Goal: Task Accomplishment & Management: Manage account settings

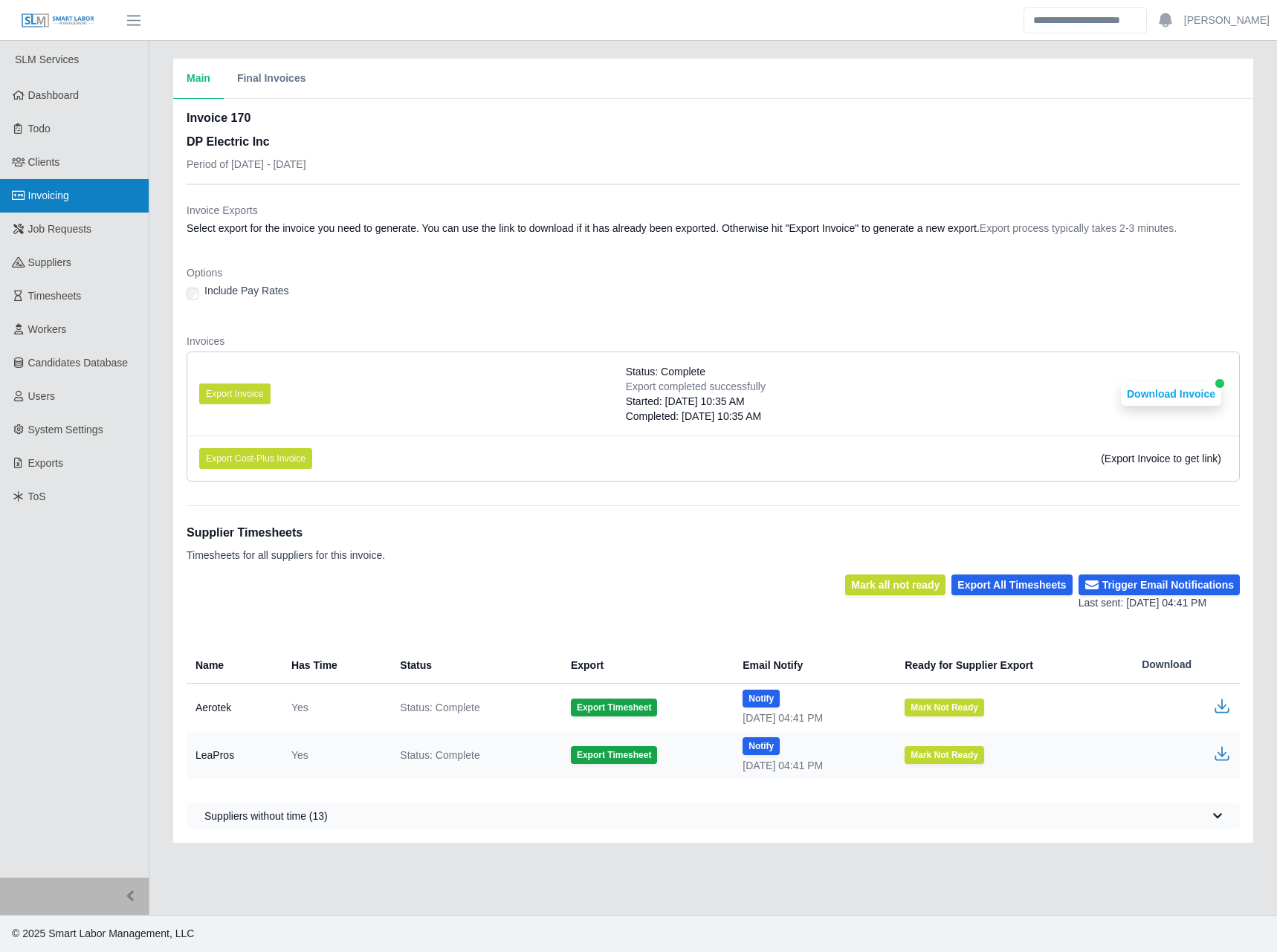
click at [56, 204] on link "Invoicing" at bounding box center [74, 196] width 149 height 33
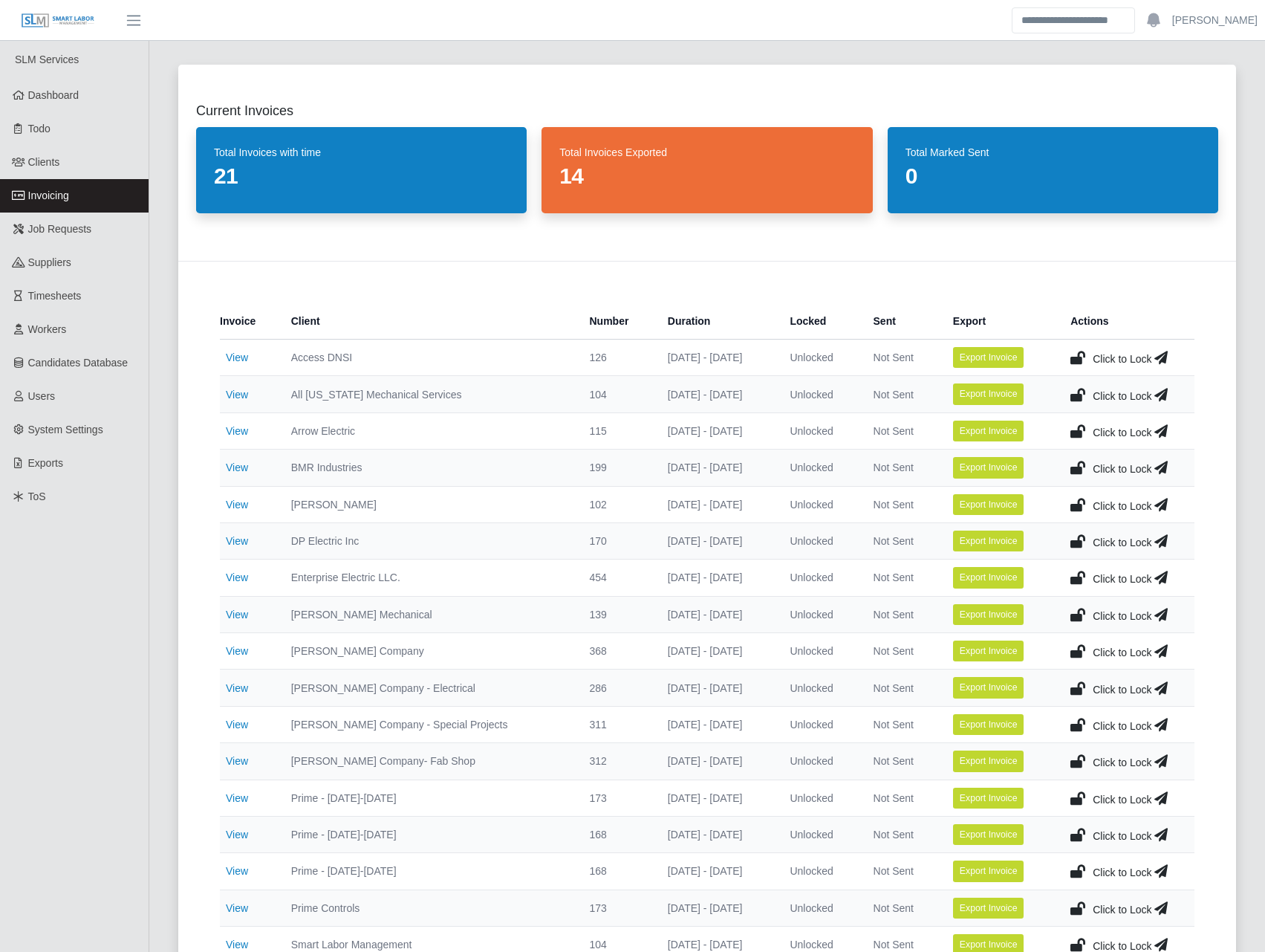
click at [1077, 539] on icon at bounding box center [1078, 540] width 15 height 21
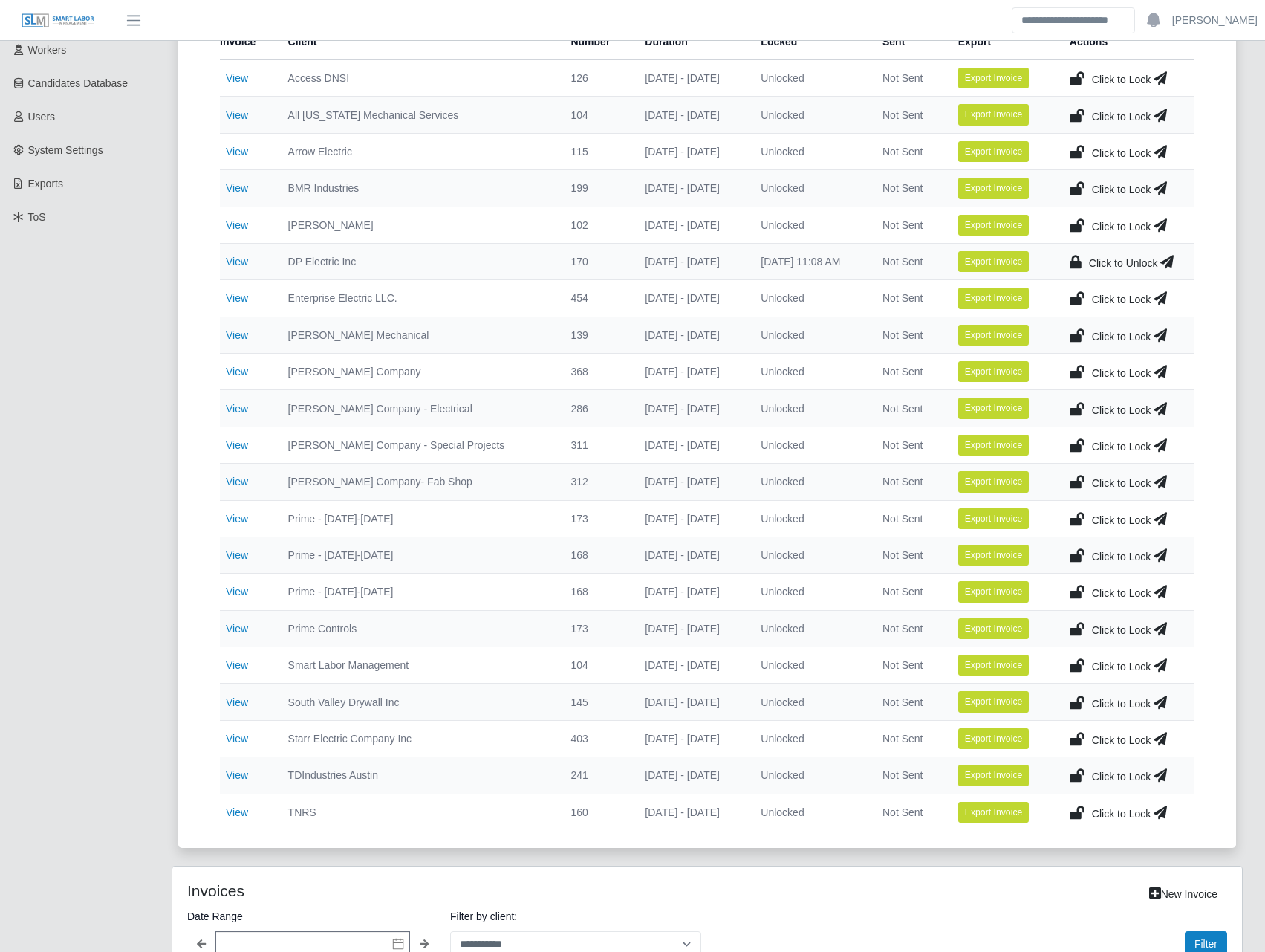
scroll to position [347, 0]
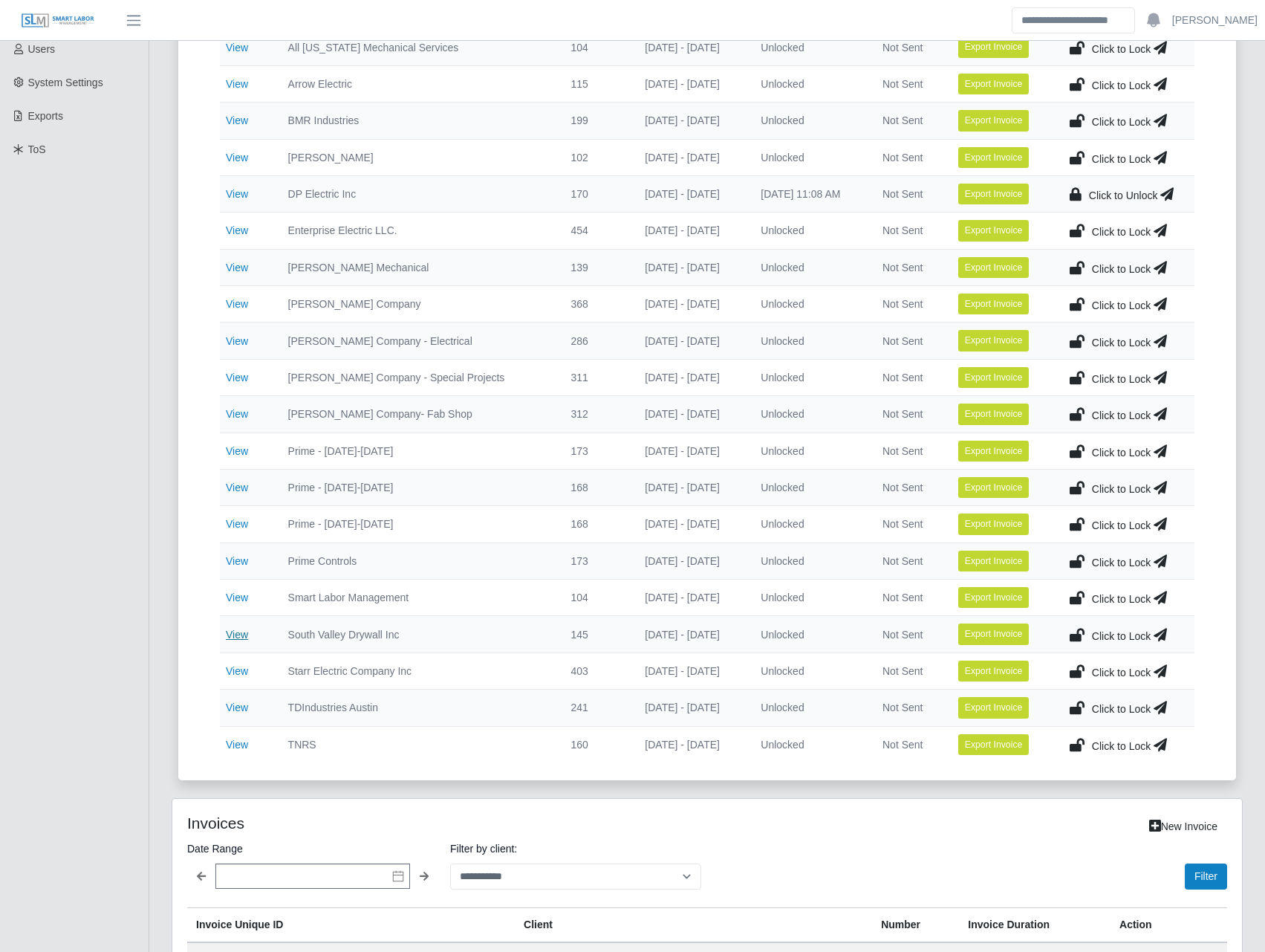
click at [233, 631] on link "View" at bounding box center [236, 634] width 22 height 12
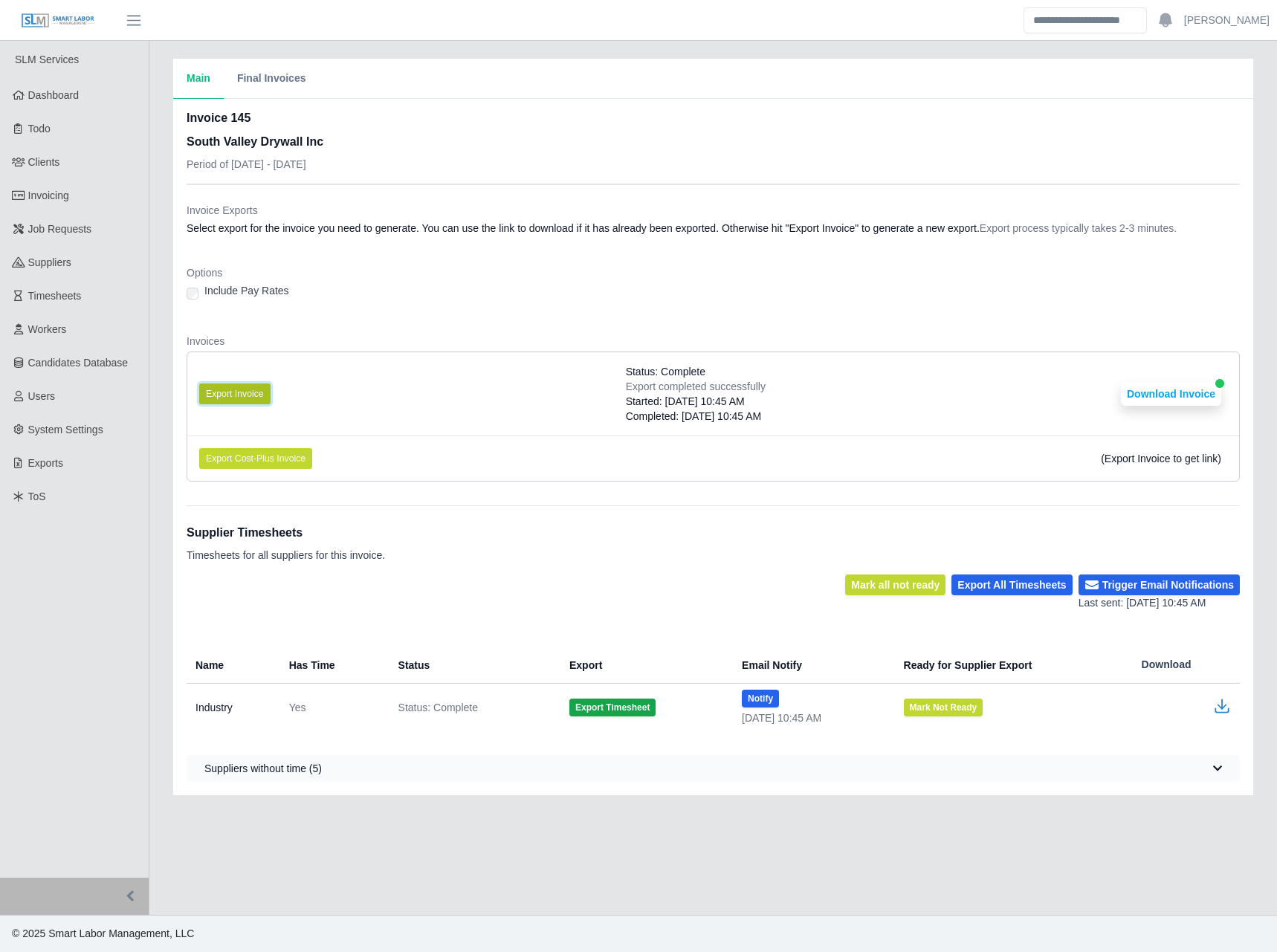
click at [251, 384] on button "Export Invoice" at bounding box center [235, 394] width 71 height 21
click at [846, 417] on li "Export Invoice Status: Complete Export completed successfully Started: 08/19/20…" at bounding box center [713, 394] width 1052 height 84
click at [1143, 397] on button "Download Invoice" at bounding box center [1171, 394] width 100 height 24
click at [106, 200] on link "Invoicing" at bounding box center [74, 196] width 149 height 33
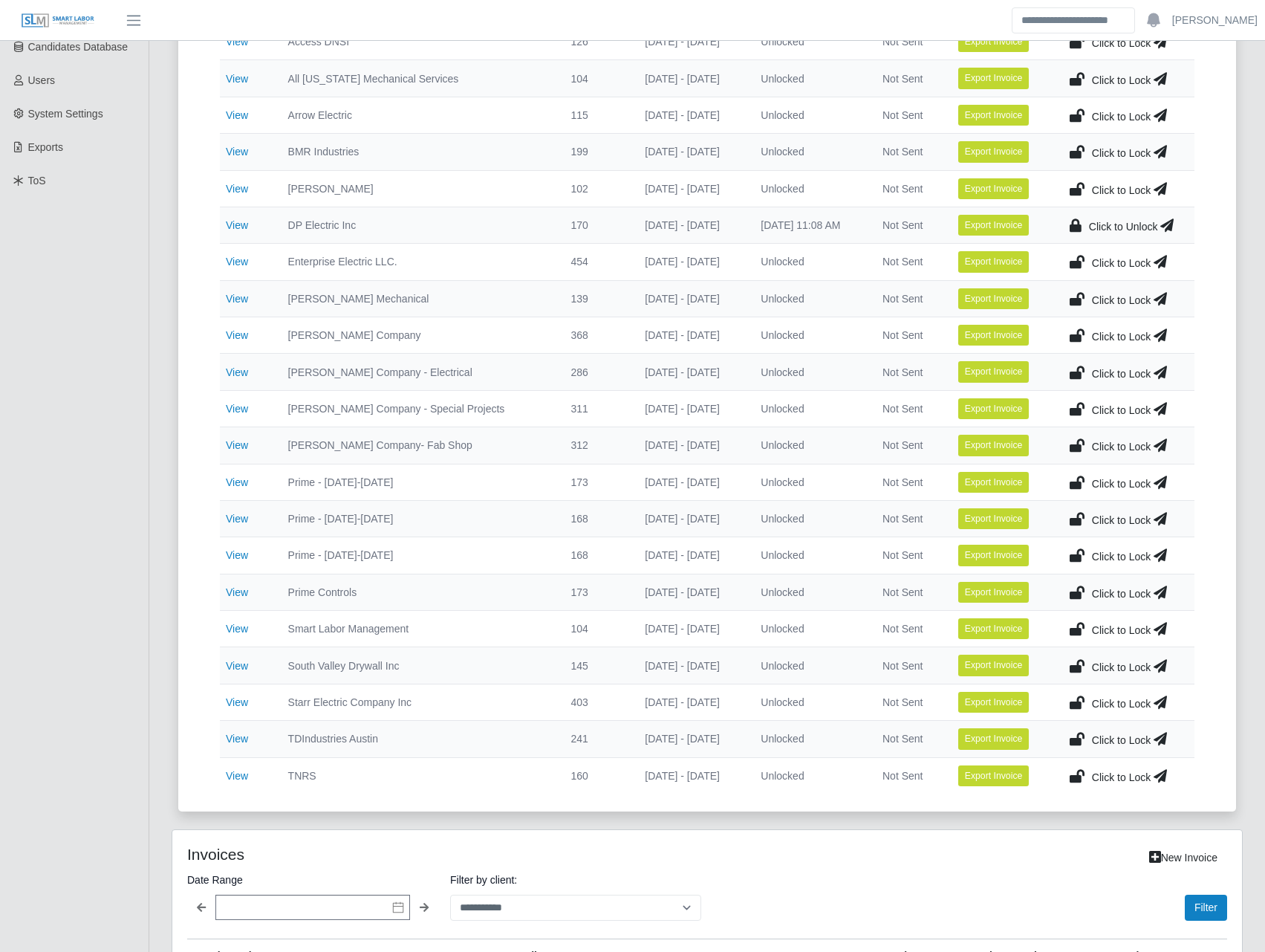
scroll to position [347, 0]
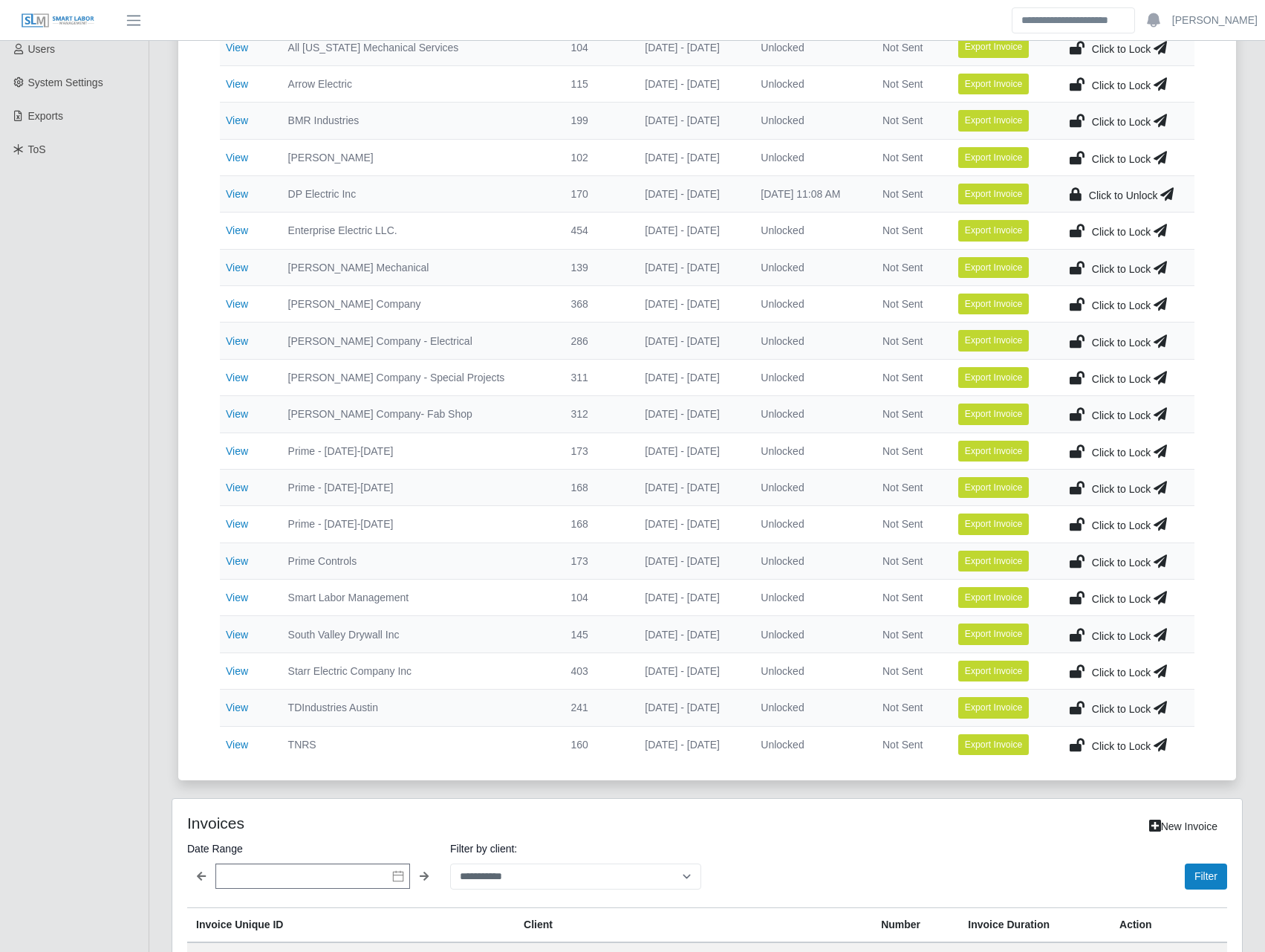
click at [1084, 636] on td "Click to Lock" at bounding box center [1126, 634] width 137 height 36
click at [1077, 633] on icon at bounding box center [1077, 634] width 15 height 21
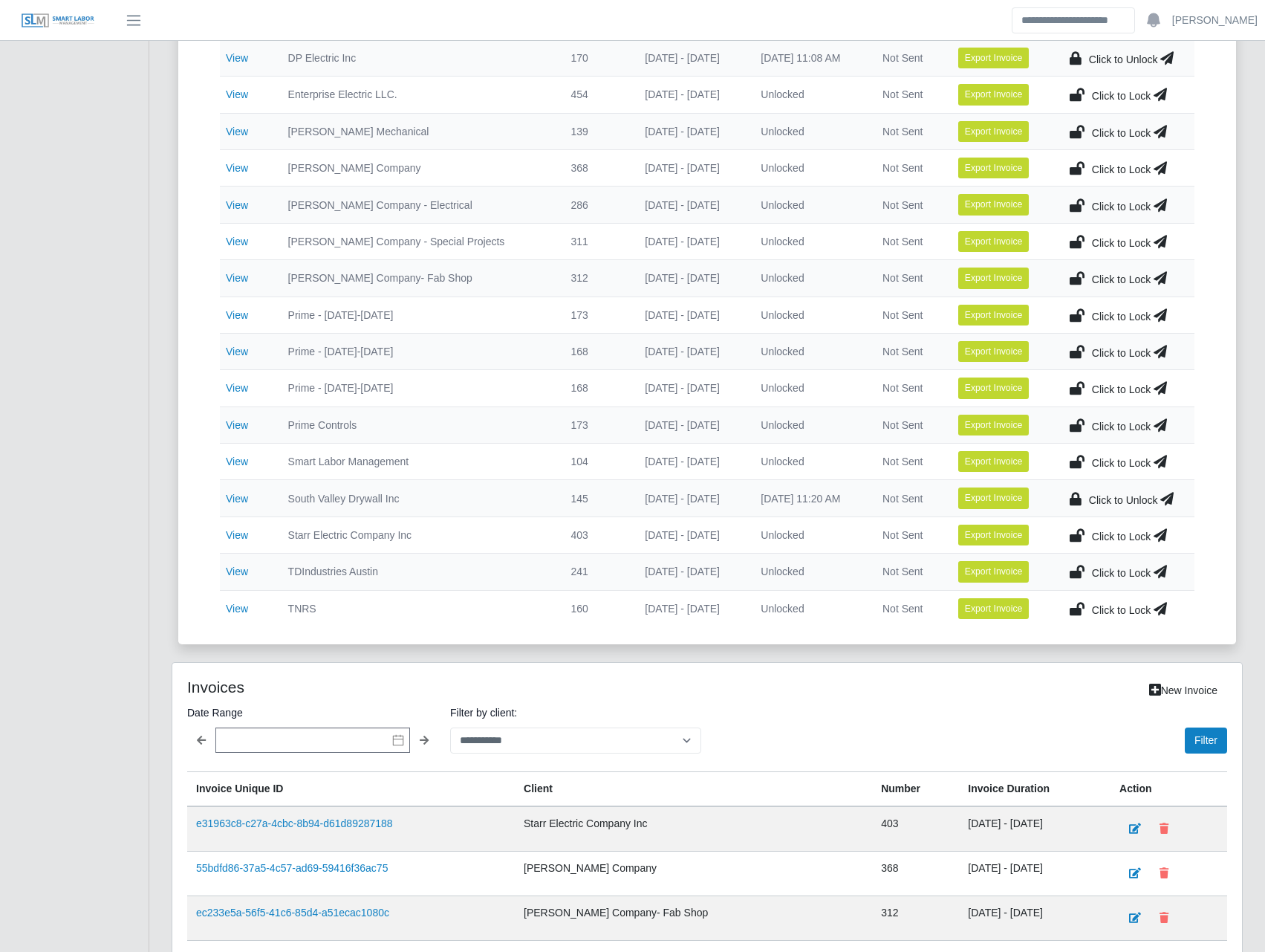
scroll to position [693, 0]
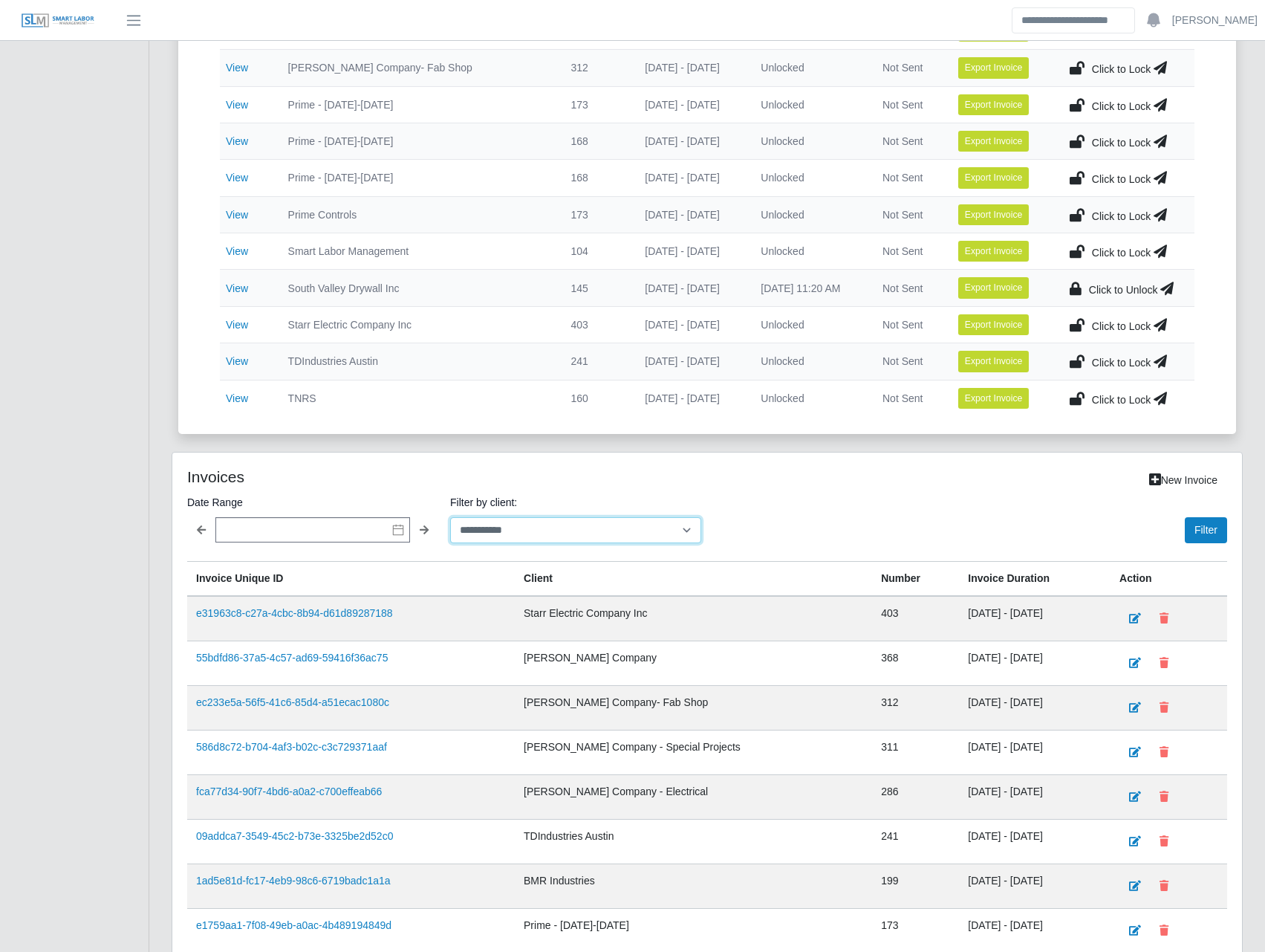
click at [625, 518] on select "**********" at bounding box center [576, 530] width 251 height 26
select select "**********"
click at [451, 517] on select "**********" at bounding box center [576, 530] width 251 height 26
click at [1207, 526] on button "Filter" at bounding box center [1206, 530] width 43 height 26
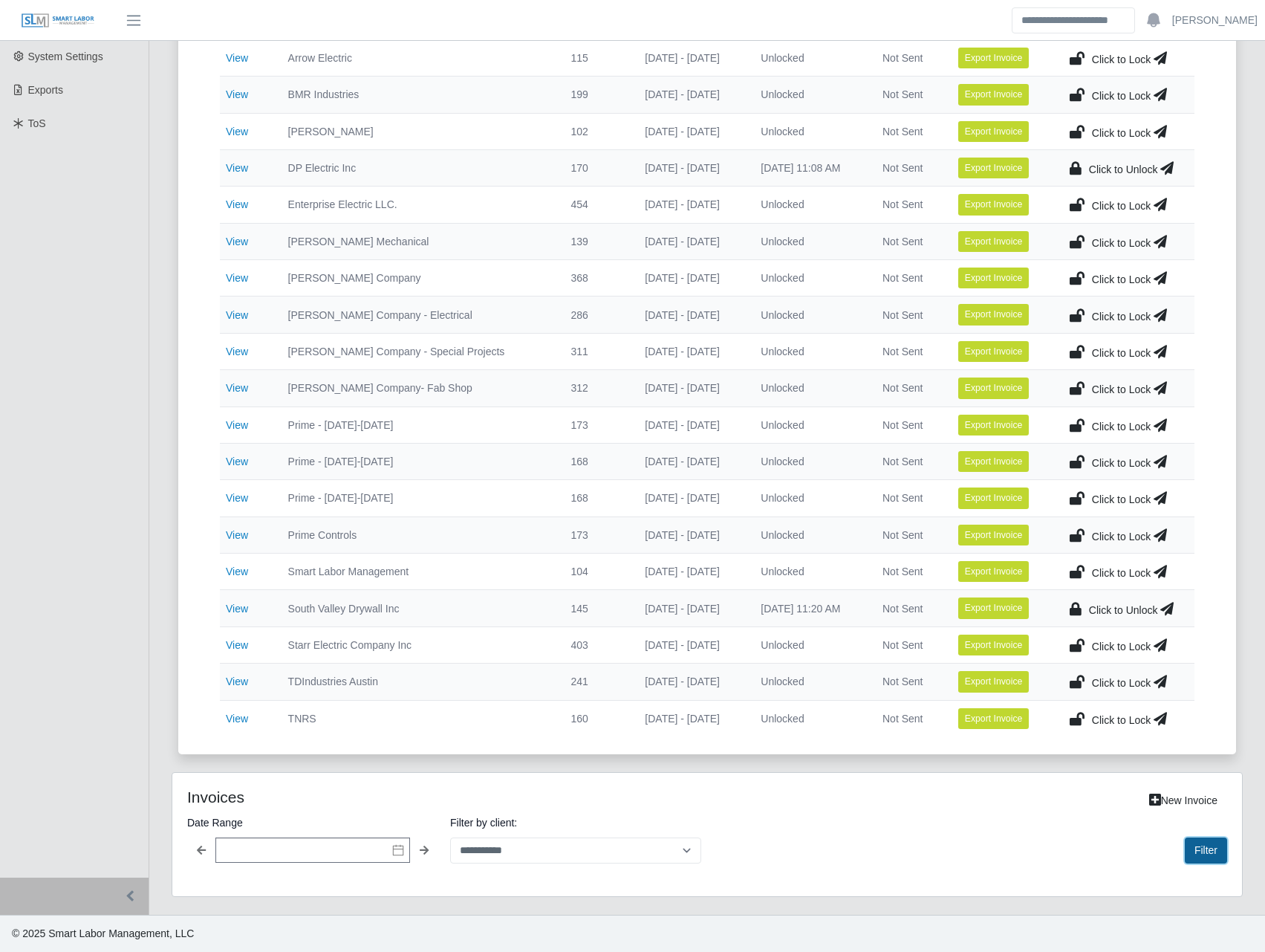
scroll to position [681, 0]
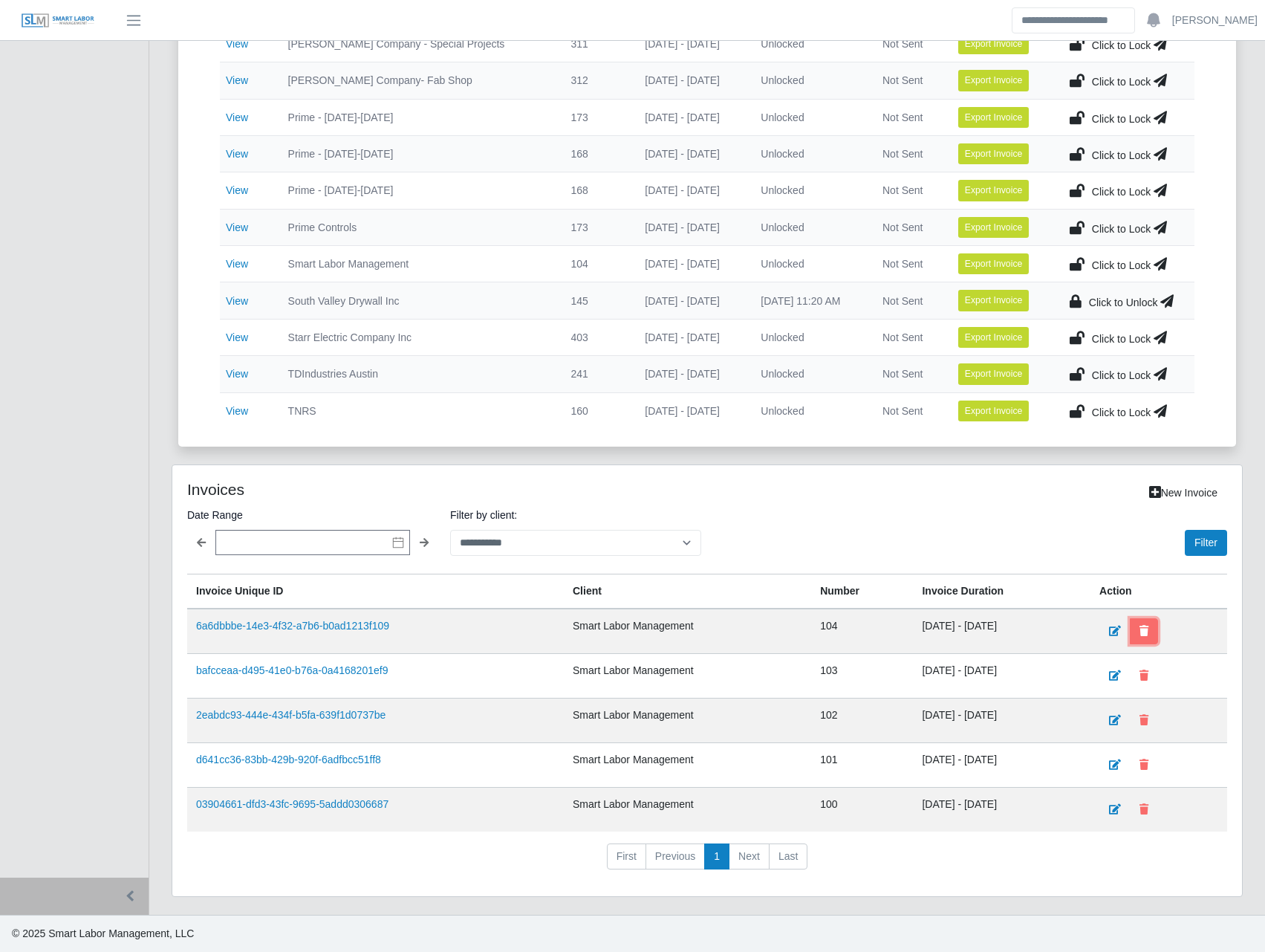
click at [1149, 631] on icon at bounding box center [1144, 631] width 9 height 11
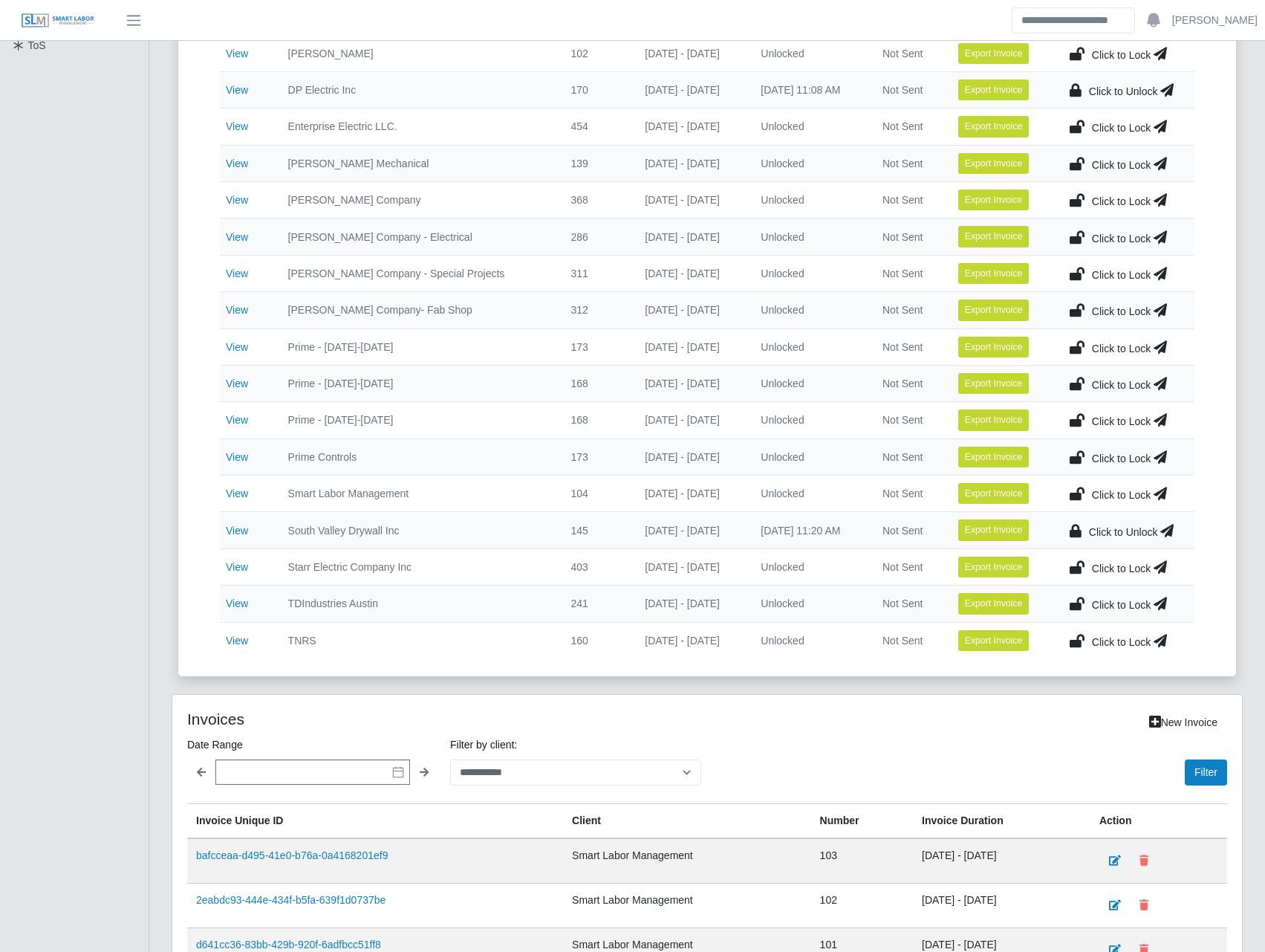
scroll to position [0, 0]
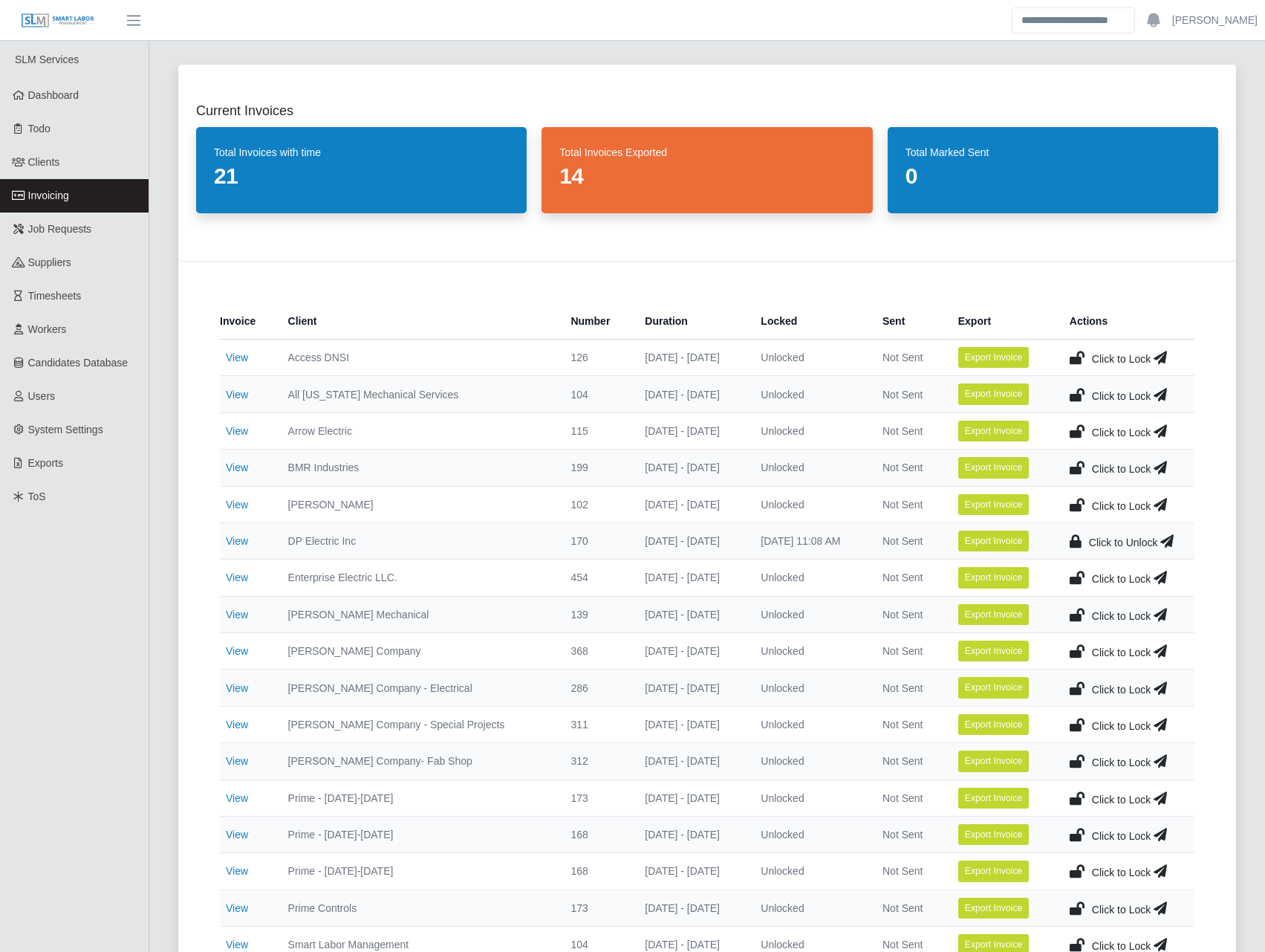
click at [369, 280] on div "Invoice Client Number Duration Locked Sent Export Actions View Access DNSI 126 …" at bounding box center [707, 694] width 1058 height 866
click at [43, 400] on span "Users" at bounding box center [42, 396] width 27 height 12
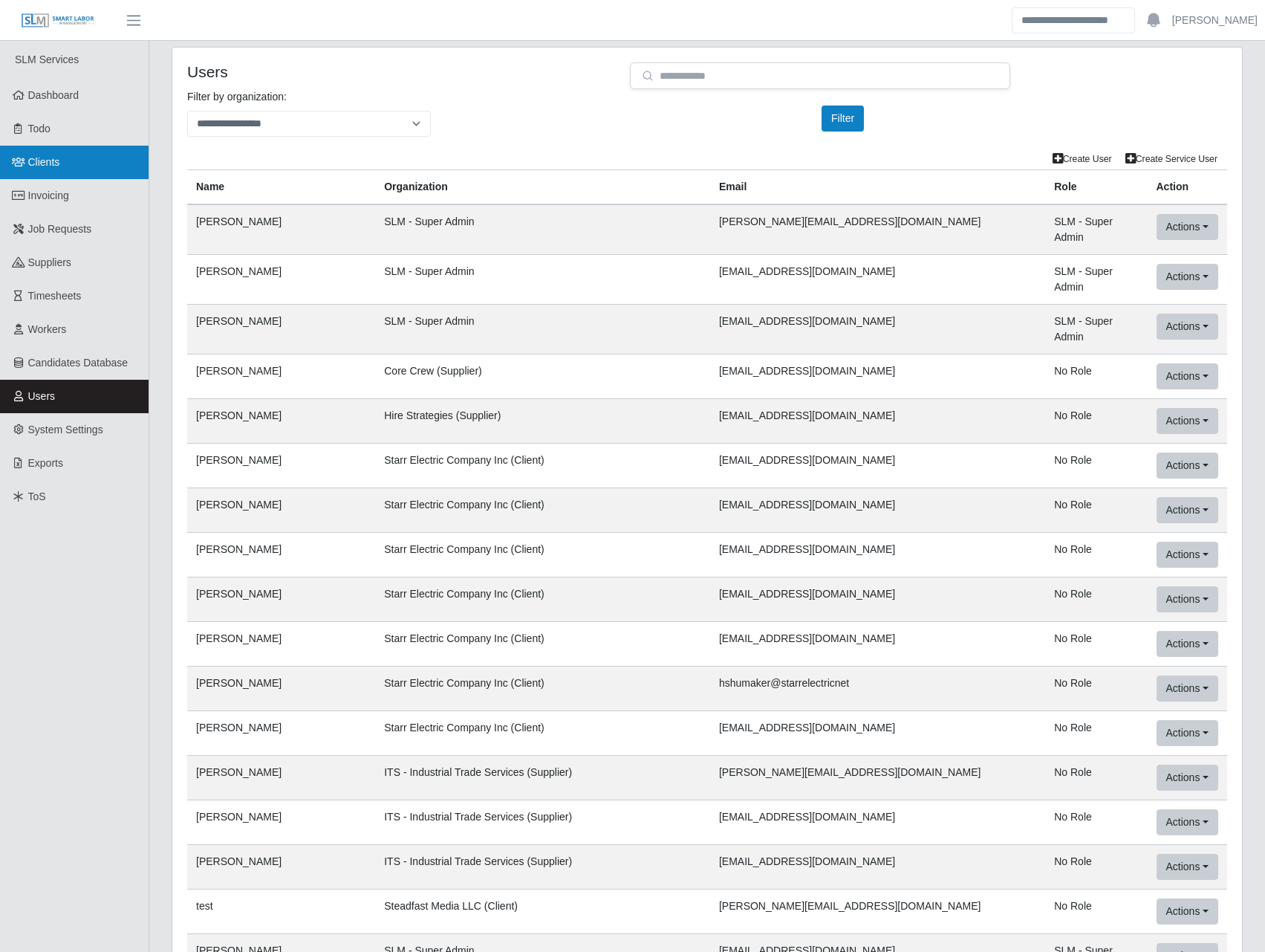
click at [95, 163] on link "Clients" at bounding box center [74, 163] width 149 height 33
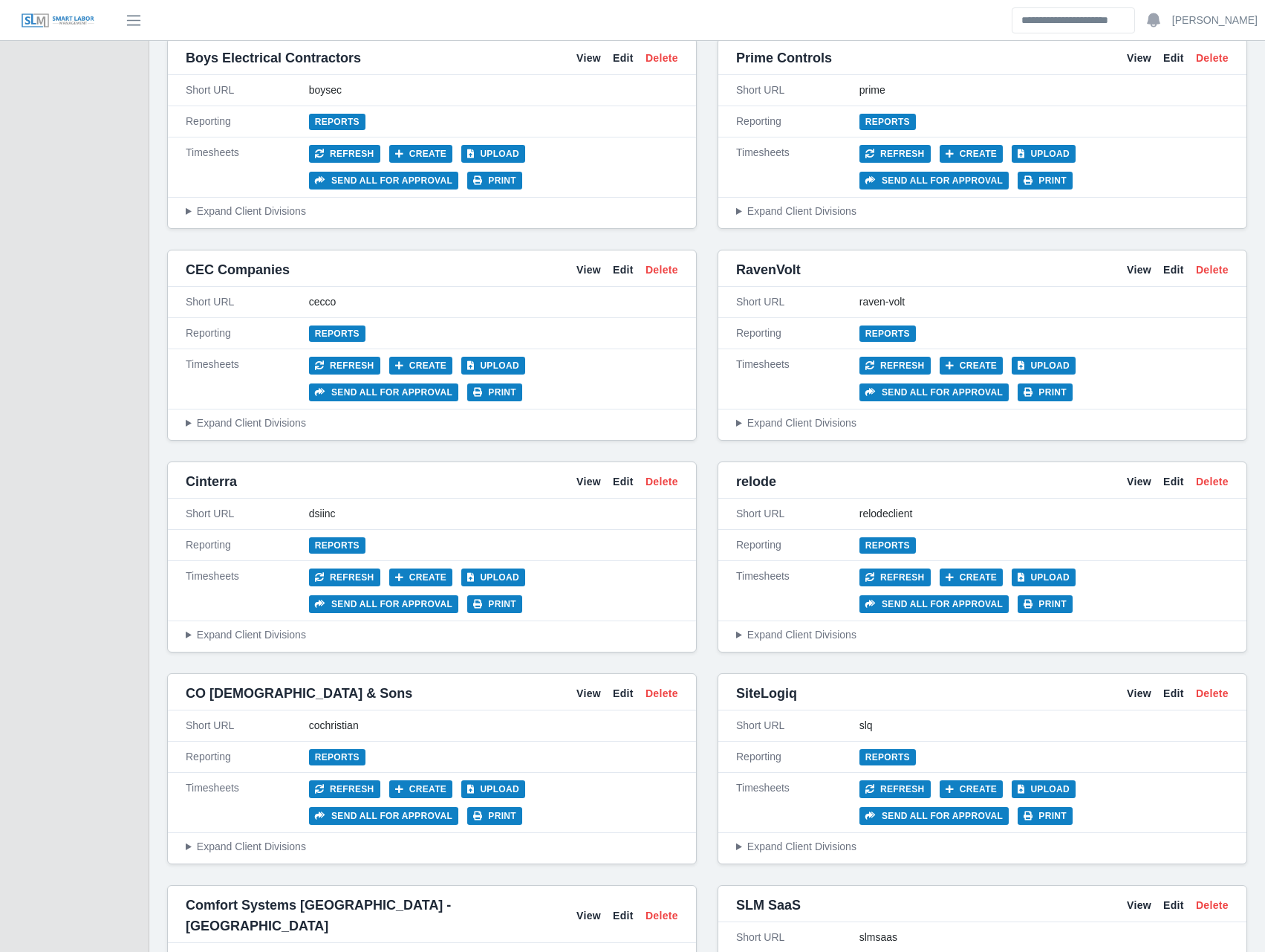
scroll to position [1907, 0]
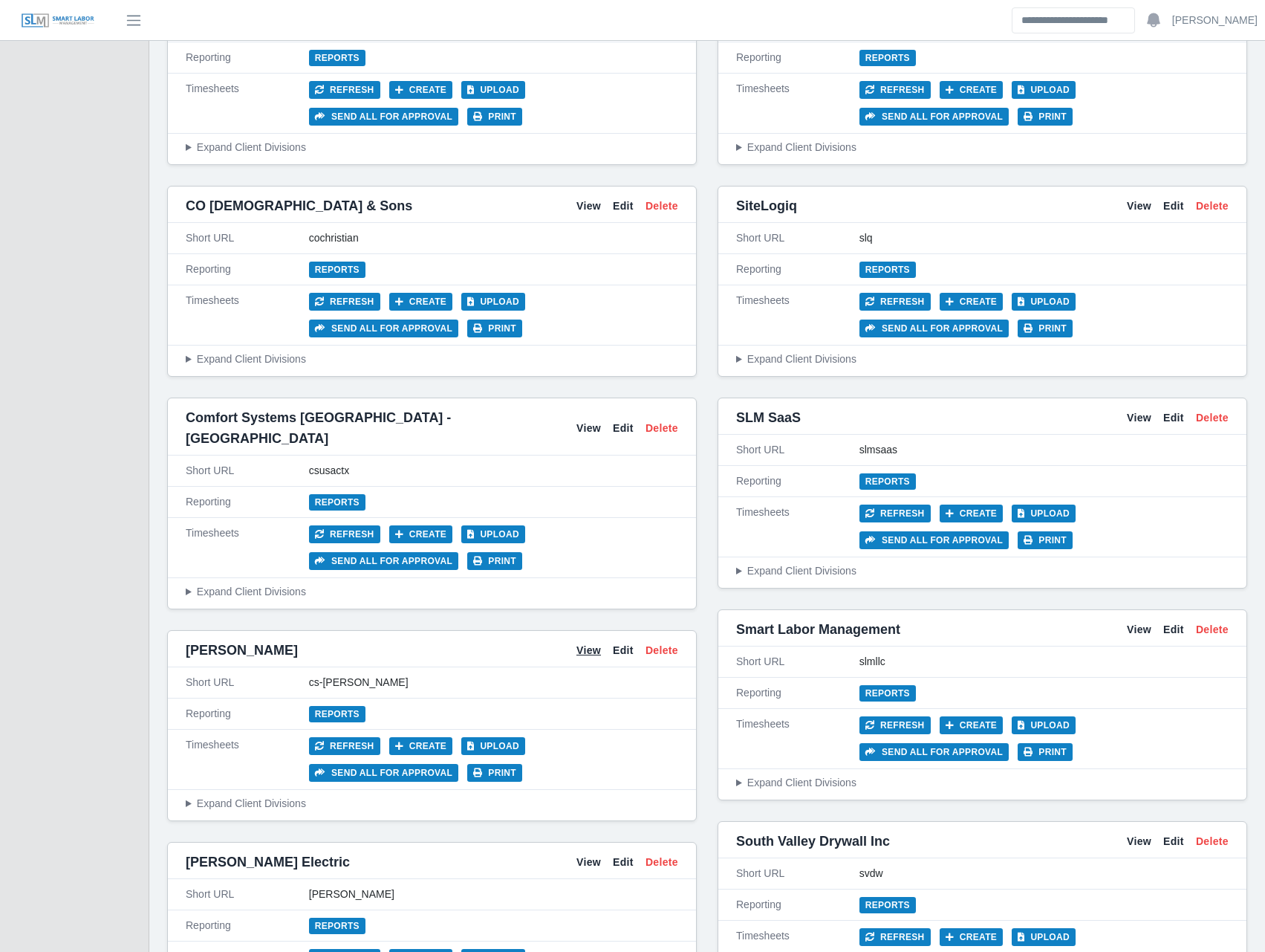
click at [582, 643] on link "View" at bounding box center [589, 650] width 24 height 16
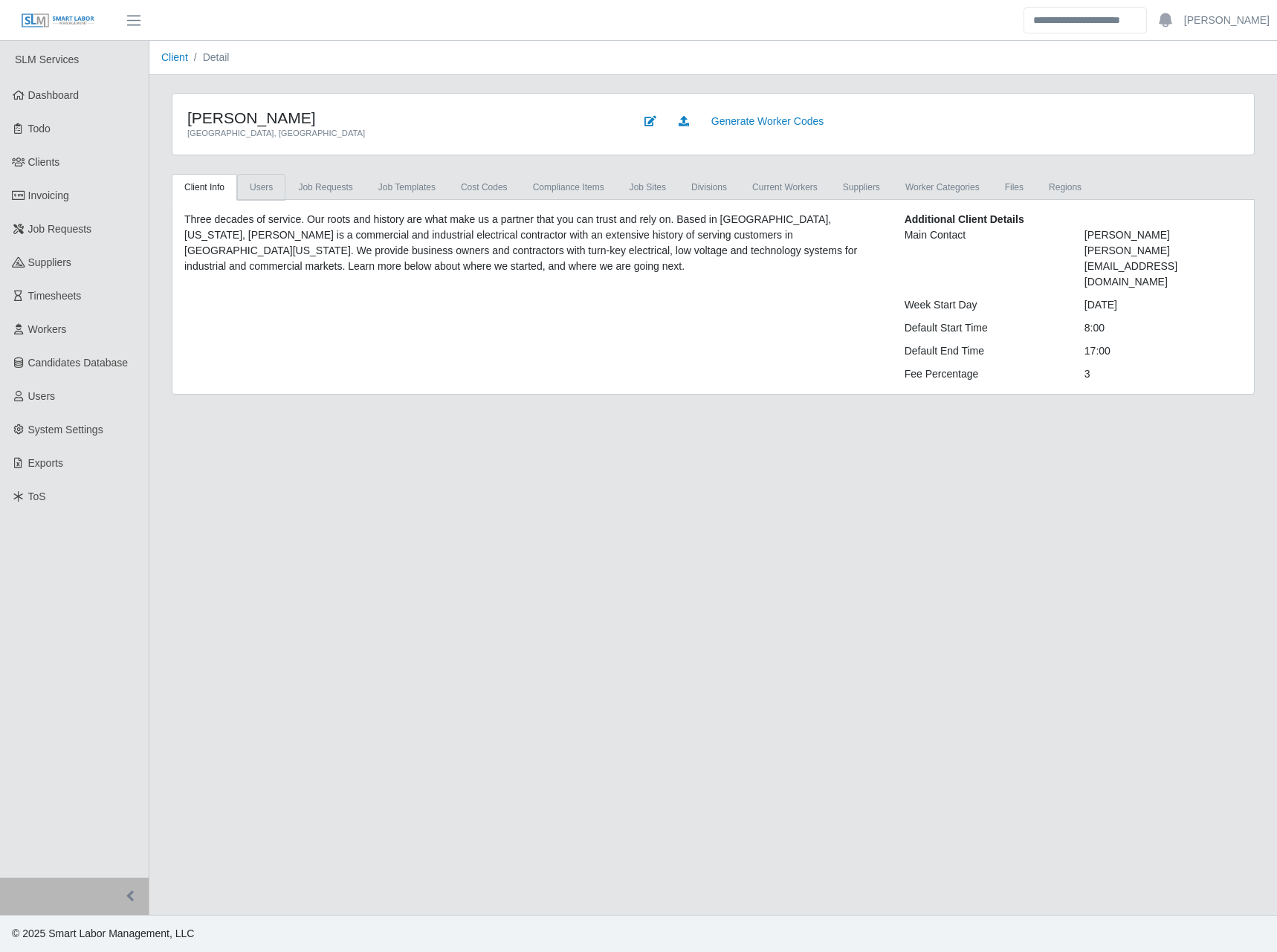
click at [264, 197] on link "Users" at bounding box center [261, 187] width 49 height 27
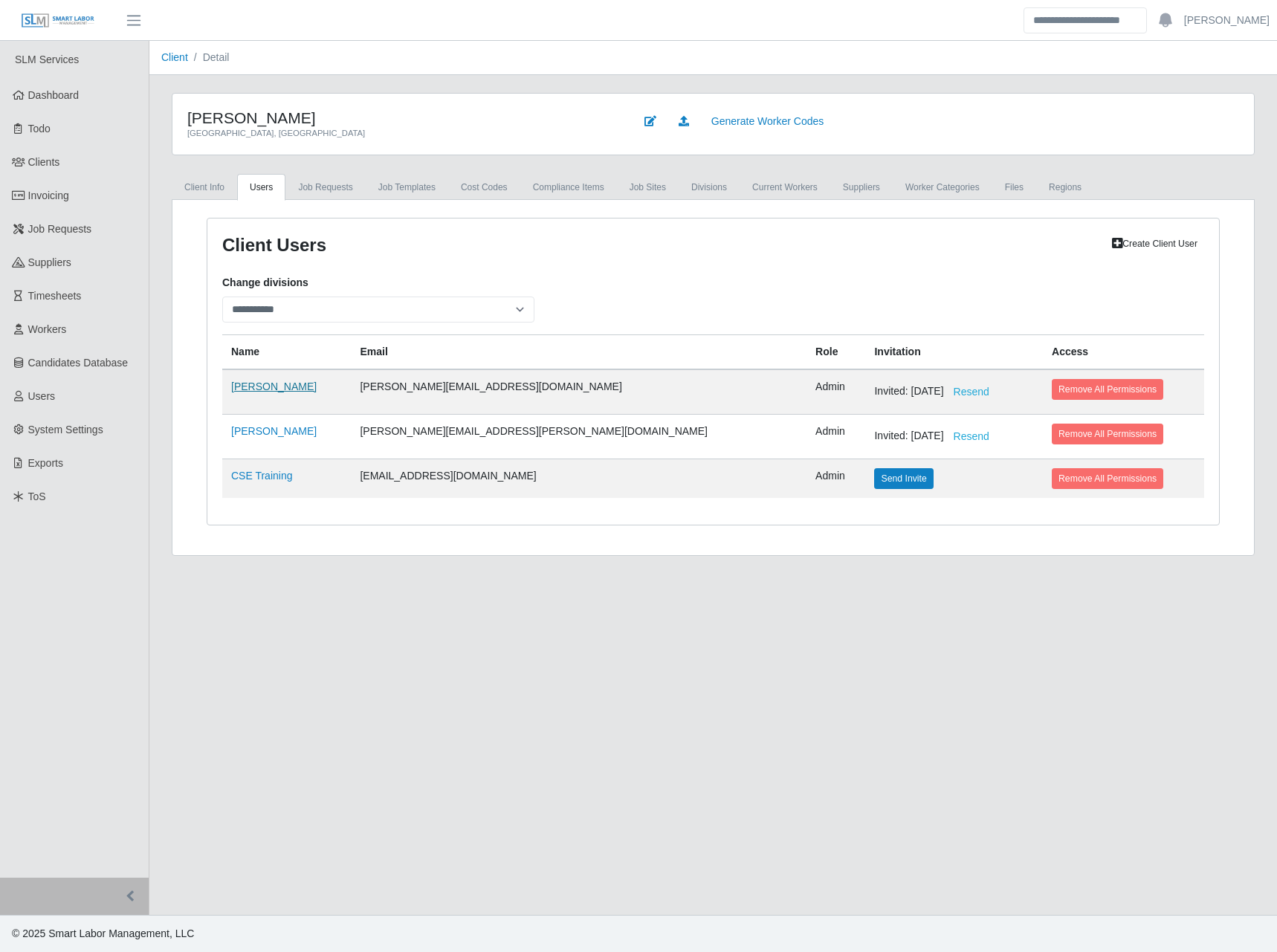
click at [300, 383] on link "[PERSON_NAME]" at bounding box center [274, 387] width 85 height 12
select select "*****"
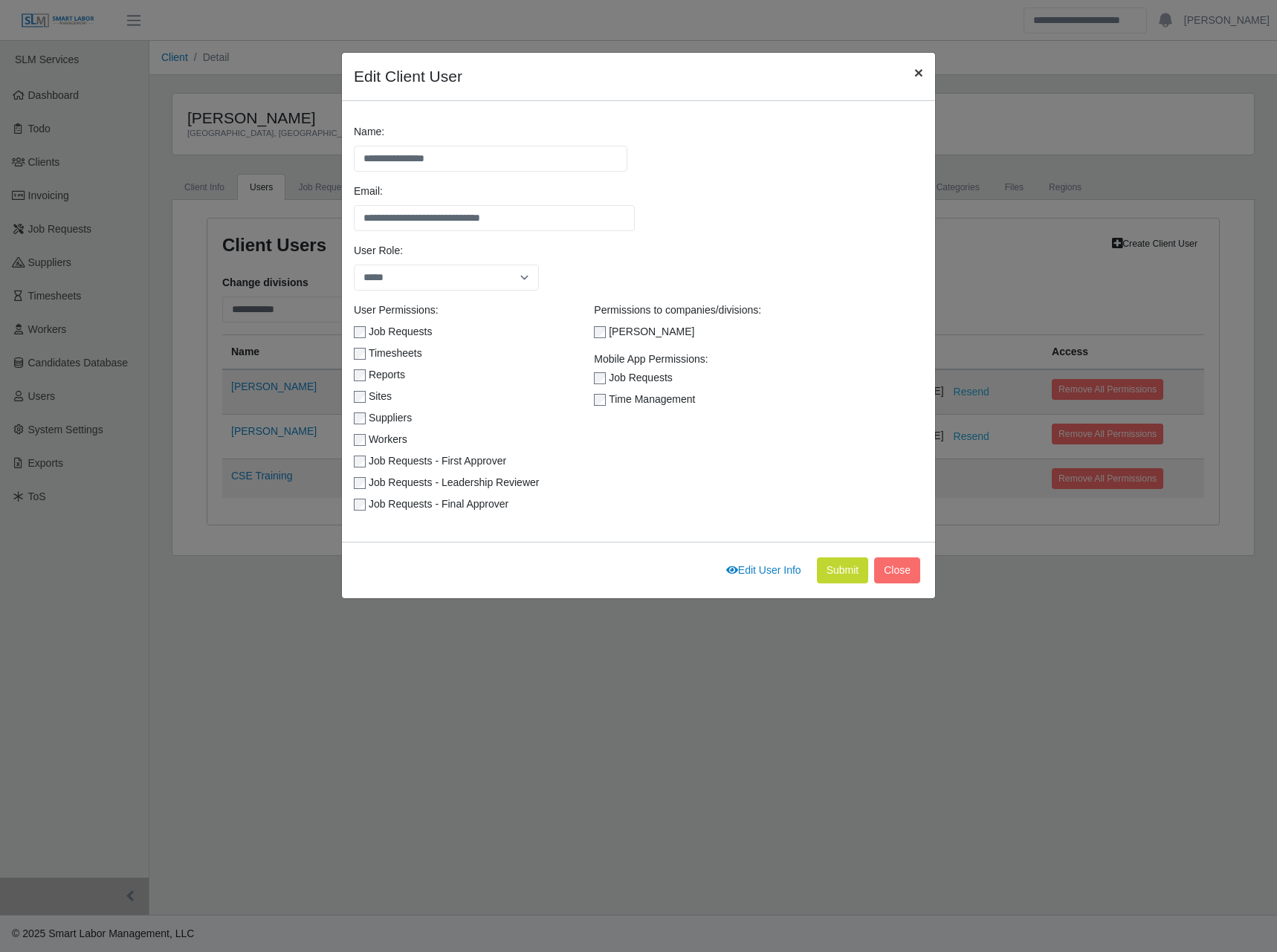
click at [914, 68] on span "×" at bounding box center [919, 72] width 9 height 17
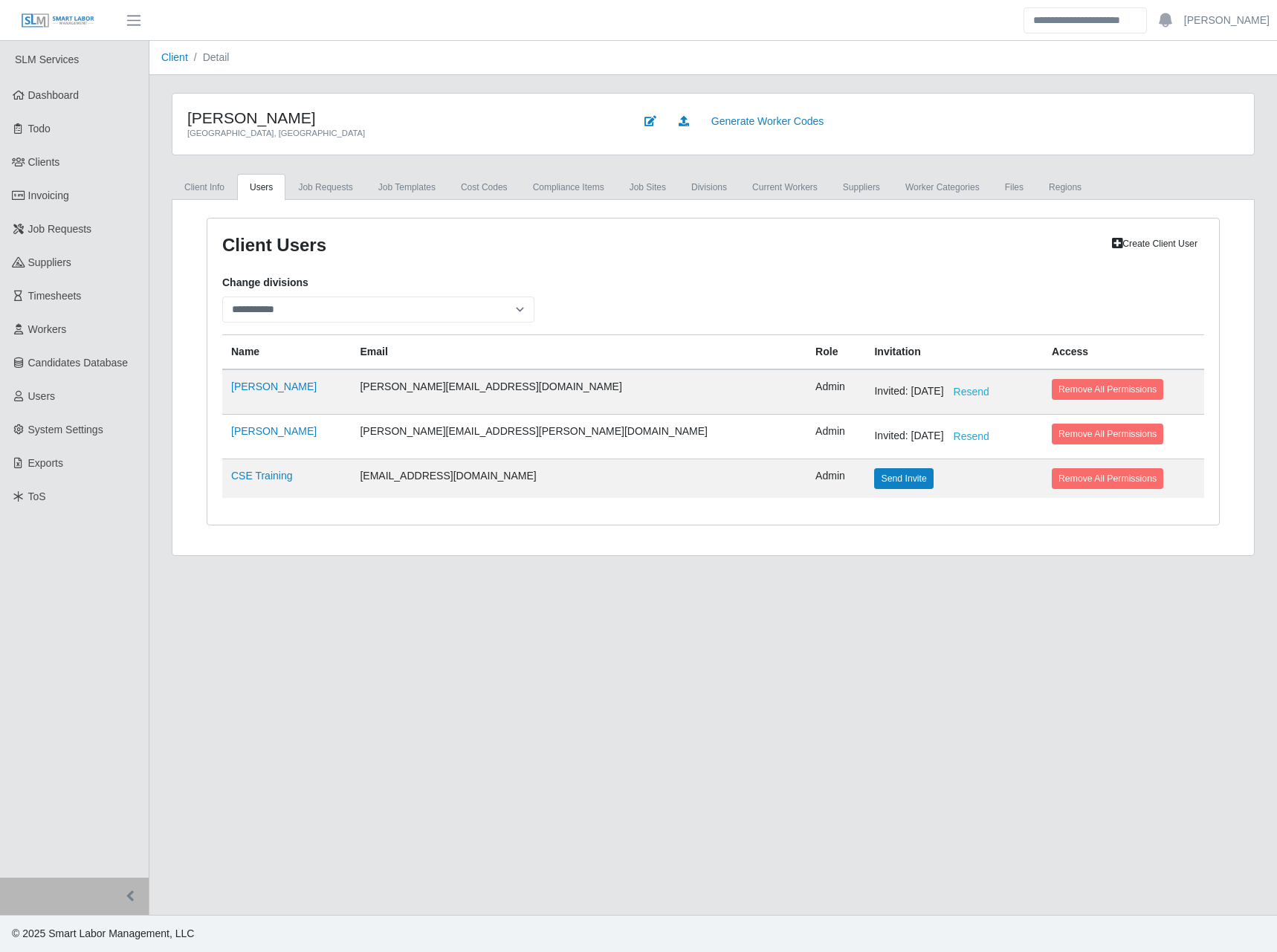
click at [1173, 236] on link "Create Client User" at bounding box center [1155, 243] width 99 height 21
select select
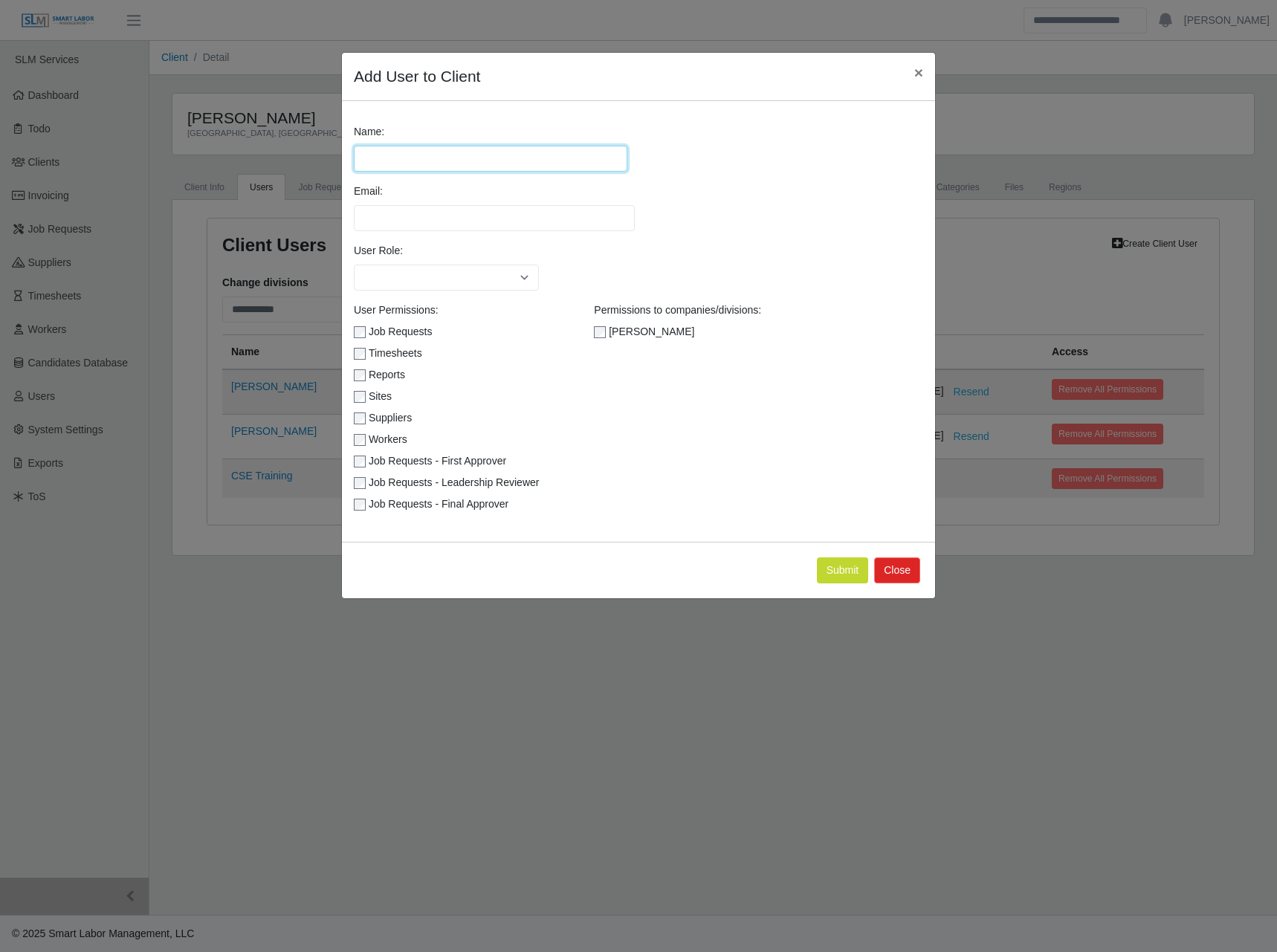
click at [413, 164] on input "Name:" at bounding box center [490, 159] width 274 height 26
paste input "**********"
type input "**********"
click at [382, 211] on input "Email:" at bounding box center [494, 218] width 281 height 26
paste input "**********"
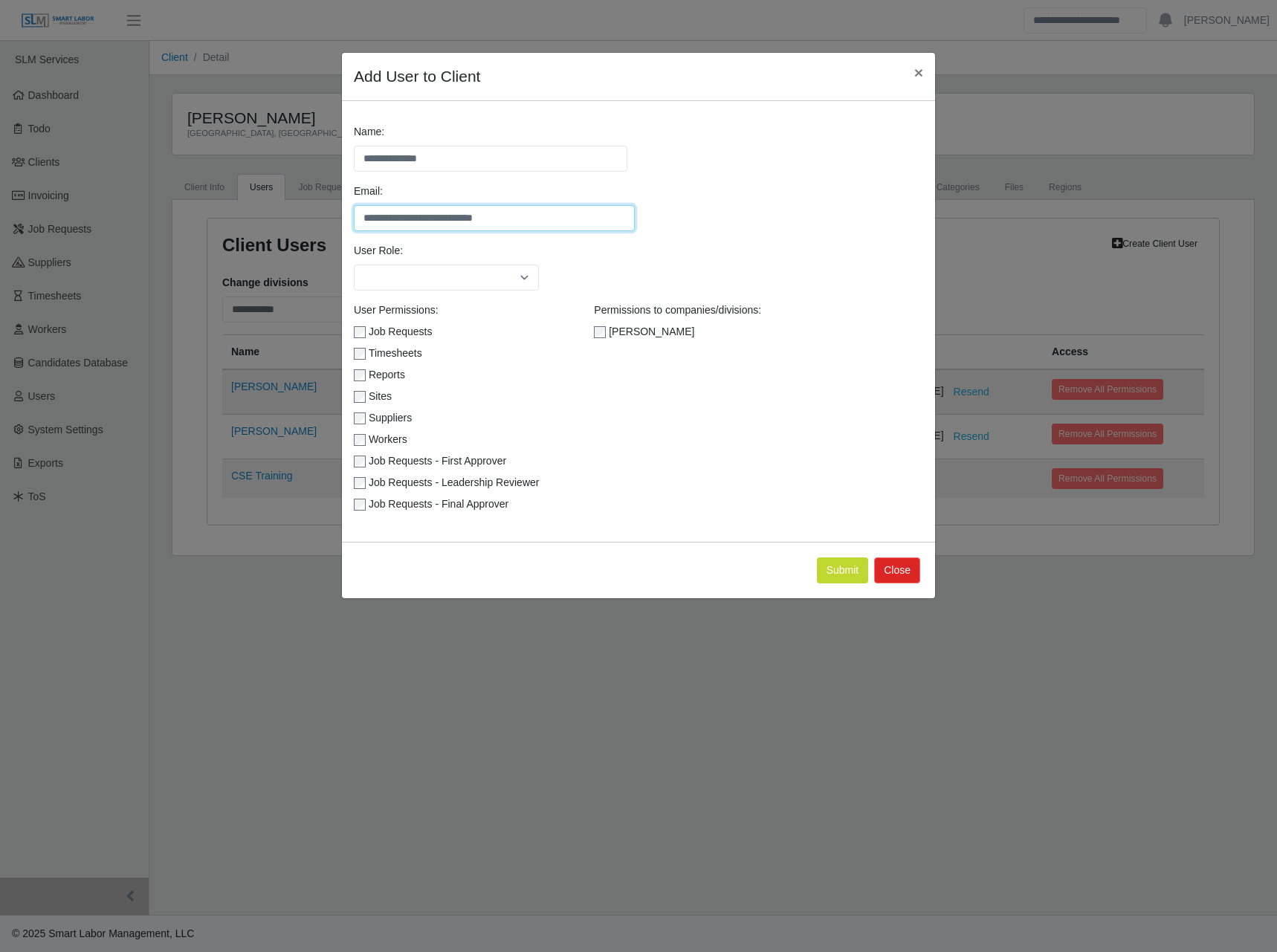
type input "**********"
click at [425, 261] on div "User Role: ******** *****" at bounding box center [446, 267] width 192 height 48
click at [423, 270] on select "******** *****" at bounding box center [445, 277] width 185 height 26
click at [353, 264] on select "******** *****" at bounding box center [445, 277] width 185 height 26
click at [465, 267] on select "******** *****" at bounding box center [445, 277] width 185 height 26
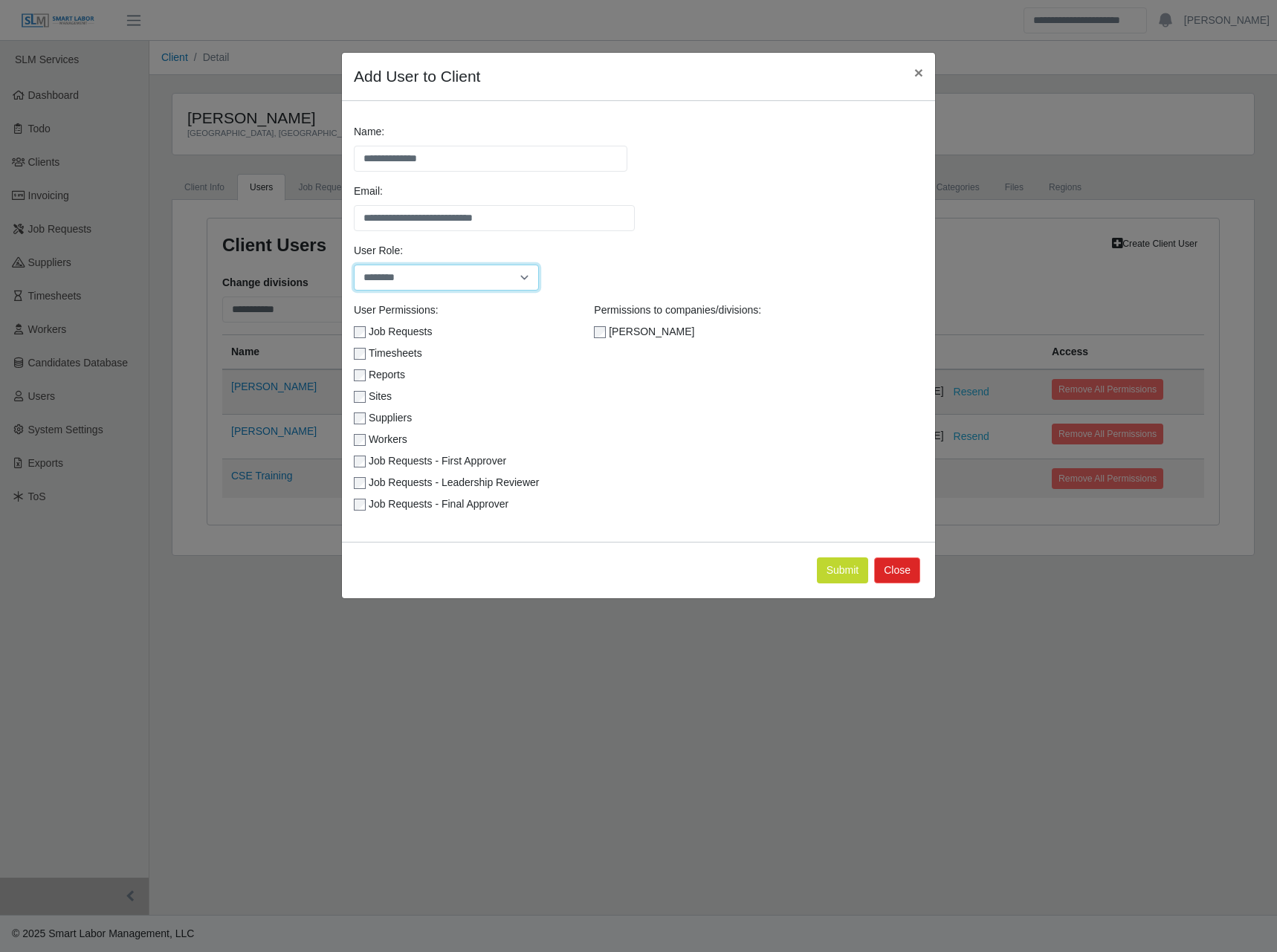
click at [353, 264] on select "******** *****" at bounding box center [445, 277] width 185 height 26
click at [476, 276] on select "******** *****" at bounding box center [445, 277] width 185 height 26
select select "********"
click at [353, 264] on select "******** *****" at bounding box center [445, 277] width 185 height 26
click at [829, 563] on button "Submit" at bounding box center [843, 570] width 52 height 26
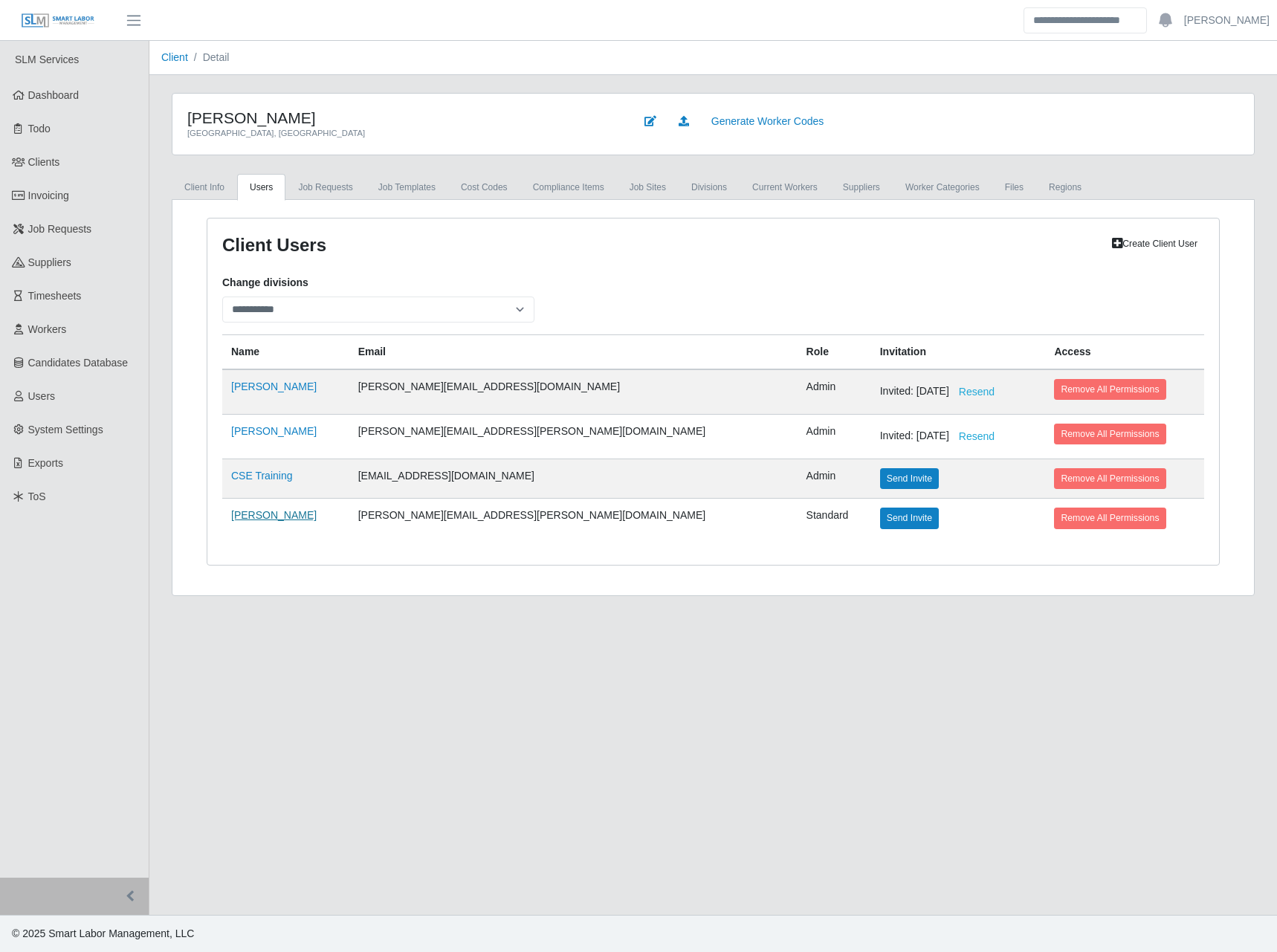
click at [284, 517] on link "[PERSON_NAME]" at bounding box center [274, 515] width 85 height 12
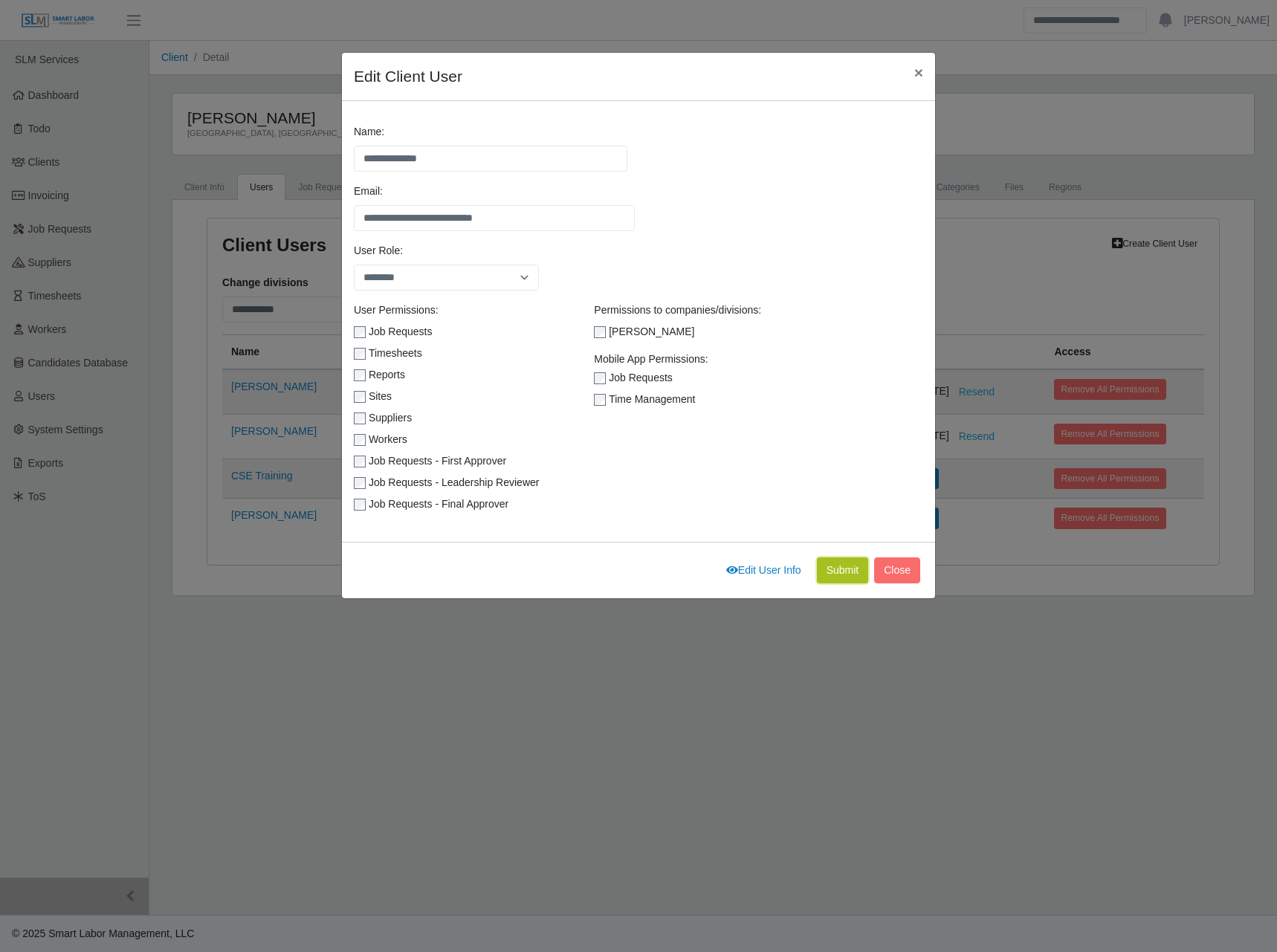
click at [851, 559] on button "Submit" at bounding box center [843, 570] width 52 height 26
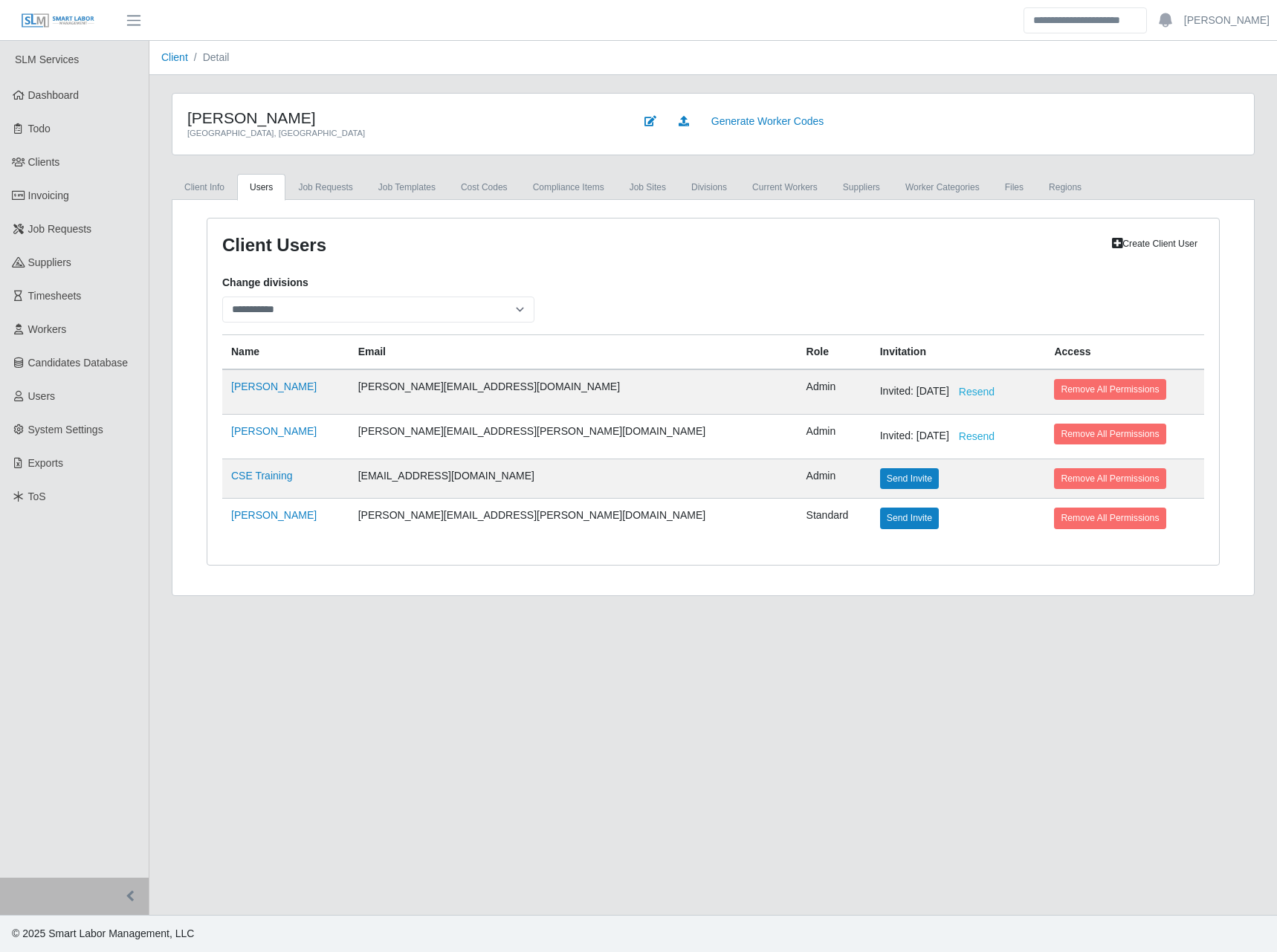
click at [360, 100] on div "[PERSON_NAME] [GEOGRAPHIC_DATA], MI Generate Worker Codes" at bounding box center [713, 124] width 1082 height 61
click at [270, 509] on link "[PERSON_NAME]" at bounding box center [274, 515] width 85 height 12
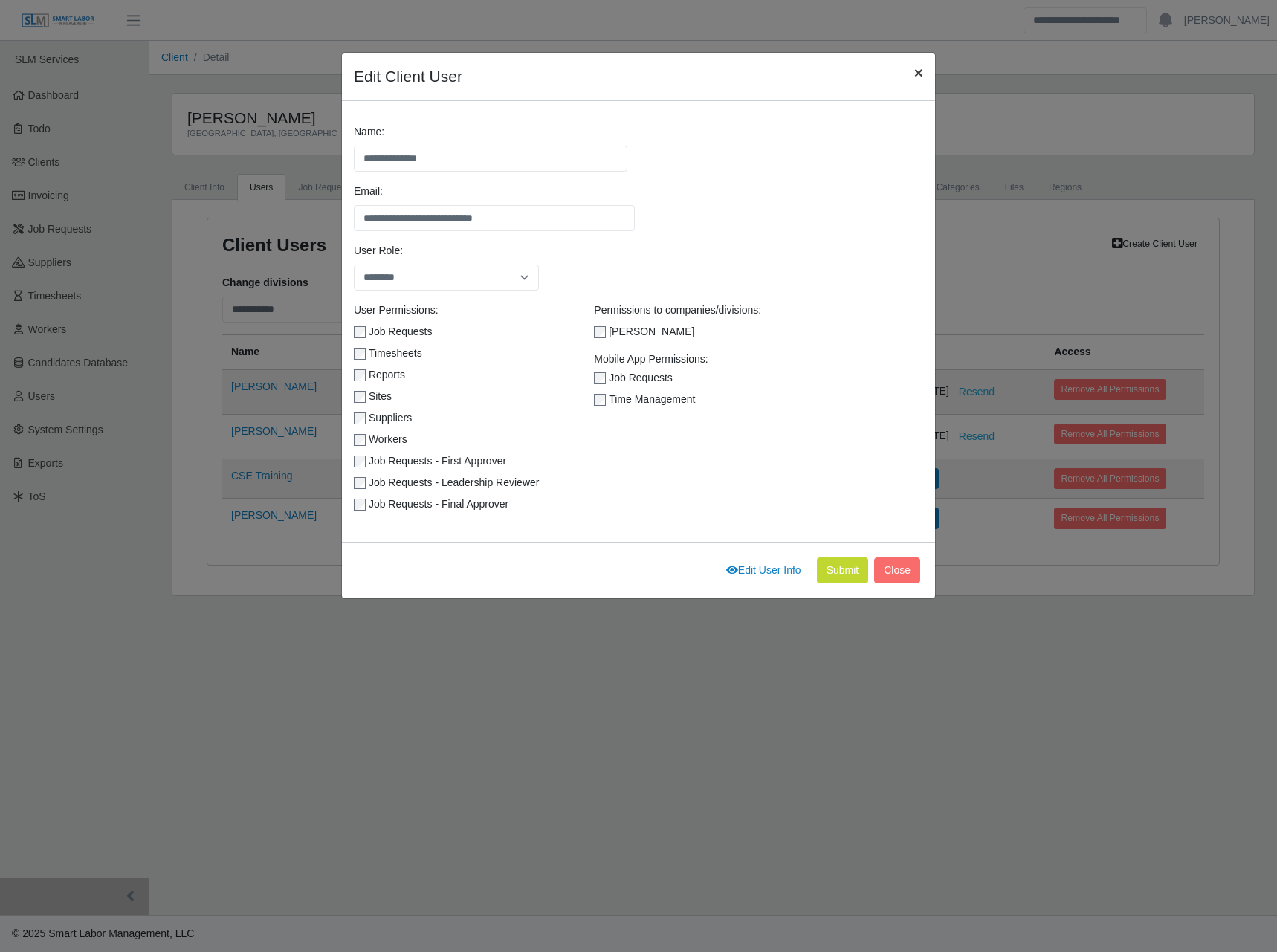
click at [923, 74] on button "×" at bounding box center [918, 72] width 33 height 40
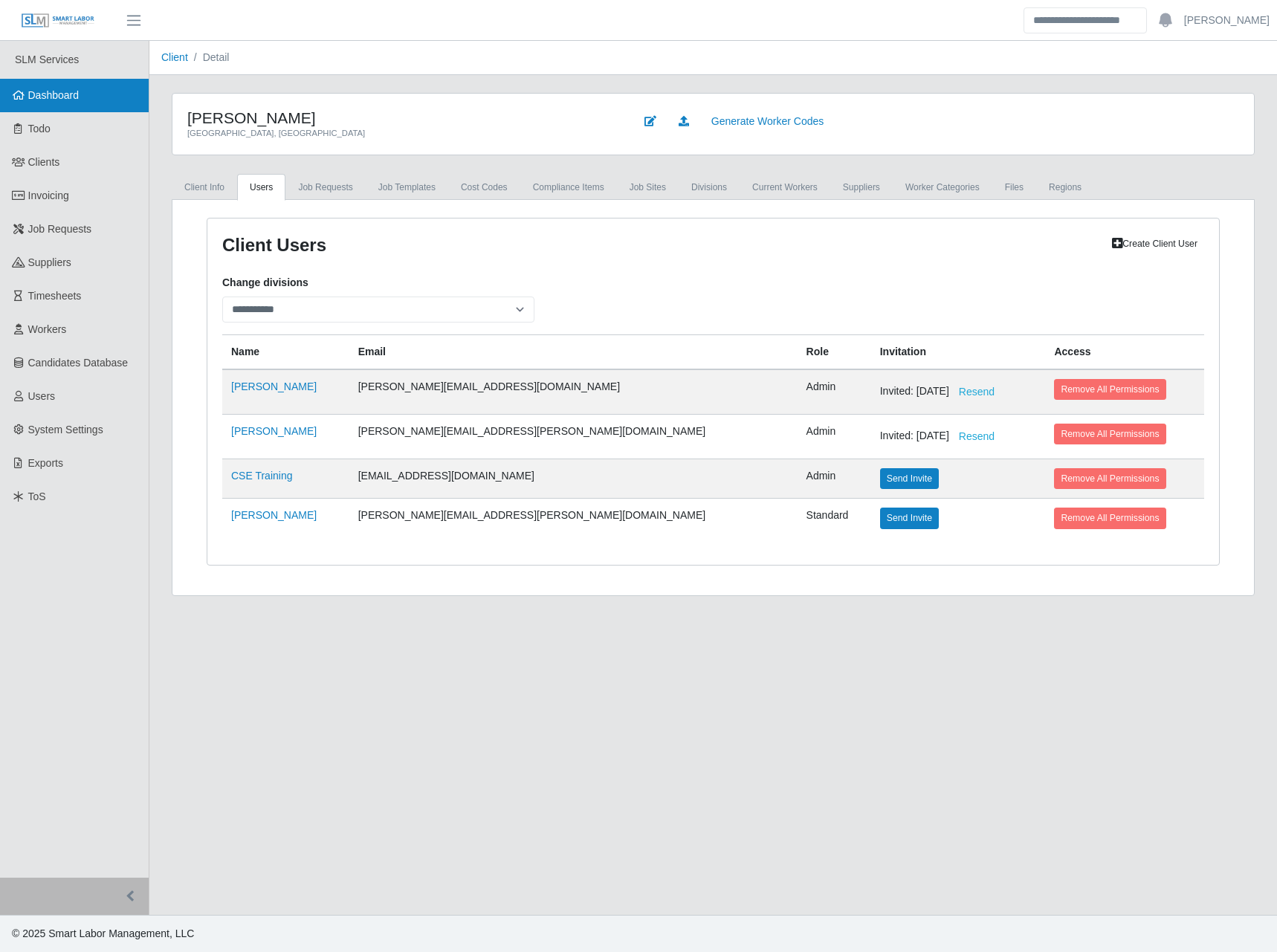
click at [45, 91] on span "Dashboard" at bounding box center [53, 95] width 51 height 12
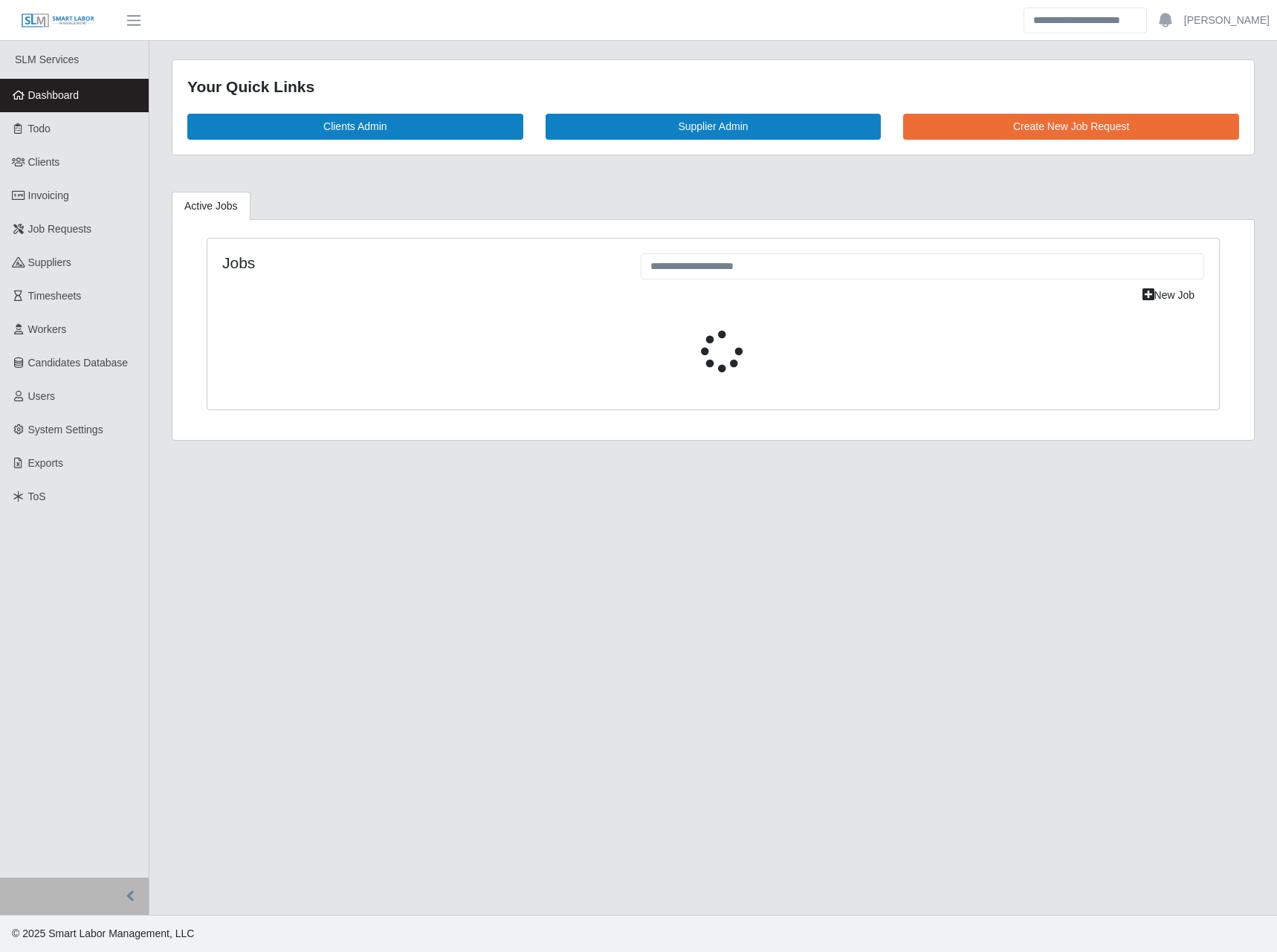
select select "****"
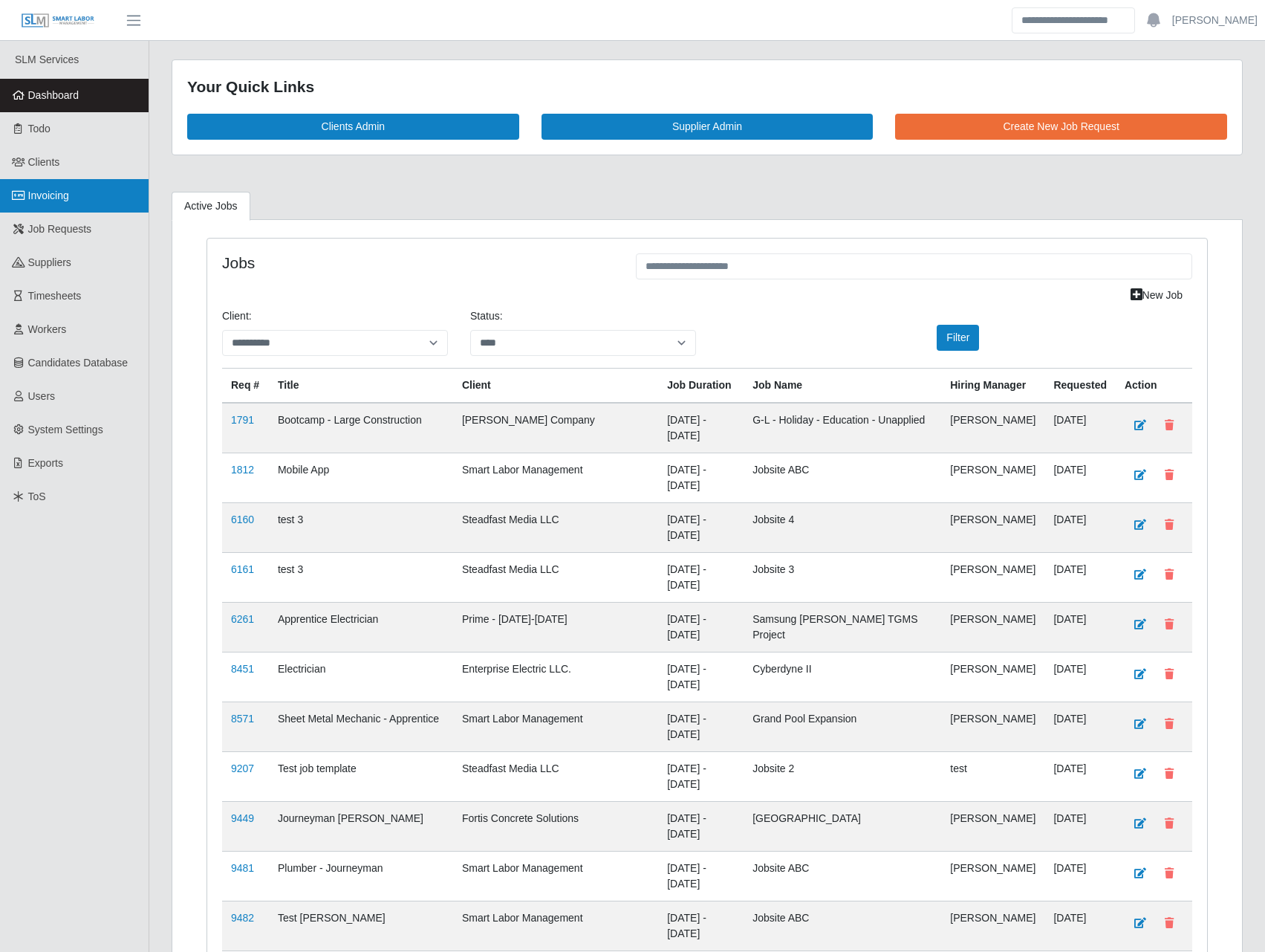
click at [62, 209] on link "Invoicing" at bounding box center [74, 196] width 149 height 33
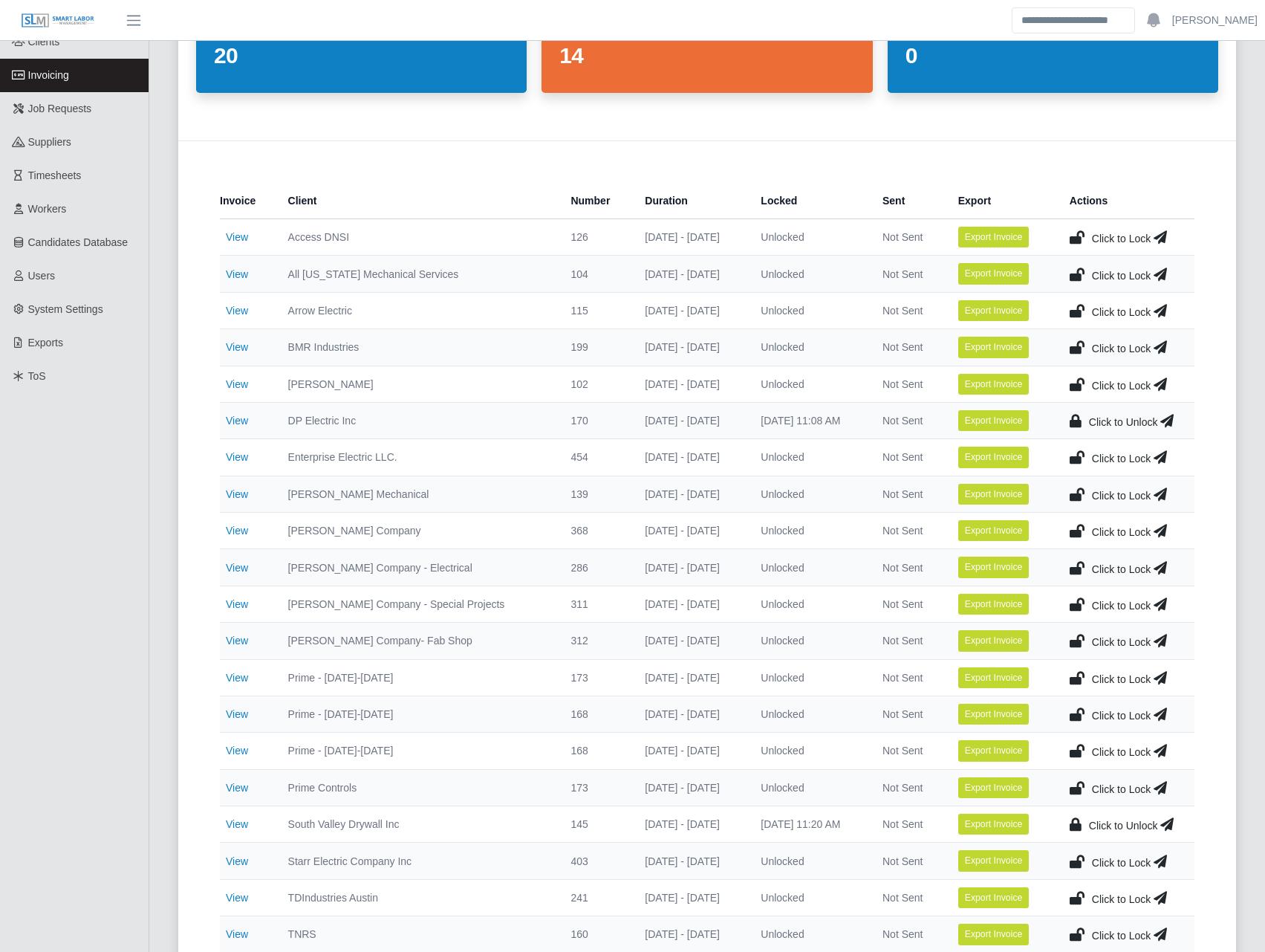
scroll to position [173, 0]
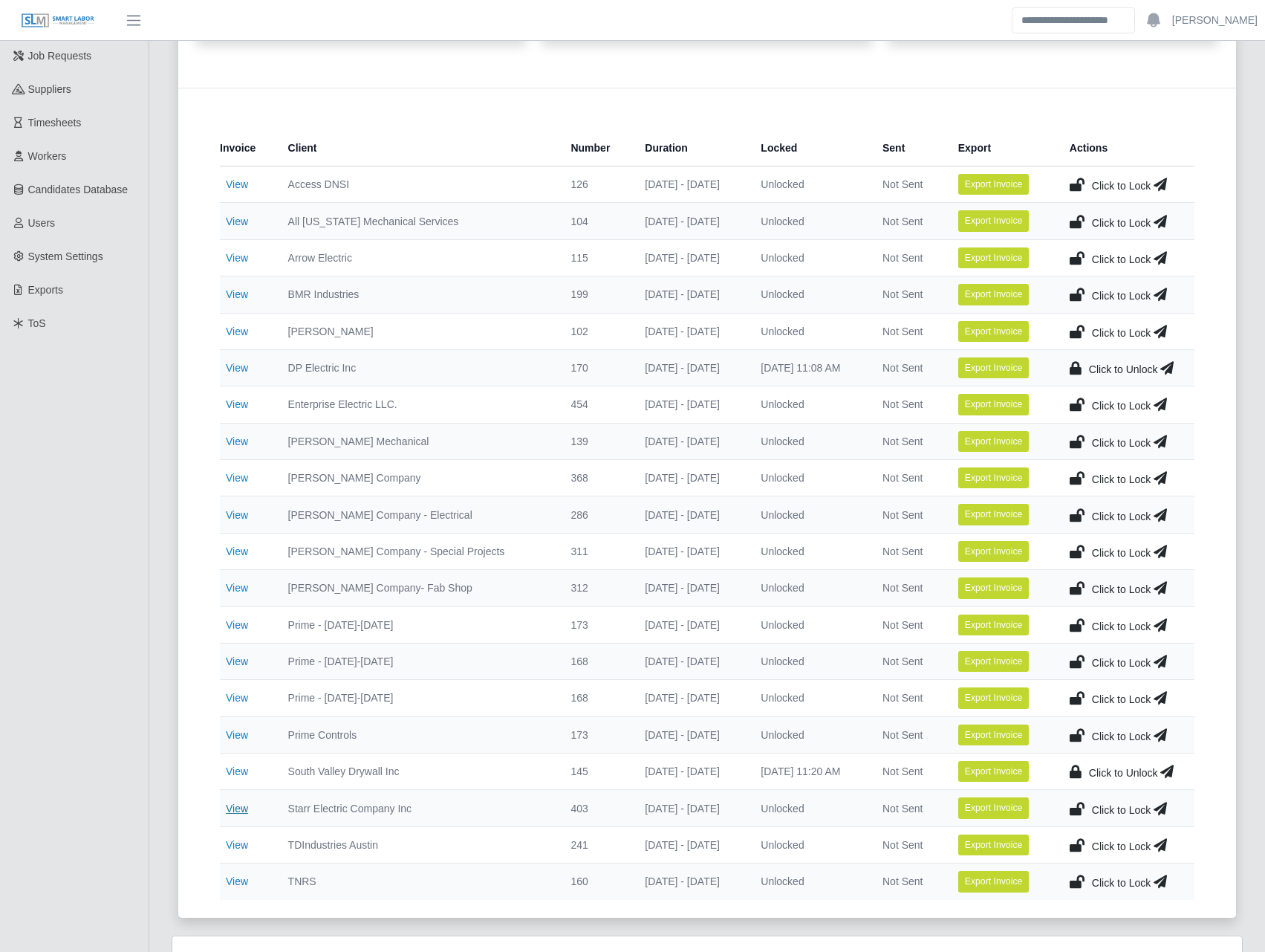
click at [243, 812] on link "View" at bounding box center [236, 808] width 22 height 12
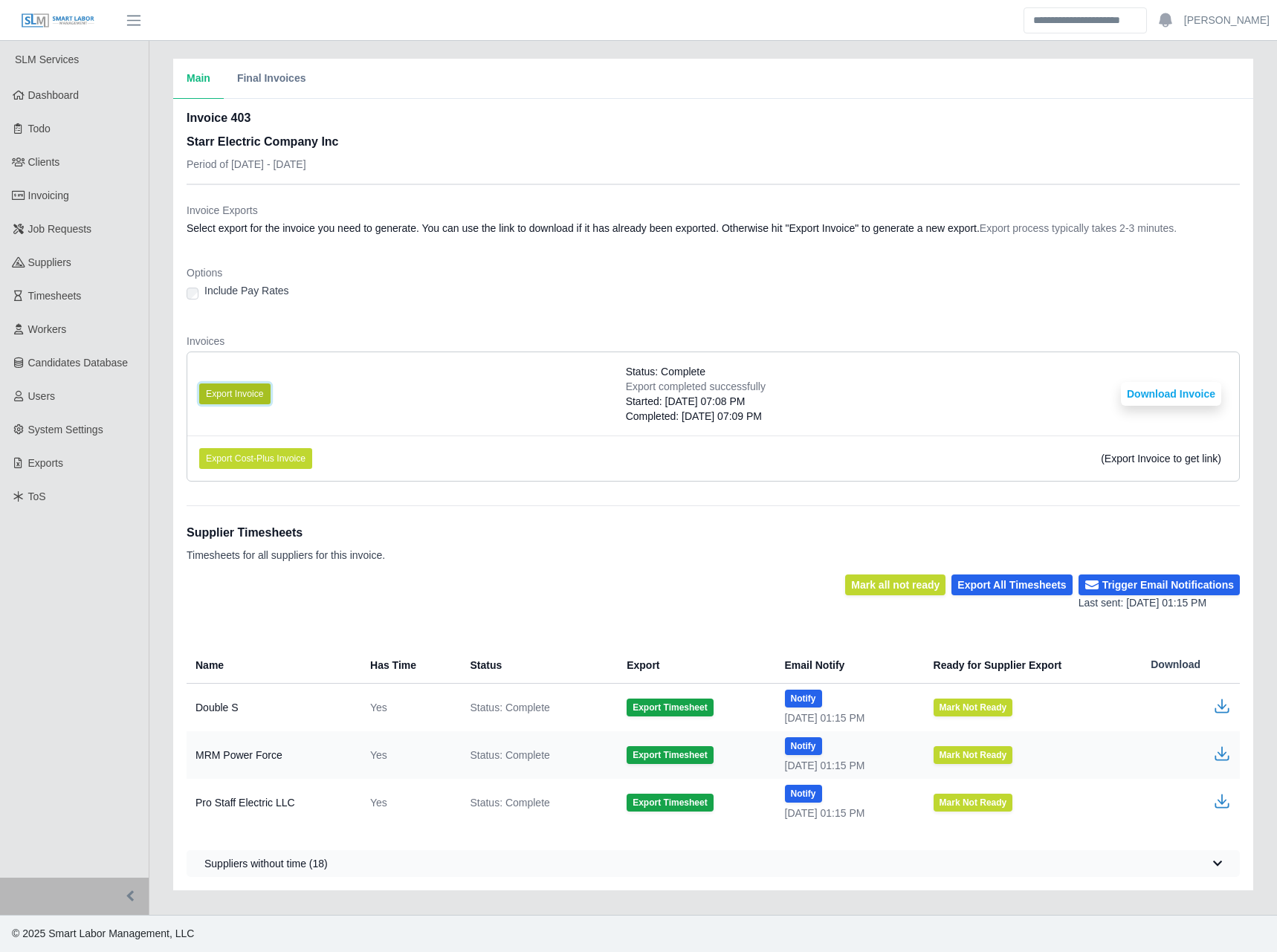
click at [243, 396] on button "Export Invoice" at bounding box center [235, 394] width 71 height 21
click at [572, 304] on div "Options Include Pay Rates" at bounding box center [713, 287] width 1054 height 45
click at [1166, 397] on button "Download Invoice" at bounding box center [1171, 394] width 100 height 24
click at [63, 197] on span "Invoicing" at bounding box center [49, 195] width 41 height 12
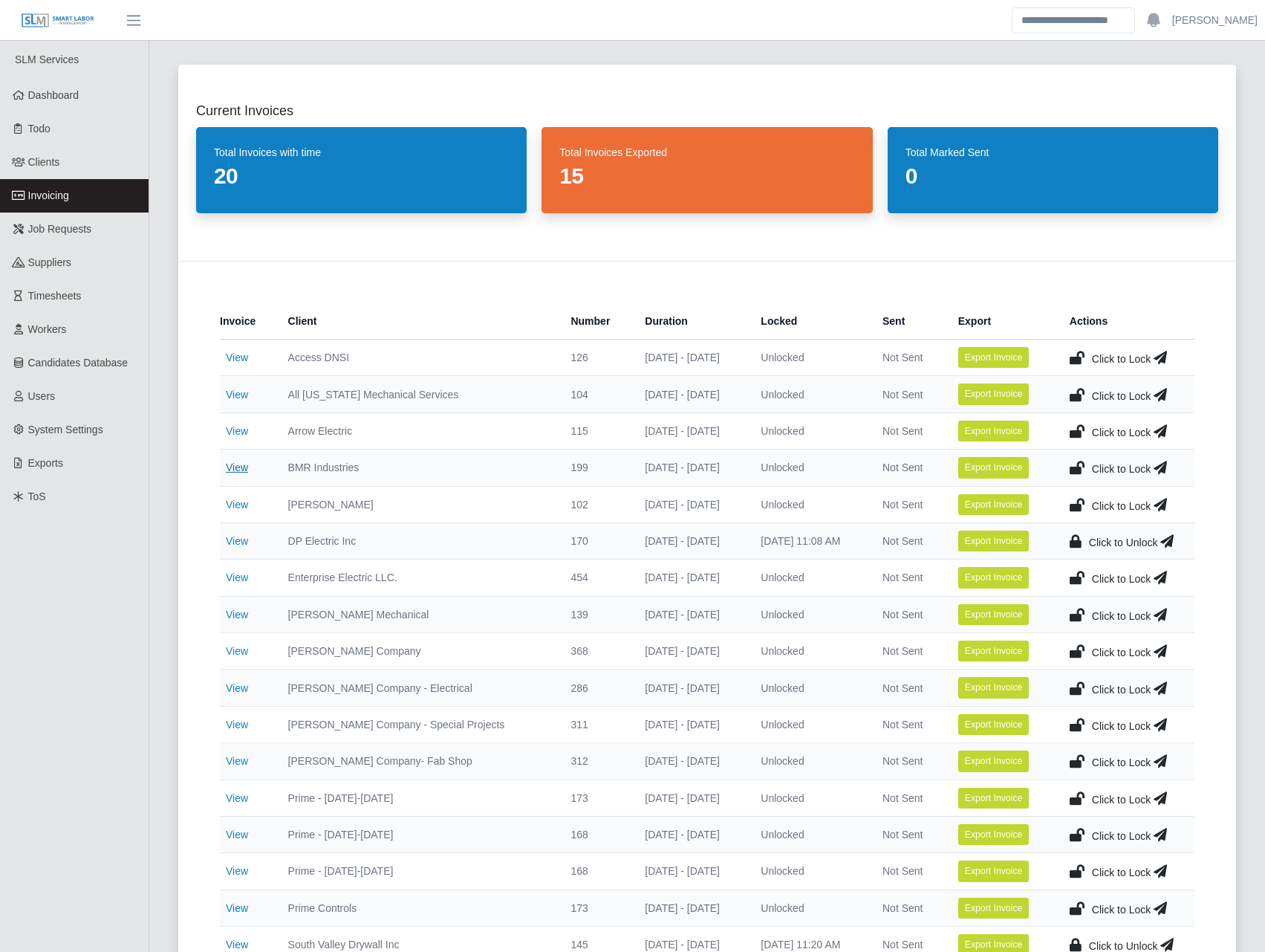
click at [248, 471] on link "View" at bounding box center [236, 467] width 22 height 12
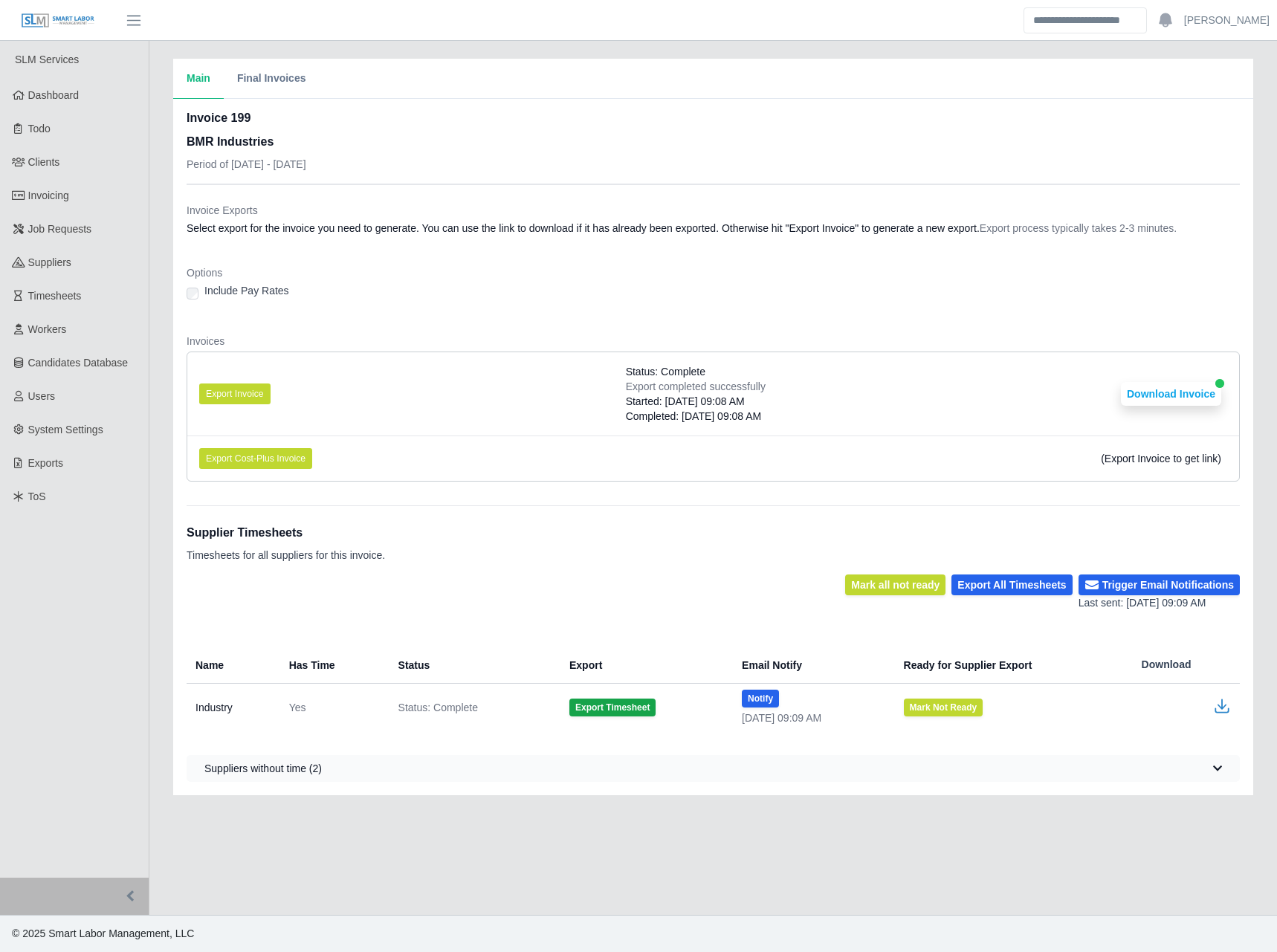
click at [353, 391] on li "Export Invoice Status: Complete Export completed successfully Started: [DATE] 0…" at bounding box center [713, 394] width 1052 height 84
click at [245, 394] on button "Export Invoice" at bounding box center [235, 394] width 71 height 21
click at [610, 394] on li "Export Invoice Status: Complete Export completed successfully Started: 08/19/20…" at bounding box center [713, 394] width 1052 height 84
click at [445, 267] on dt "Options" at bounding box center [713, 273] width 1054 height 15
click at [65, 198] on span "Invoicing" at bounding box center [49, 195] width 41 height 12
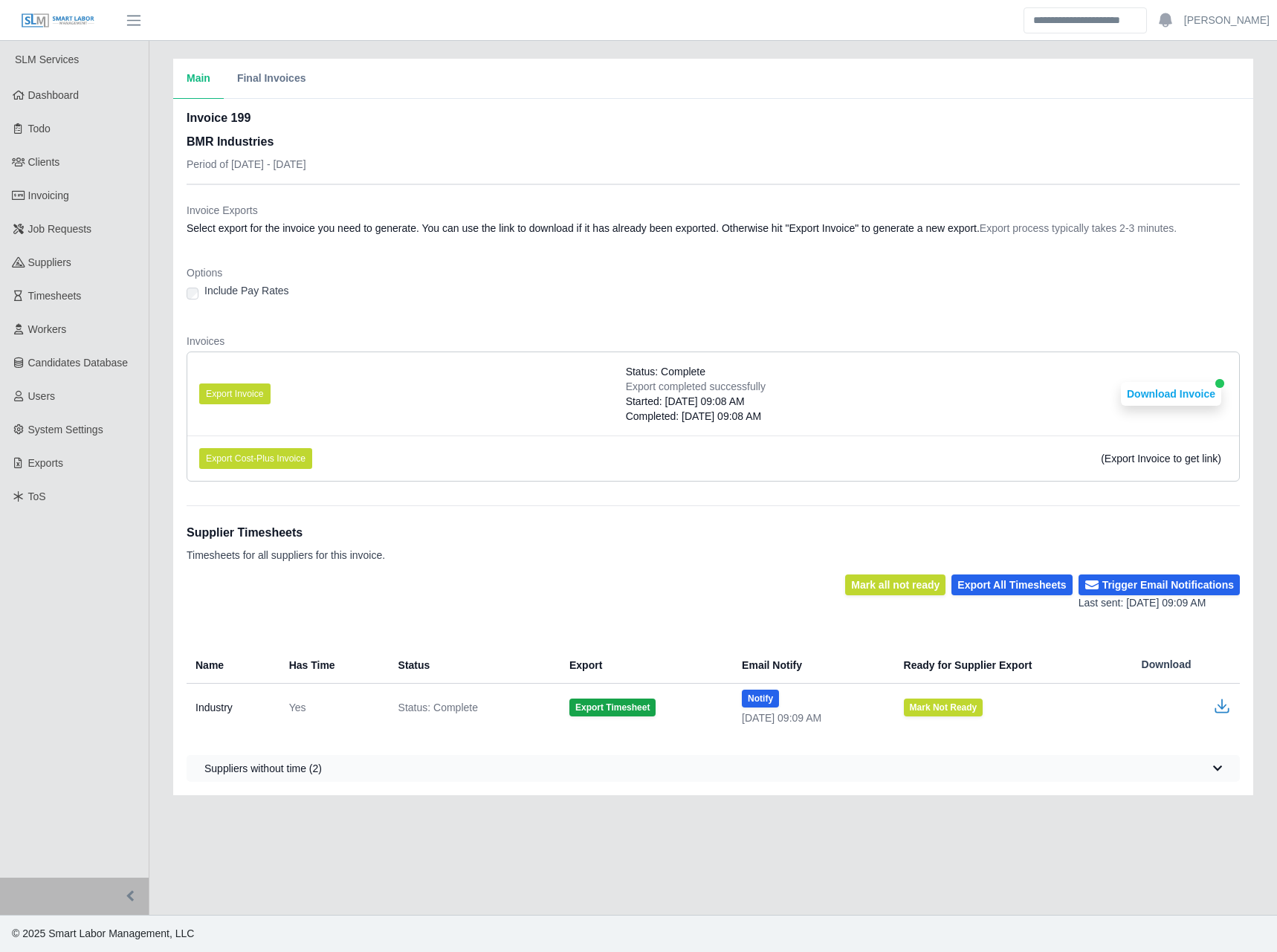
click at [519, 314] on dl "Invoice Exports Select export for the invoice you need to generate. You can use…" at bounding box center [713, 348] width 1054 height 290
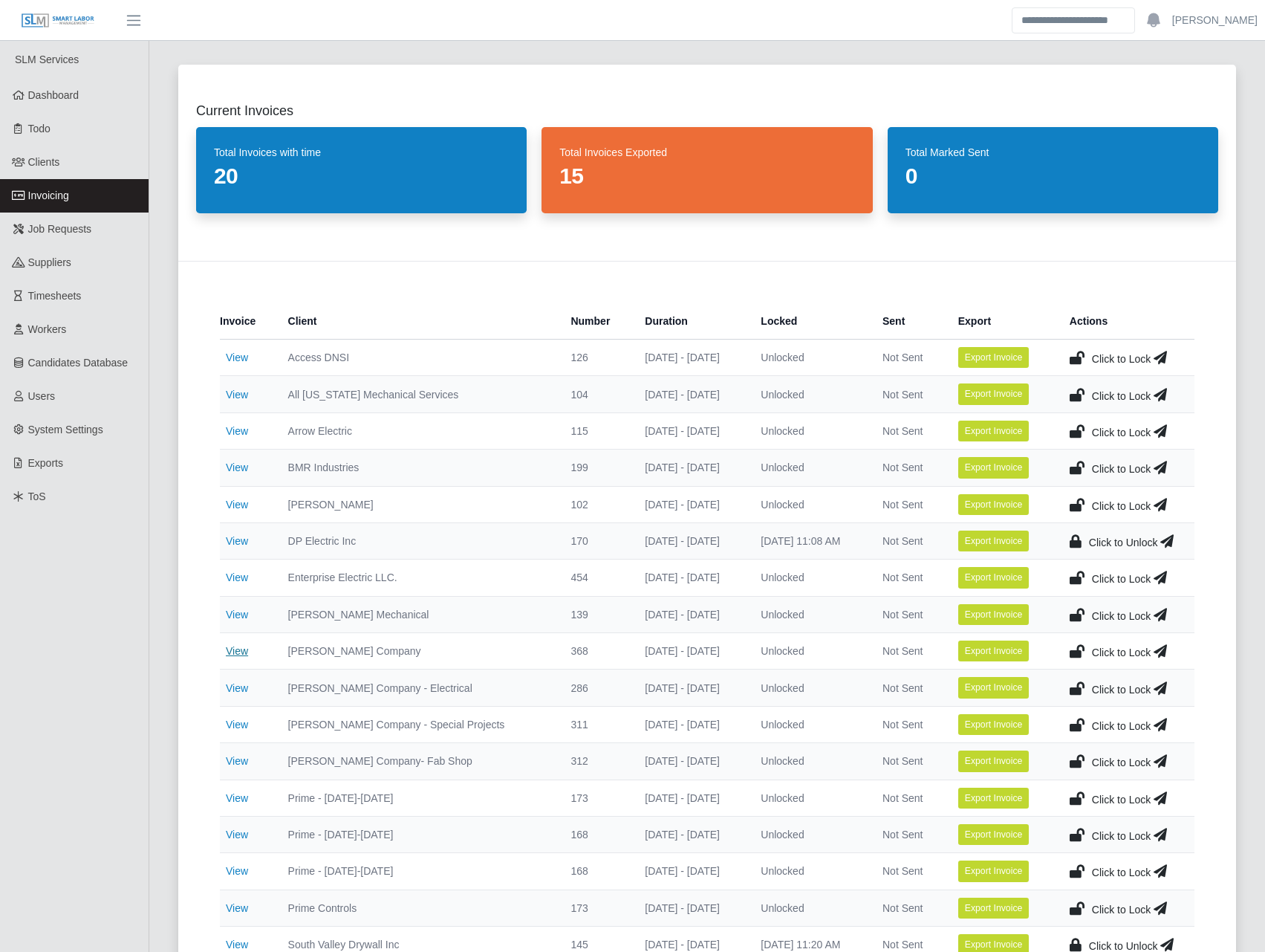
scroll to position [173, 0]
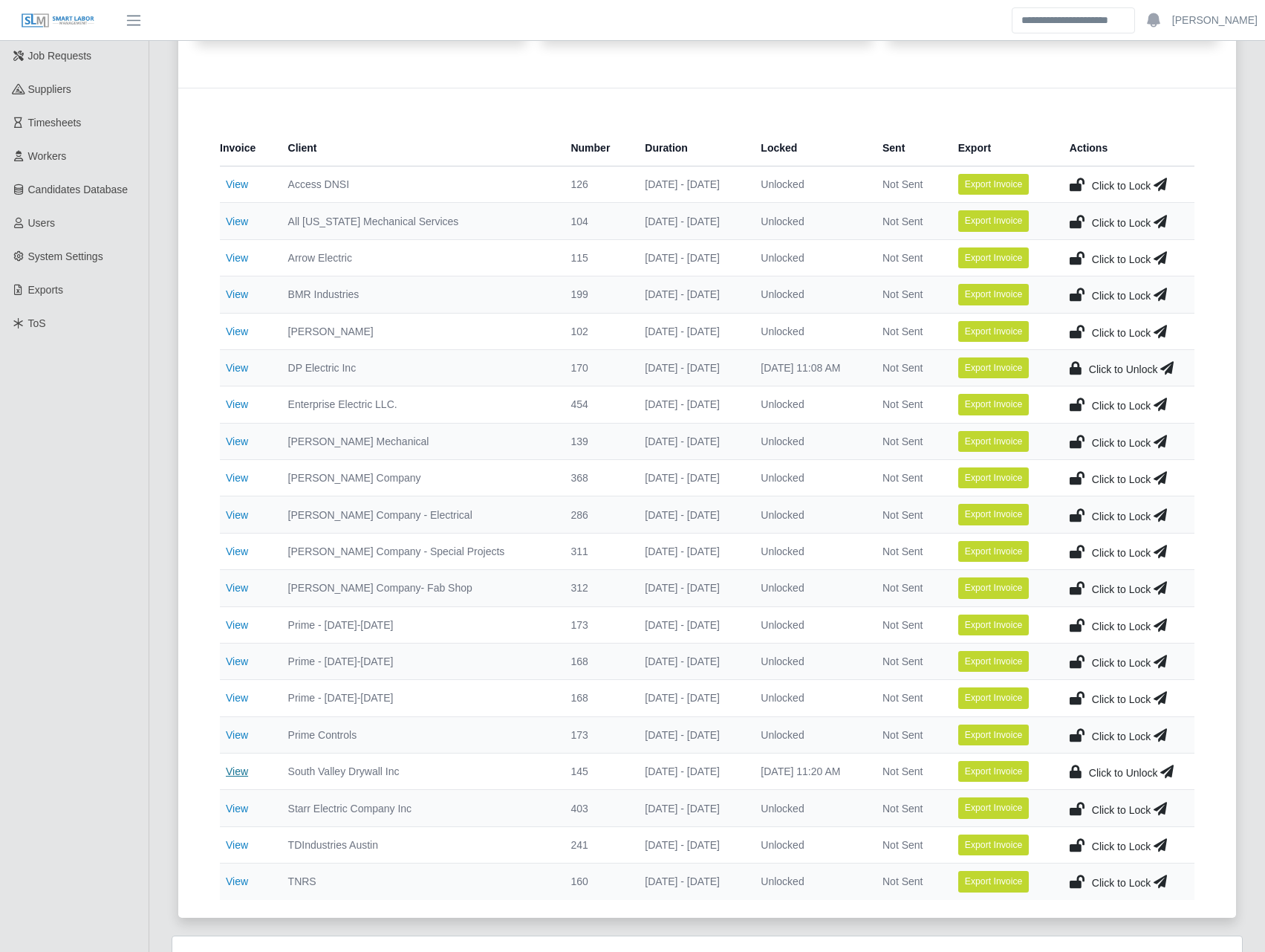
click at [243, 772] on link "View" at bounding box center [236, 771] width 22 height 12
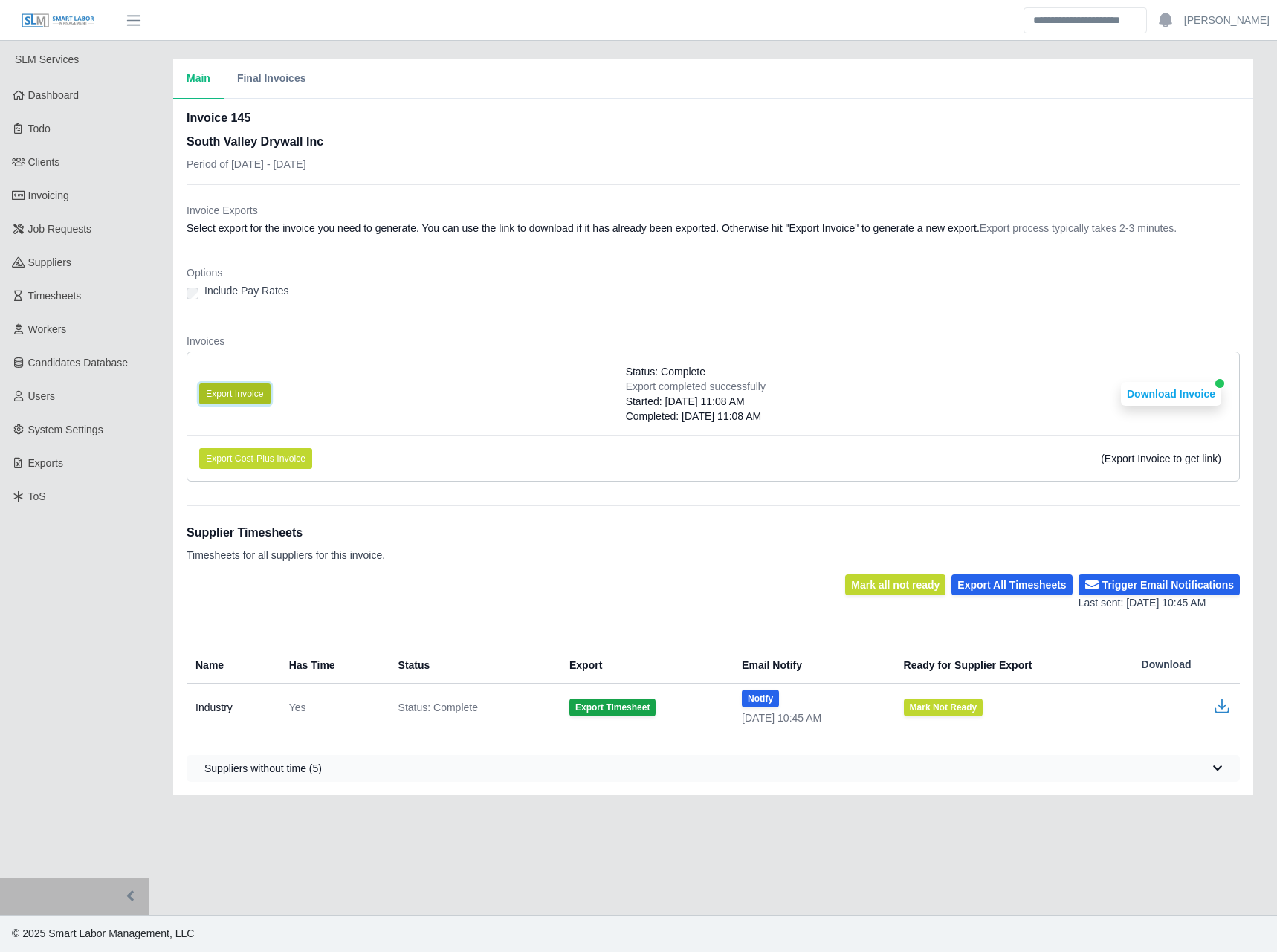
click at [248, 387] on button "Export Invoice" at bounding box center [235, 394] width 71 height 21
click at [381, 230] on dd "Select export for the invoice you need to generate. You can use the link to dow…" at bounding box center [713, 228] width 1054 height 15
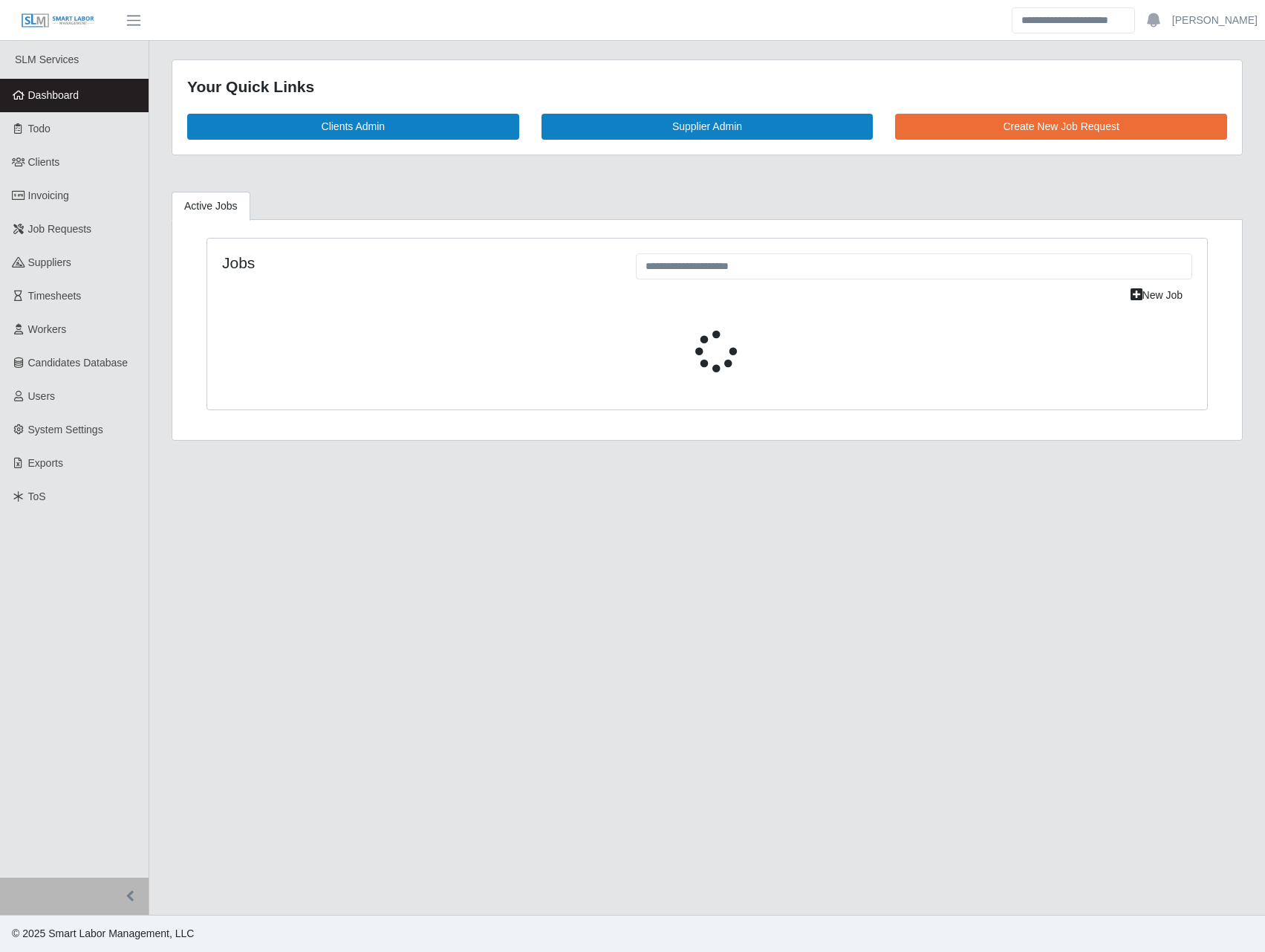
select select "****"
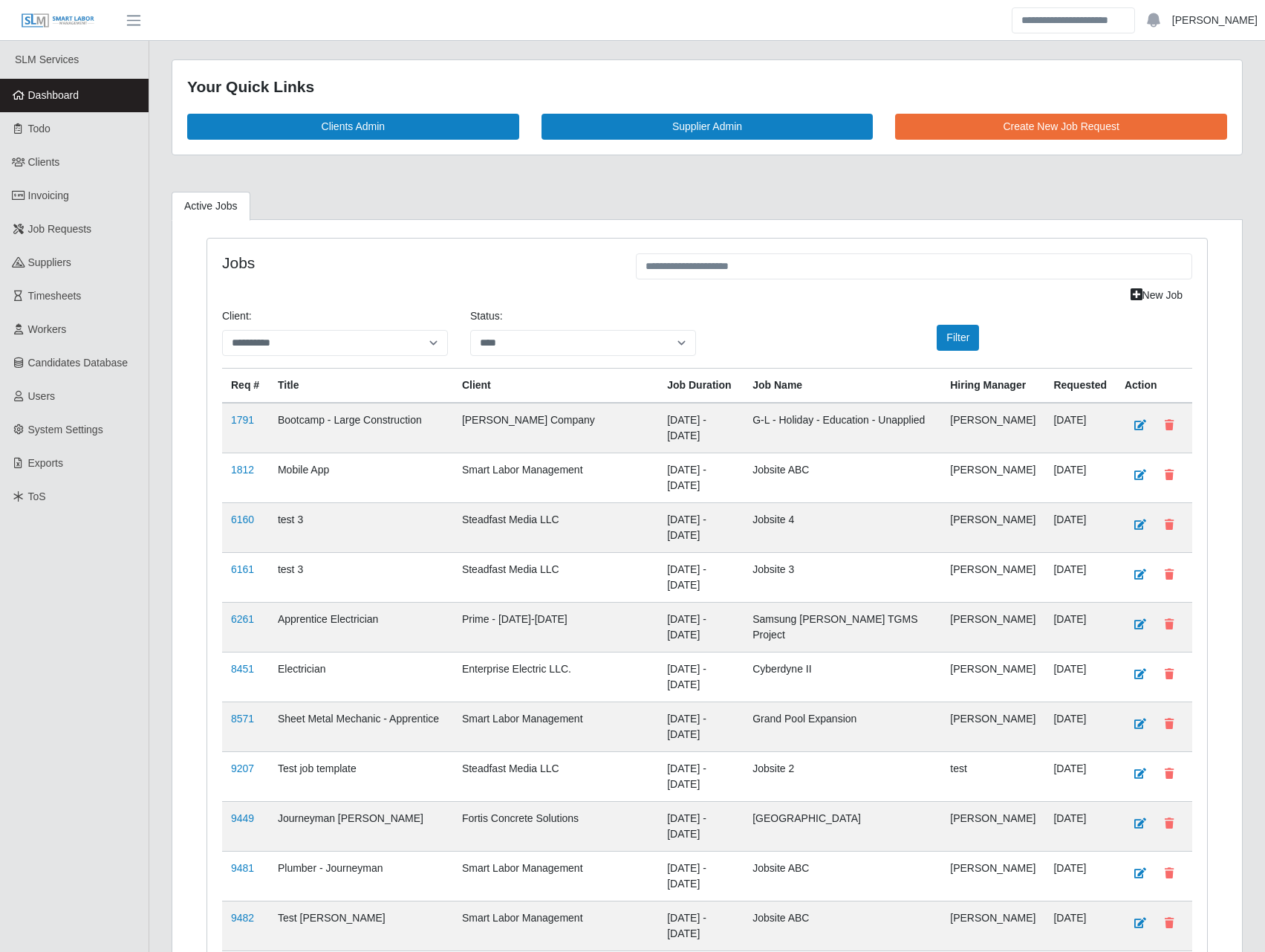
click at [1250, 25] on link "[PERSON_NAME]" at bounding box center [1215, 21] width 85 height 16
click at [1225, 110] on link "Logout" at bounding box center [1197, 103] width 134 height 31
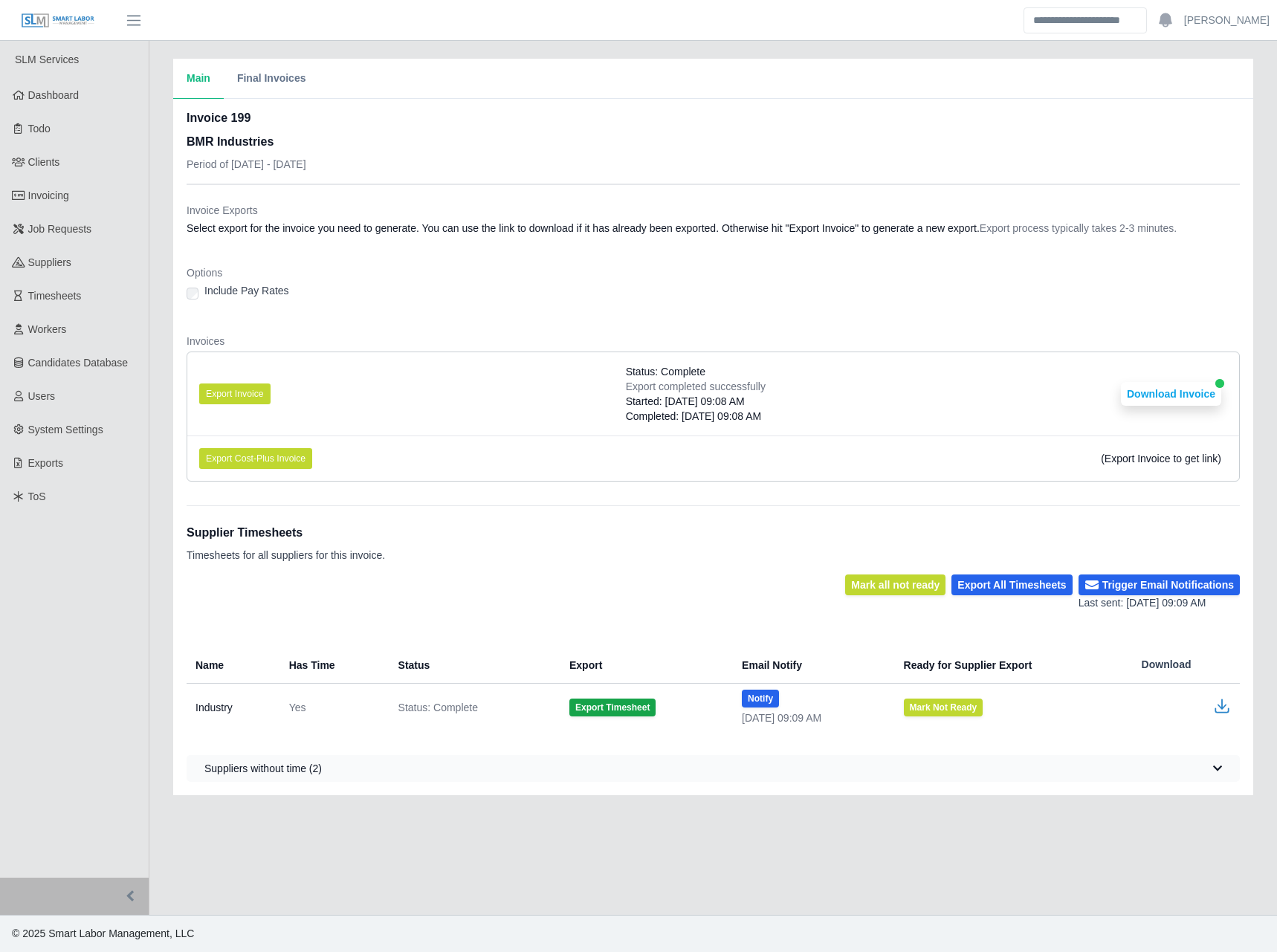
click at [540, 387] on li "Export Invoice Status: Complete Export completed successfully Started: 08/19/20…" at bounding box center [713, 394] width 1052 height 84
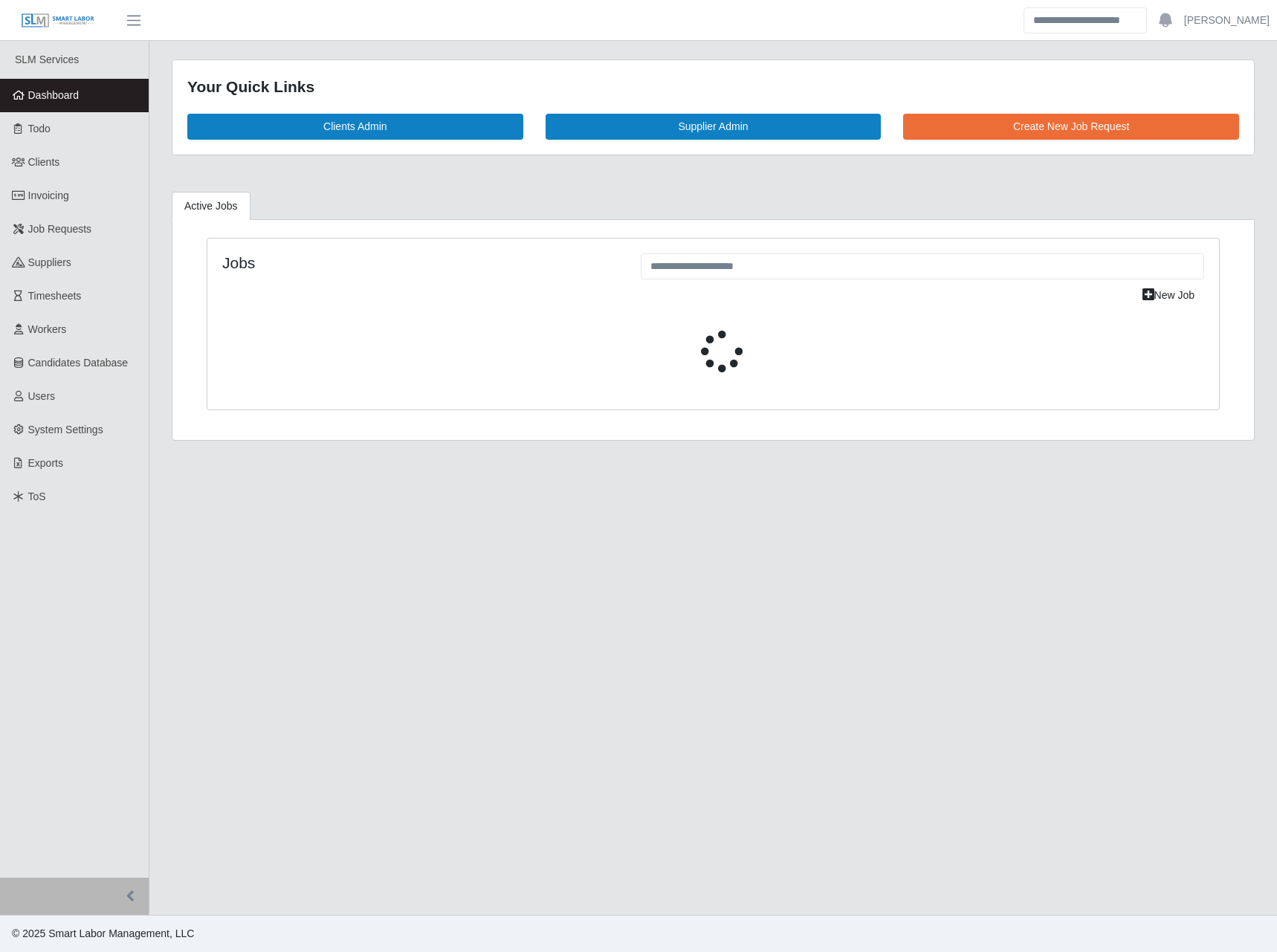
select select "****"
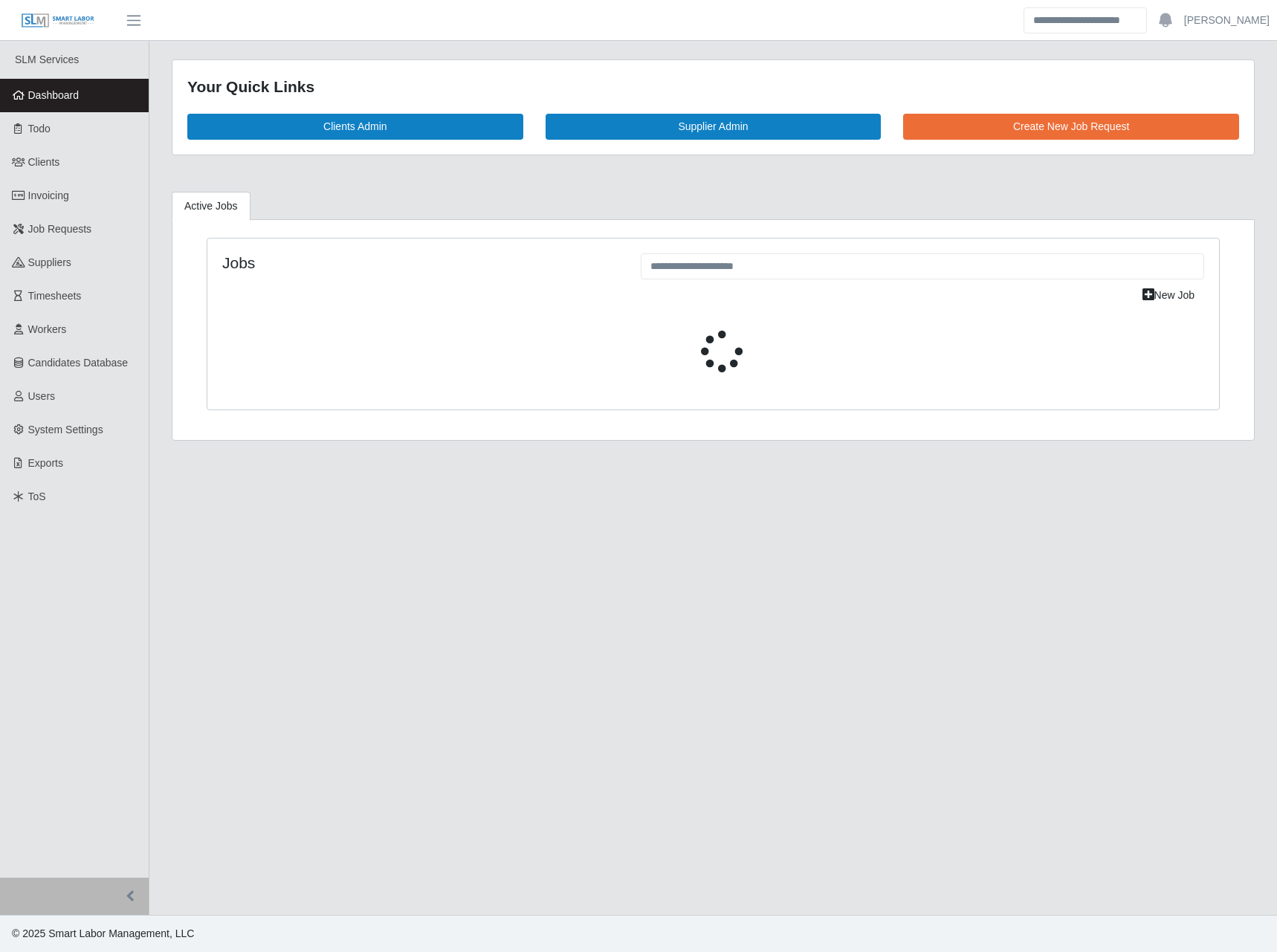
select select "****"
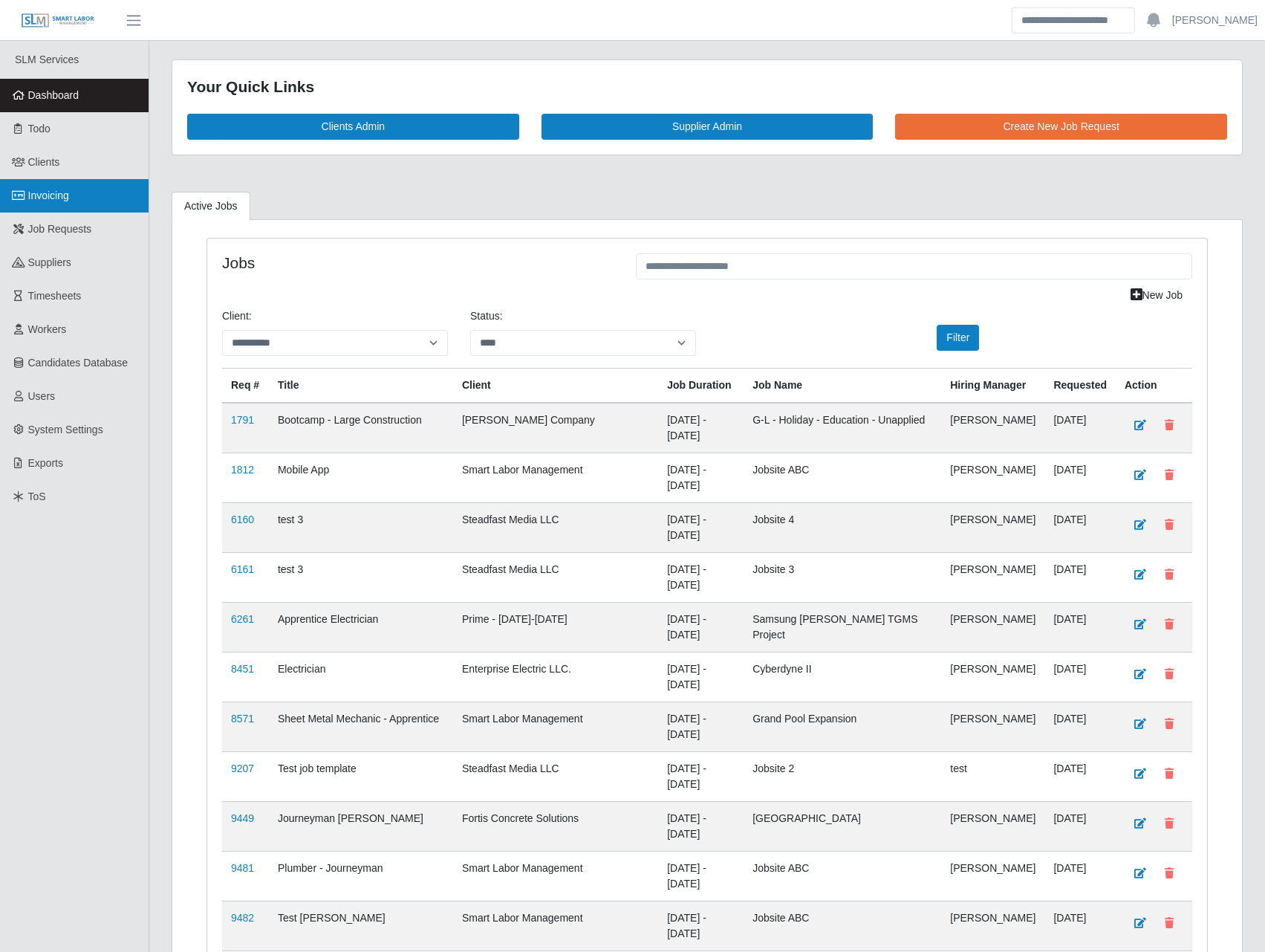
click at [66, 206] on link "Invoicing" at bounding box center [74, 196] width 149 height 33
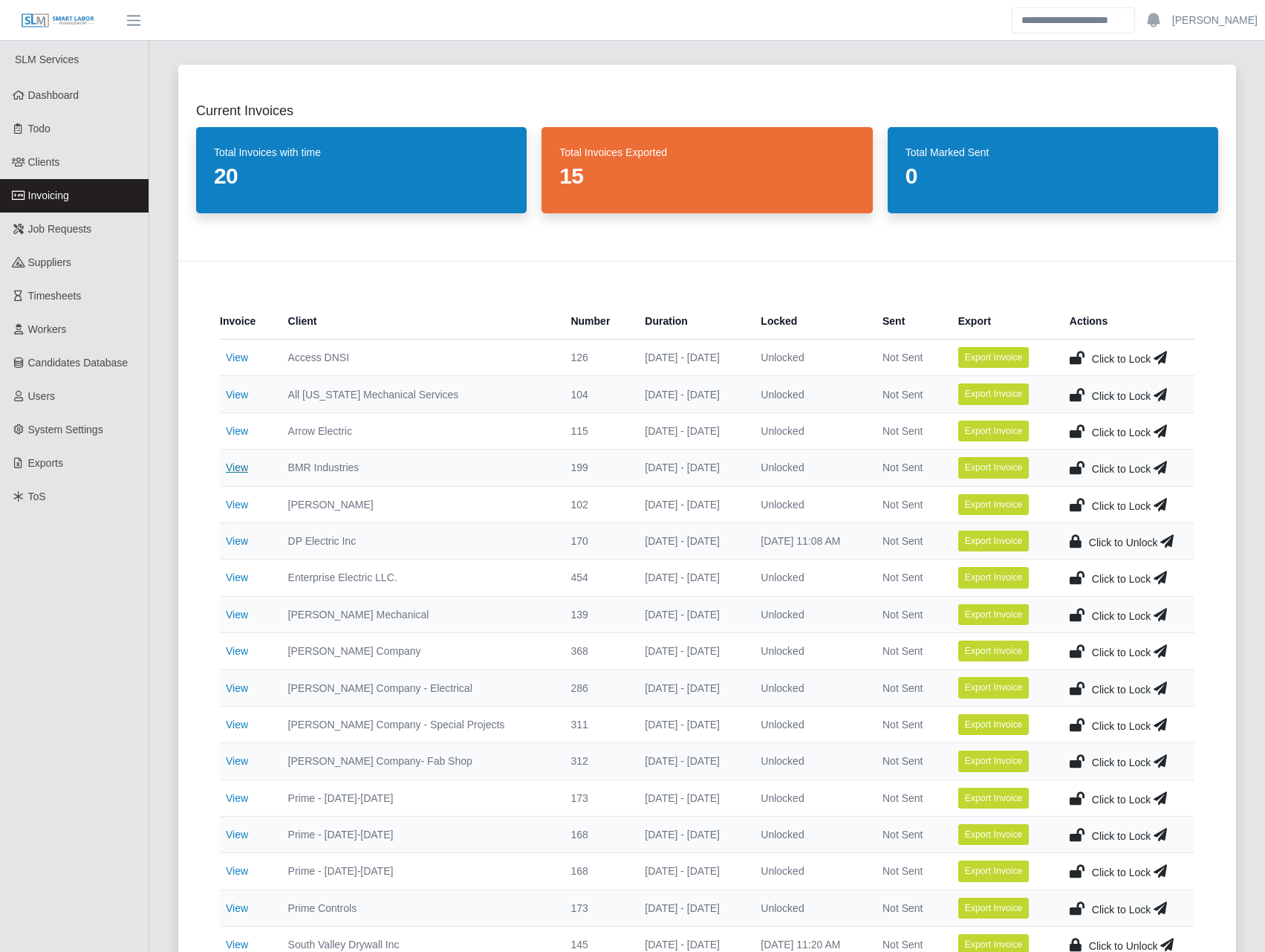
click at [242, 465] on link "View" at bounding box center [236, 467] width 22 height 12
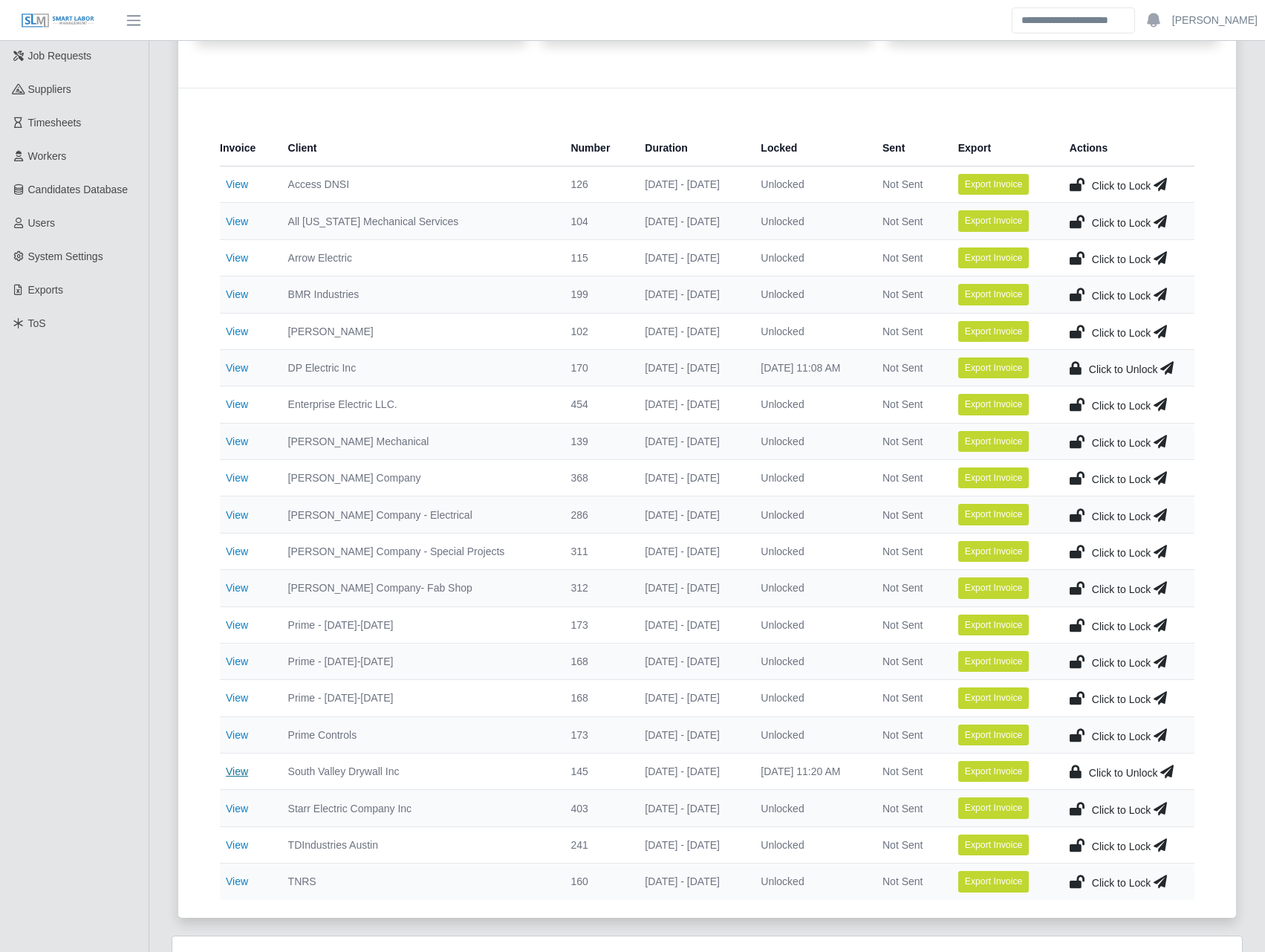
click at [234, 767] on link "View" at bounding box center [236, 771] width 22 height 12
click at [239, 546] on link "View" at bounding box center [236, 552] width 22 height 12
click at [246, 815] on td "View" at bounding box center [248, 808] width 56 height 36
click at [245, 808] on link "View" at bounding box center [236, 808] width 22 height 12
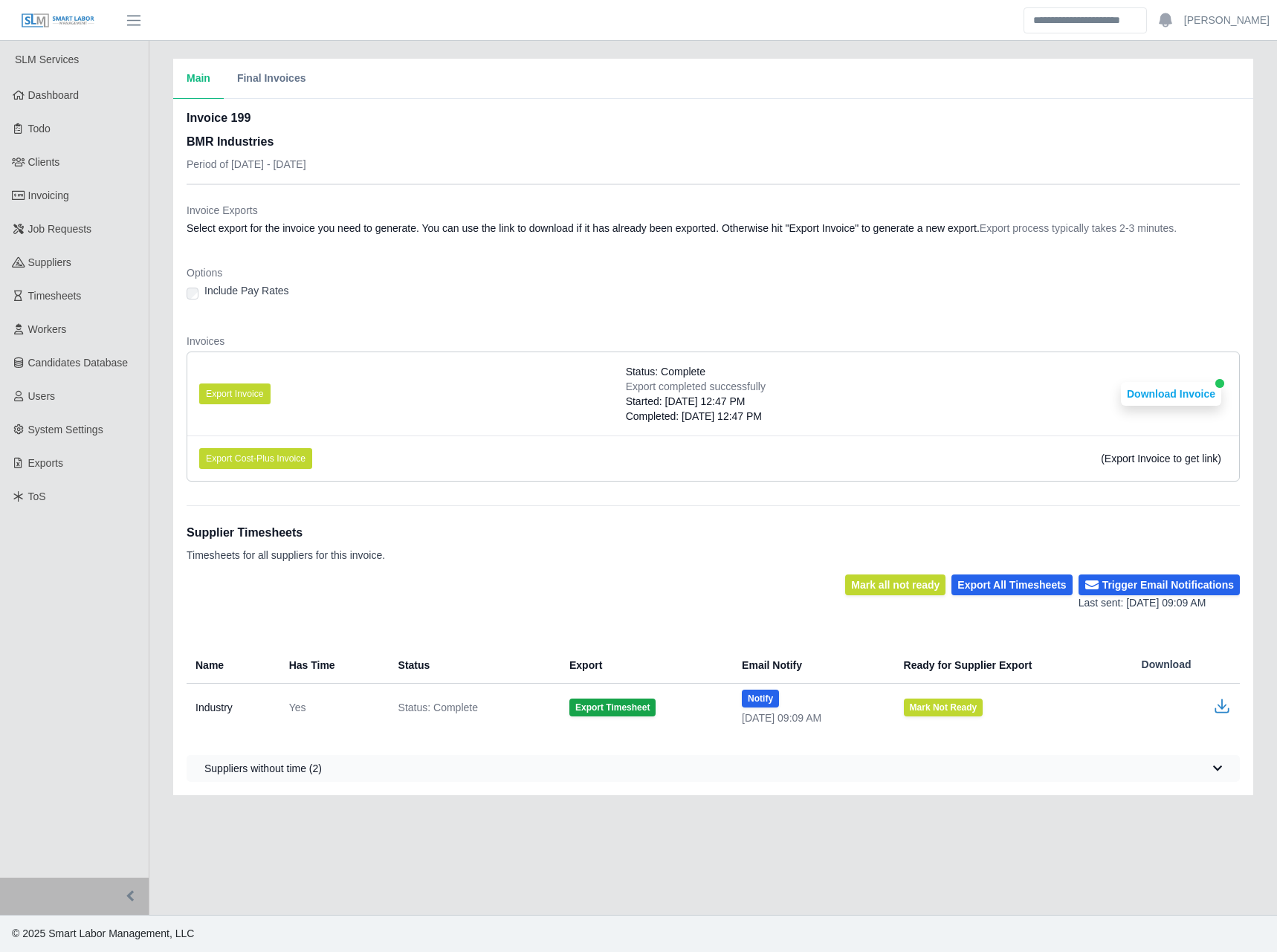
click at [441, 170] on div "Invoice 199 BMR Industries Period of 08/11/2025 - 08/17/2025" at bounding box center [713, 147] width 1054 height 74
click at [453, 256] on dl "Invoice Exports Select export for the invoice you need to generate. You can use…" at bounding box center [713, 348] width 1054 height 290
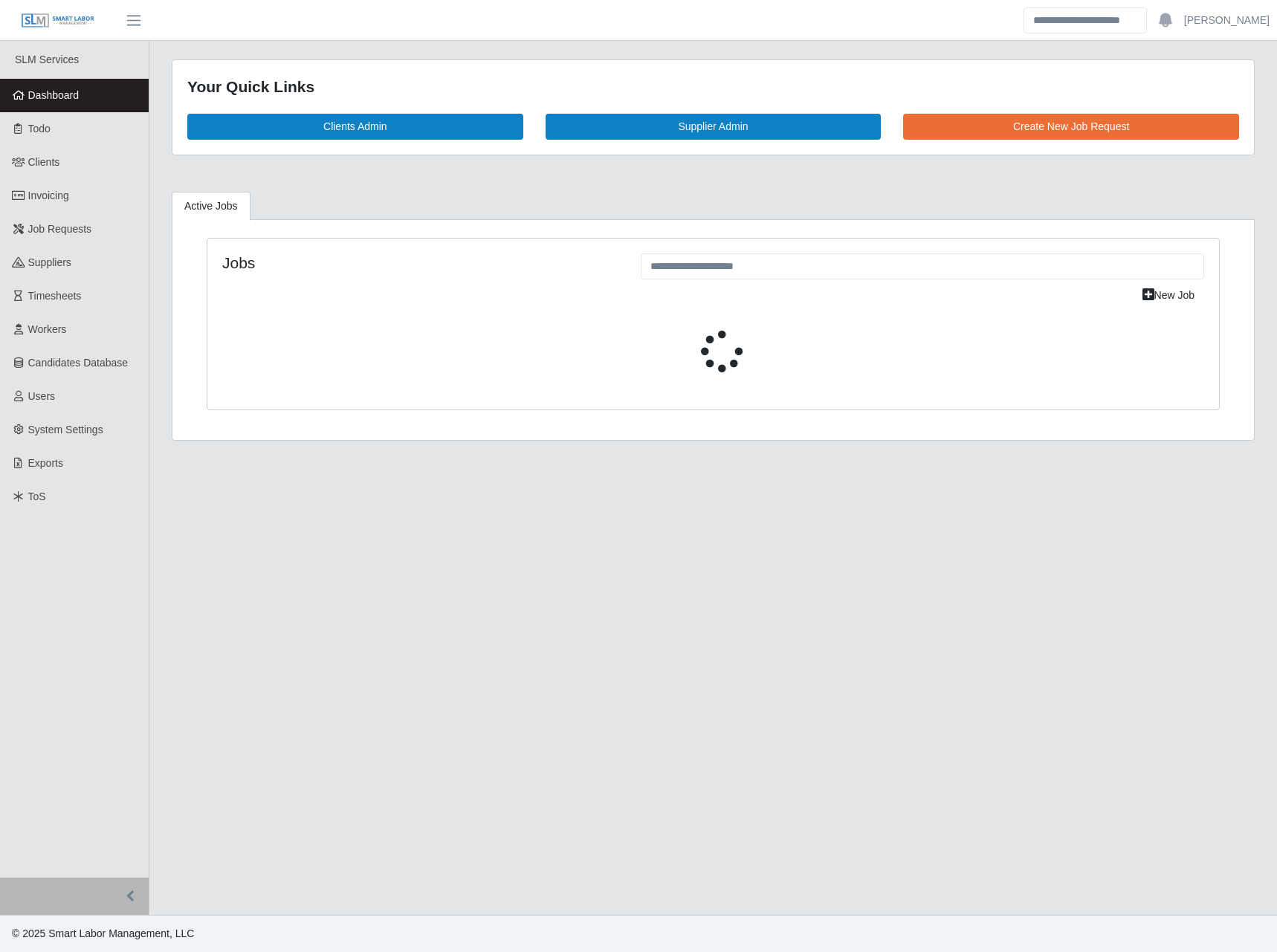
select select "****"
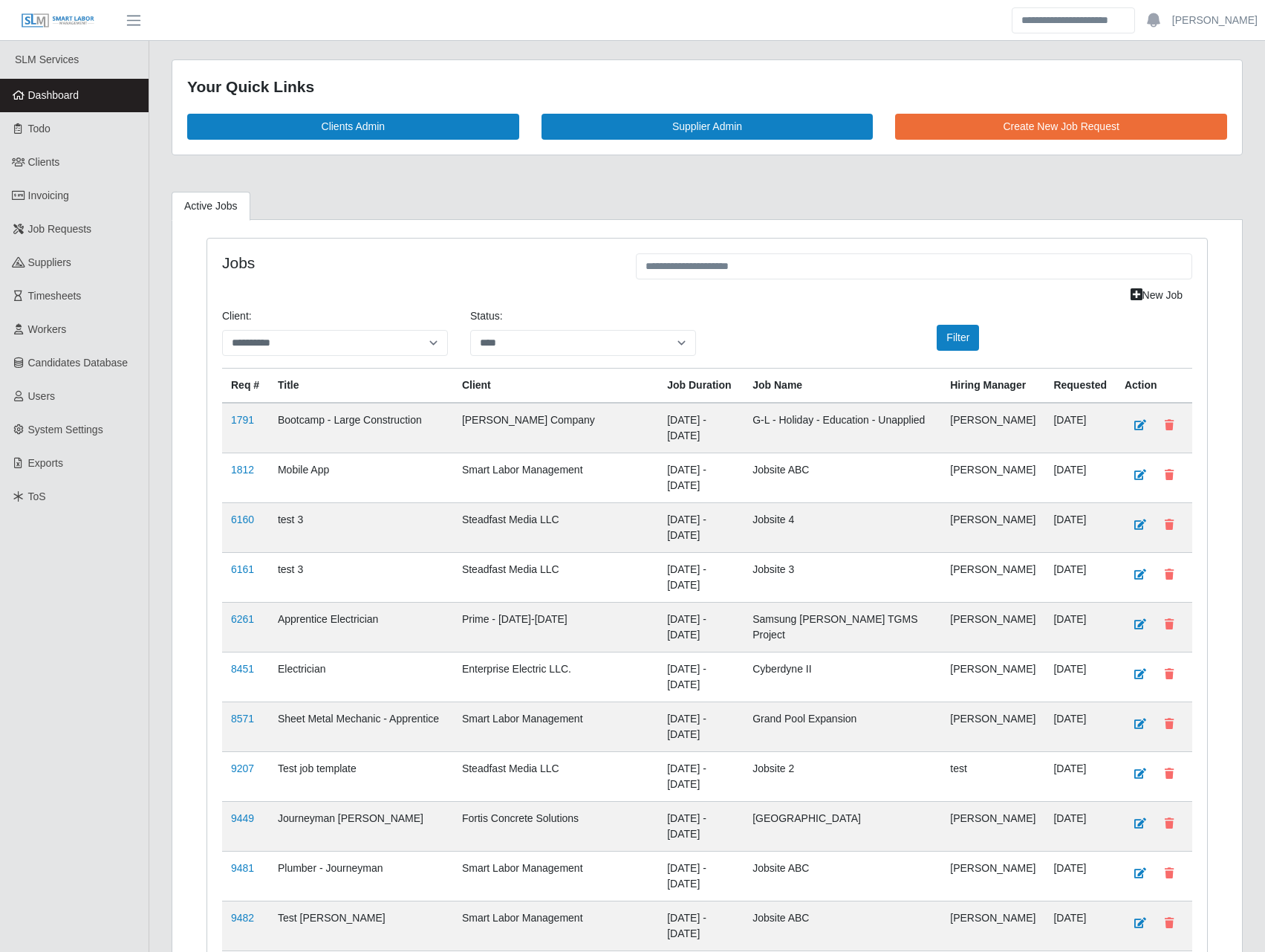
click at [80, 198] on link "Invoicing" at bounding box center [74, 196] width 149 height 33
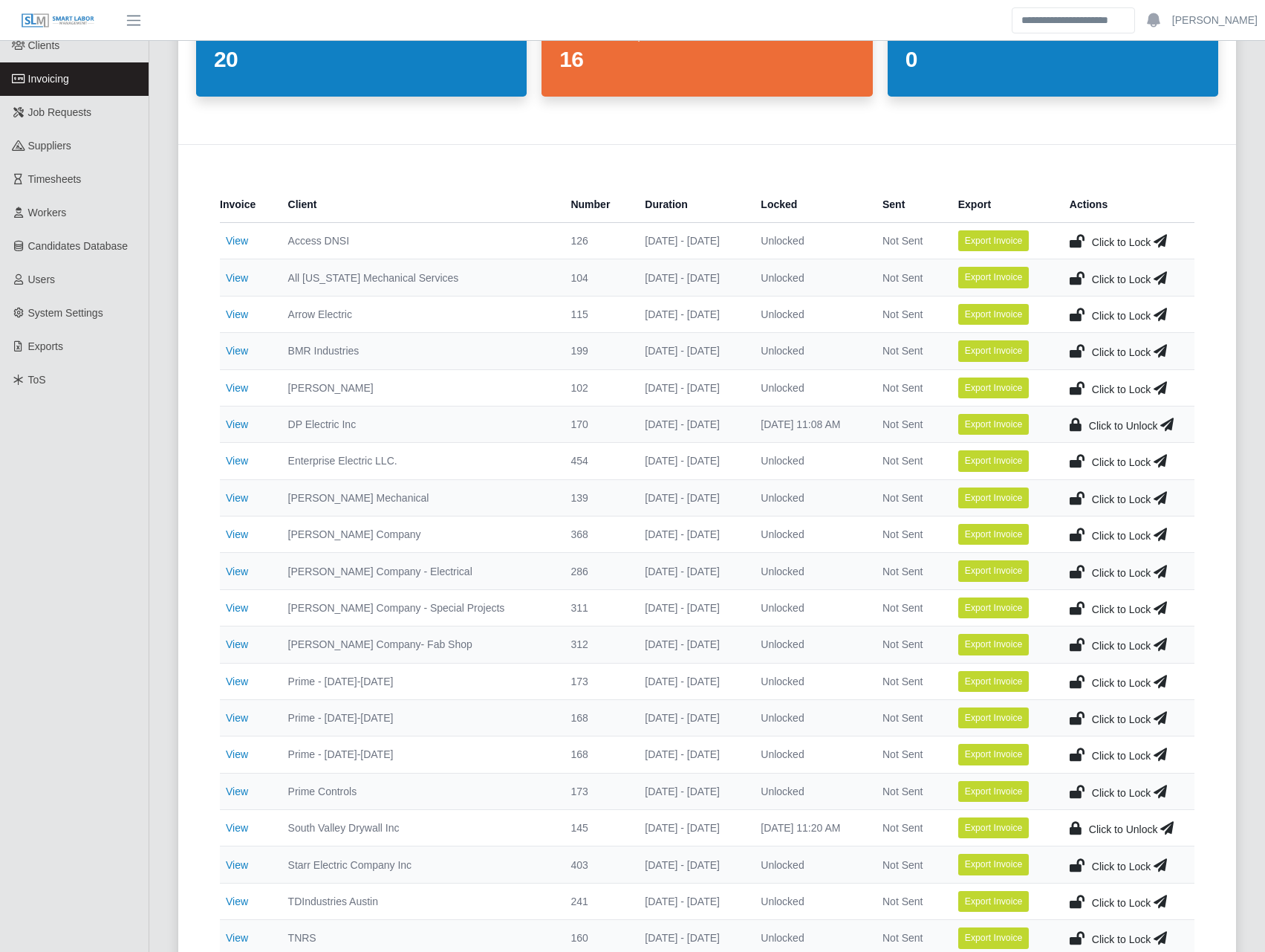
scroll to position [173, 0]
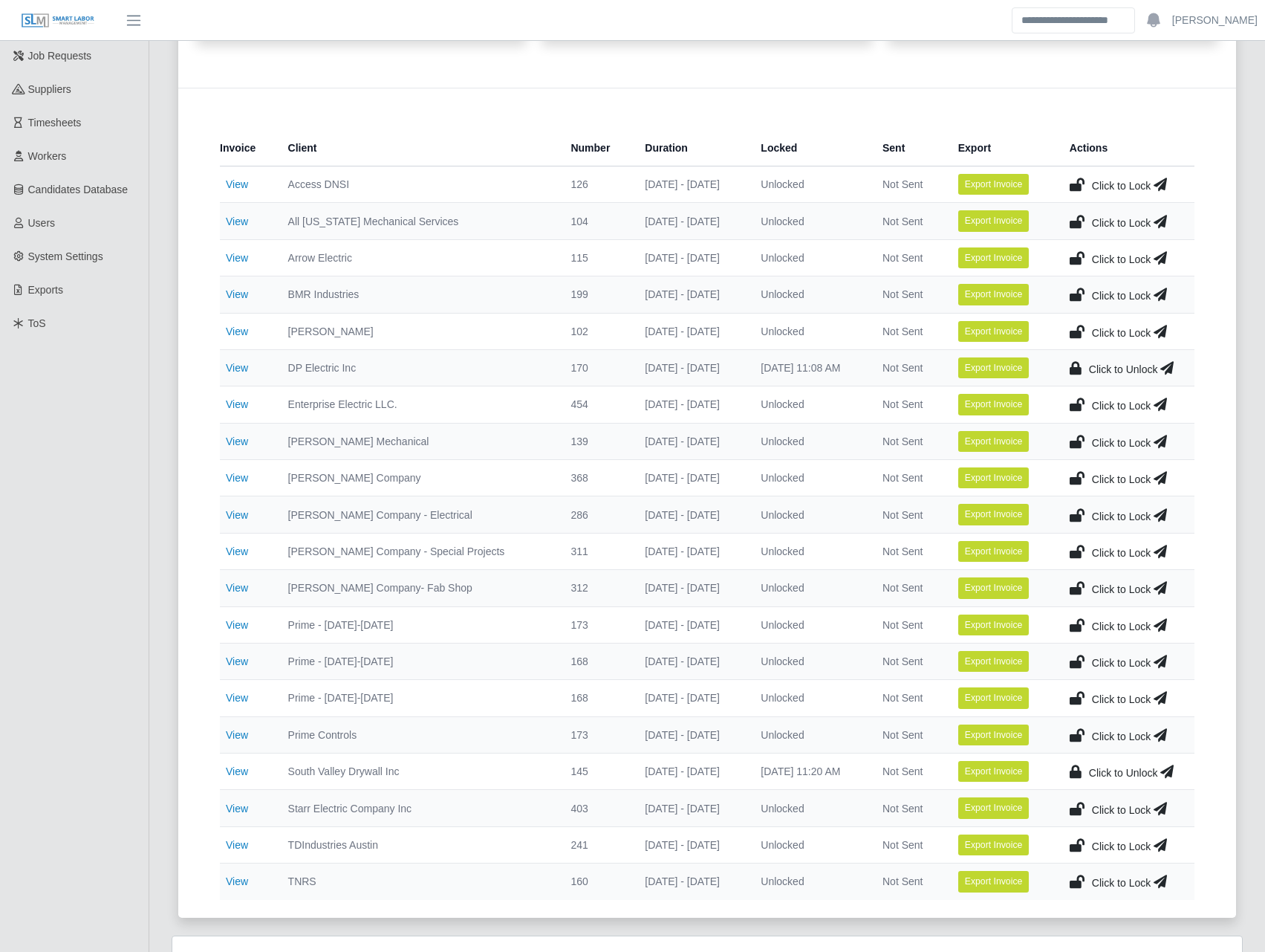
click at [249, 809] on td "View" at bounding box center [248, 808] width 56 height 36
click at [247, 808] on link "View" at bounding box center [236, 808] width 22 height 12
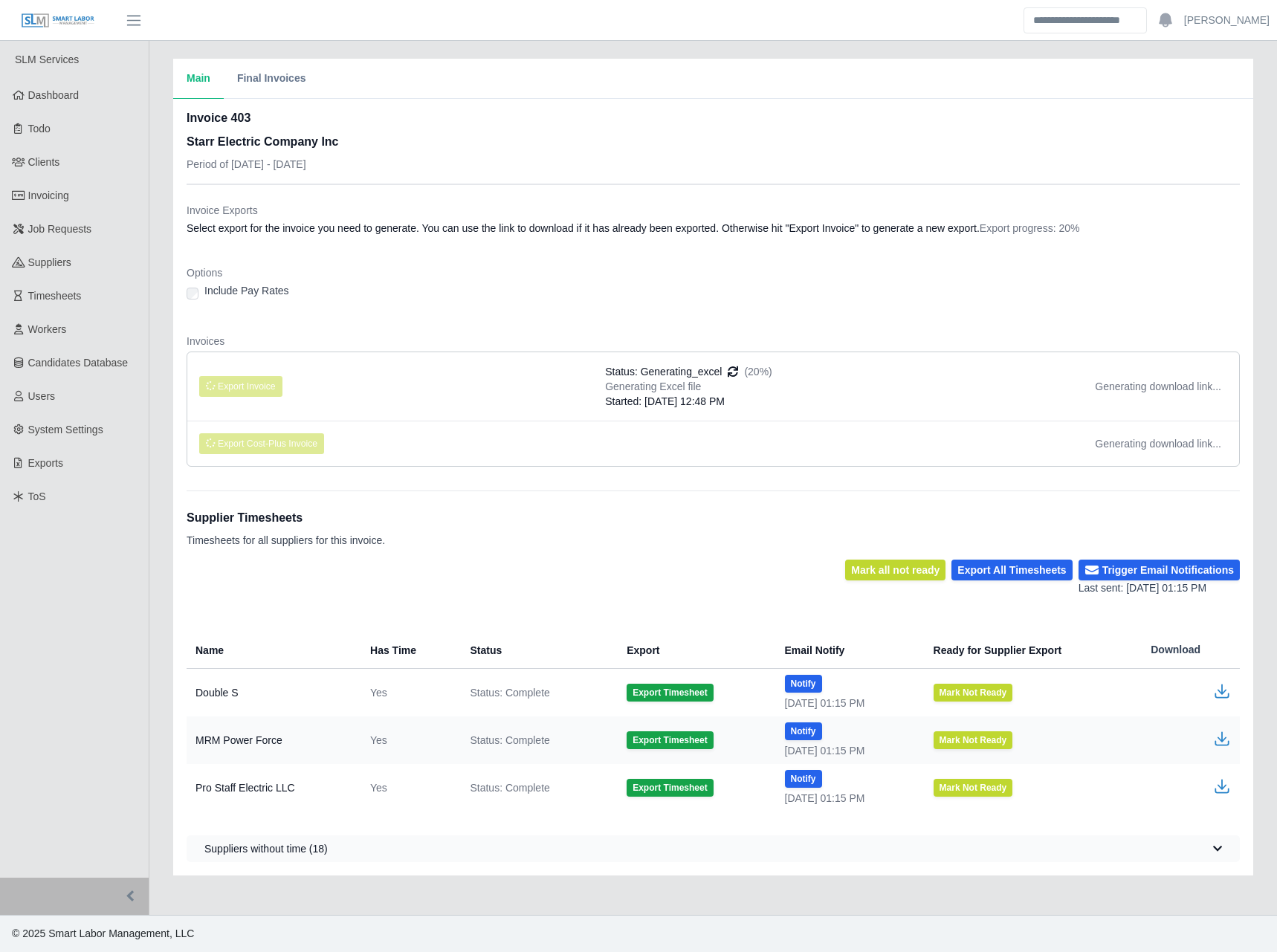
drag, startPoint x: 554, startPoint y: 407, endPoint x: 553, endPoint y: 416, distance: 9.1
click at [554, 412] on li "Export Invoice Status: Generating_excel (20%) Generating Excel file Started: [D…" at bounding box center [713, 386] width 1052 height 68
click at [442, 322] on dl "Invoice Exports Select export for the invoice you need to generate. You can use…" at bounding box center [713, 340] width 1054 height 276
click at [705, 215] on dt "Invoice Exports" at bounding box center [713, 210] width 1054 height 15
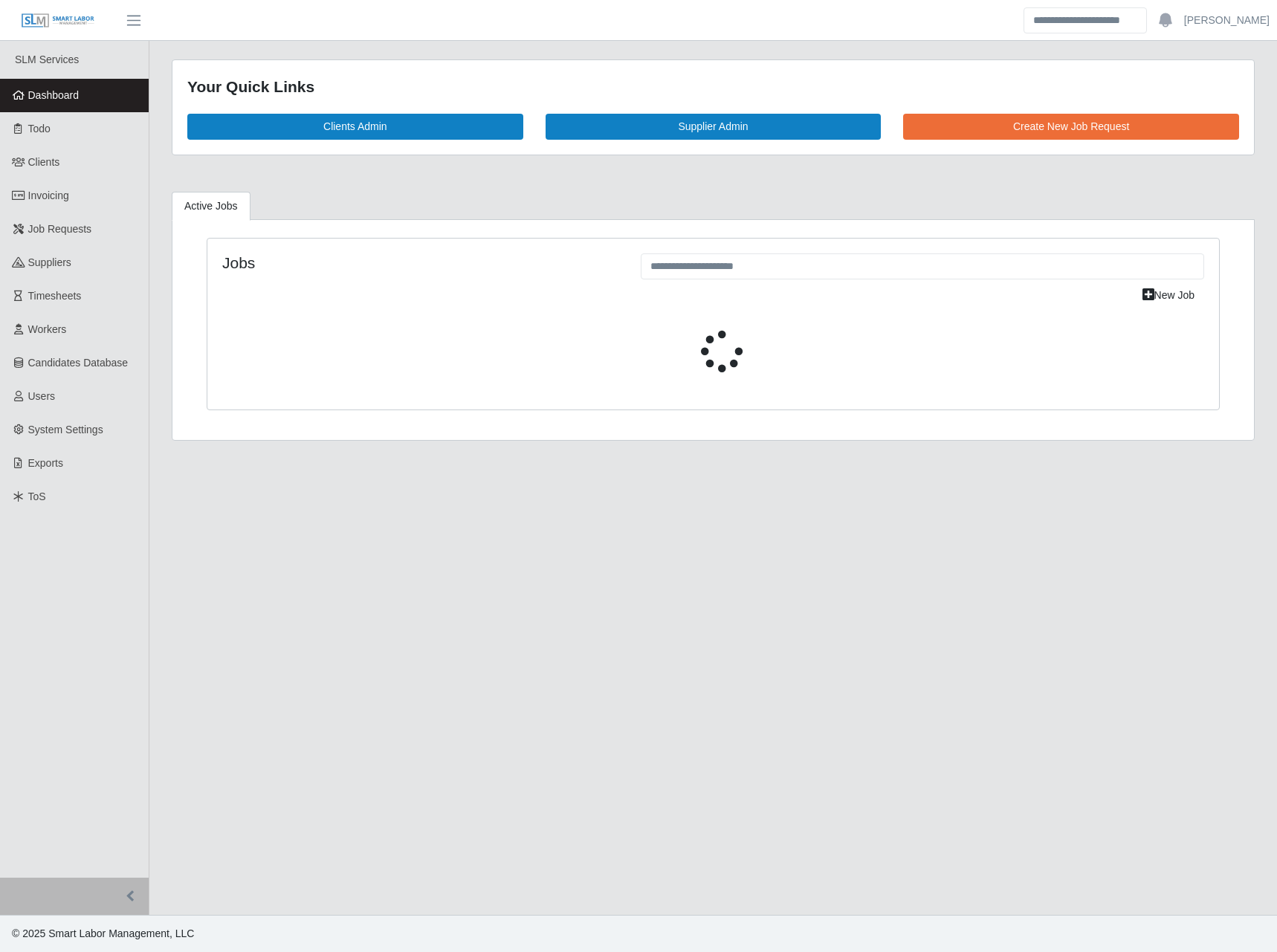
select select "****"
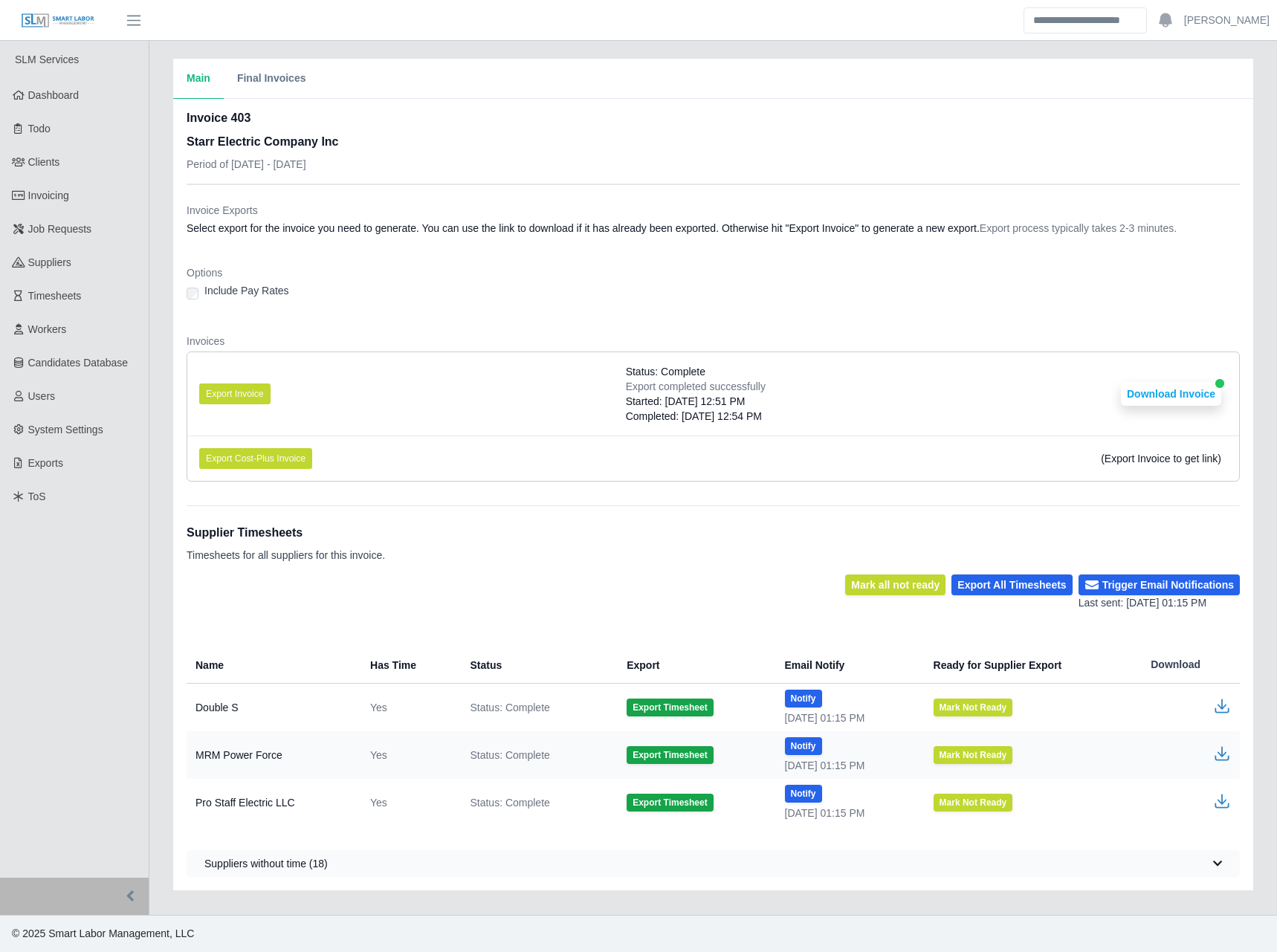
click at [740, 213] on dt "Invoice Exports" at bounding box center [713, 210] width 1054 height 15
click at [449, 263] on dl "Invoice Exports Select export for the invoice you need to generate. You can use…" at bounding box center [713, 348] width 1054 height 290
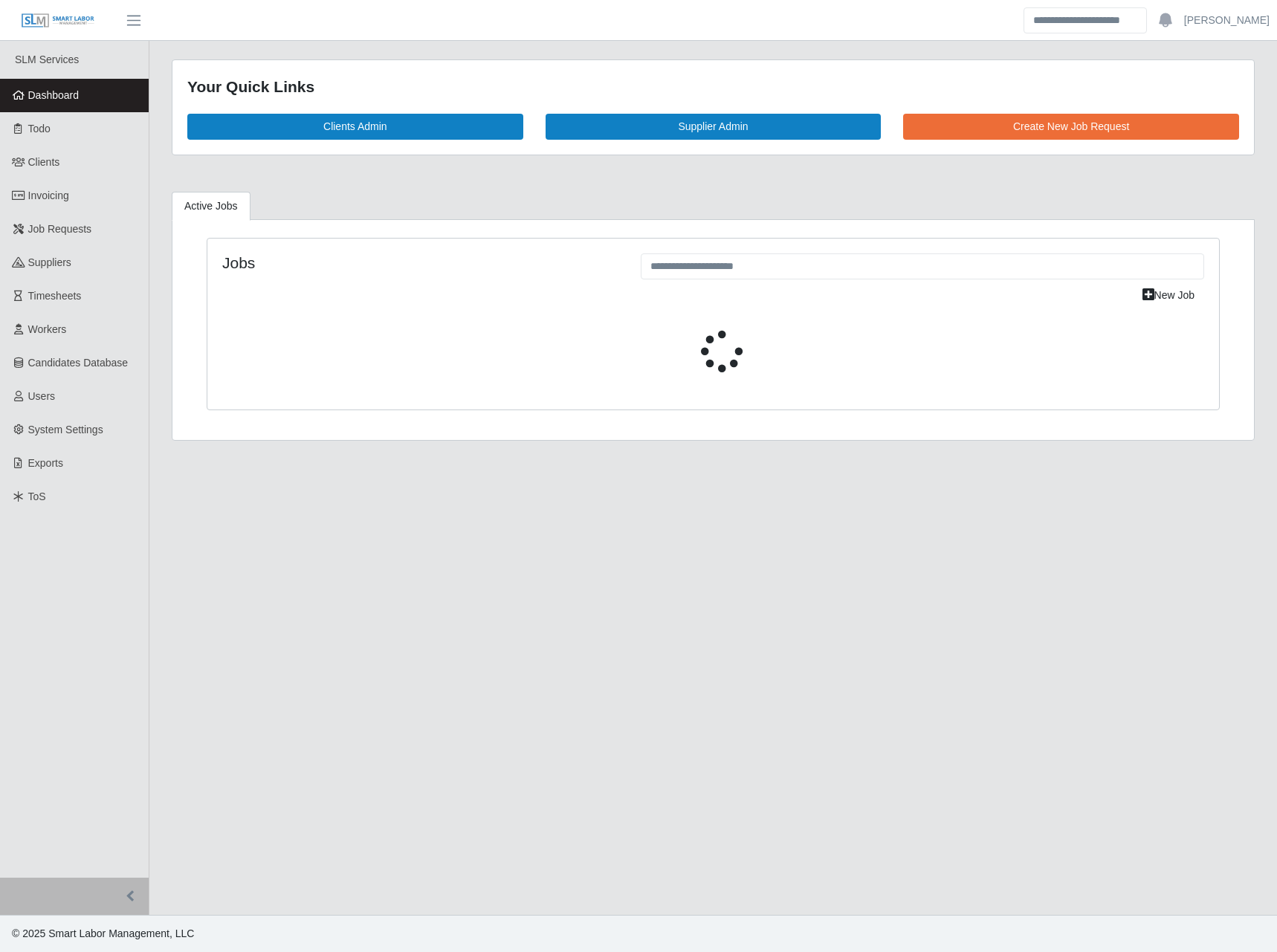
select select "****"
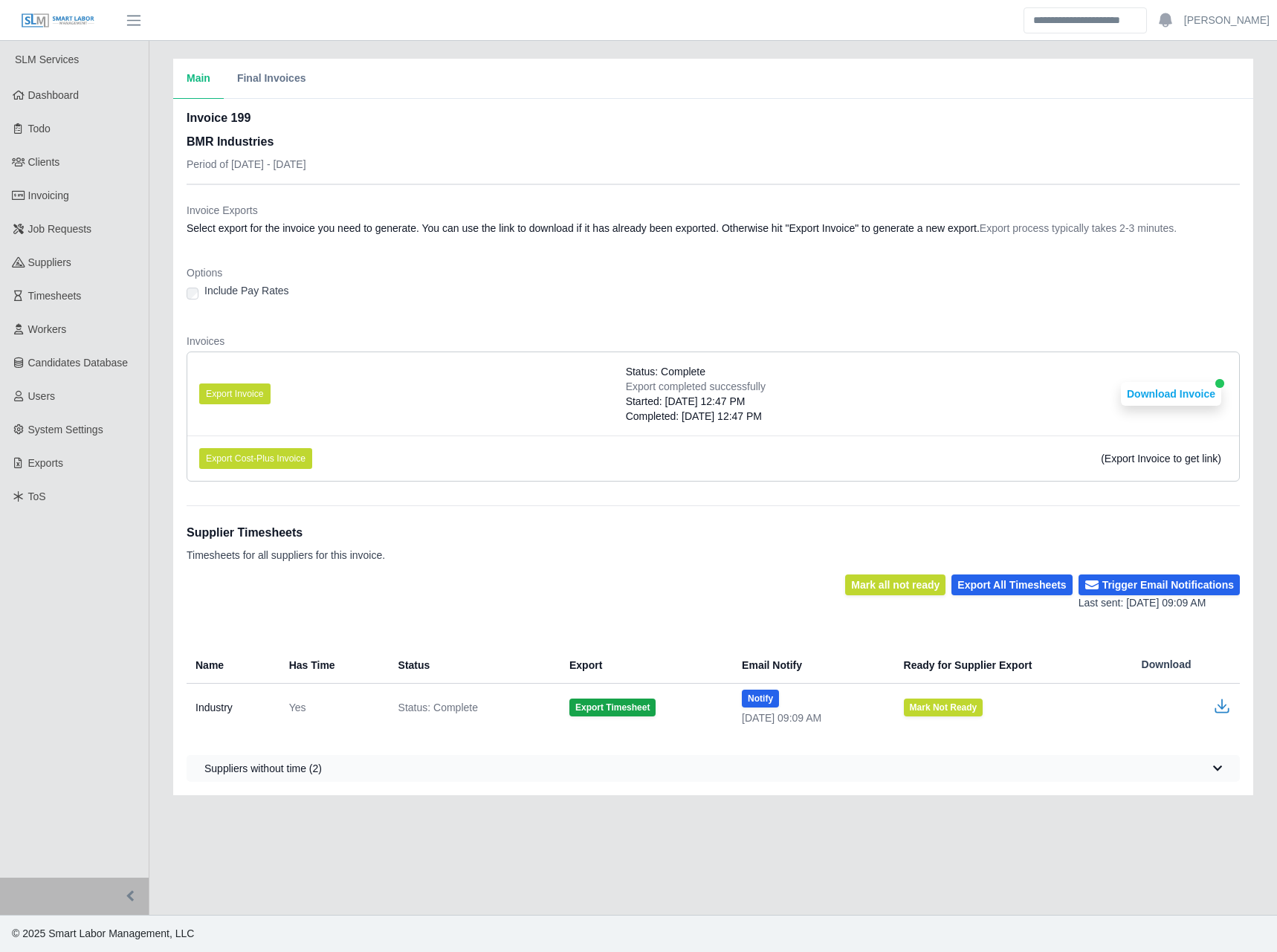
click at [480, 167] on div "Invoice 199 BMR Industries Period of [DATE] - [DATE]" at bounding box center [713, 147] width 1054 height 74
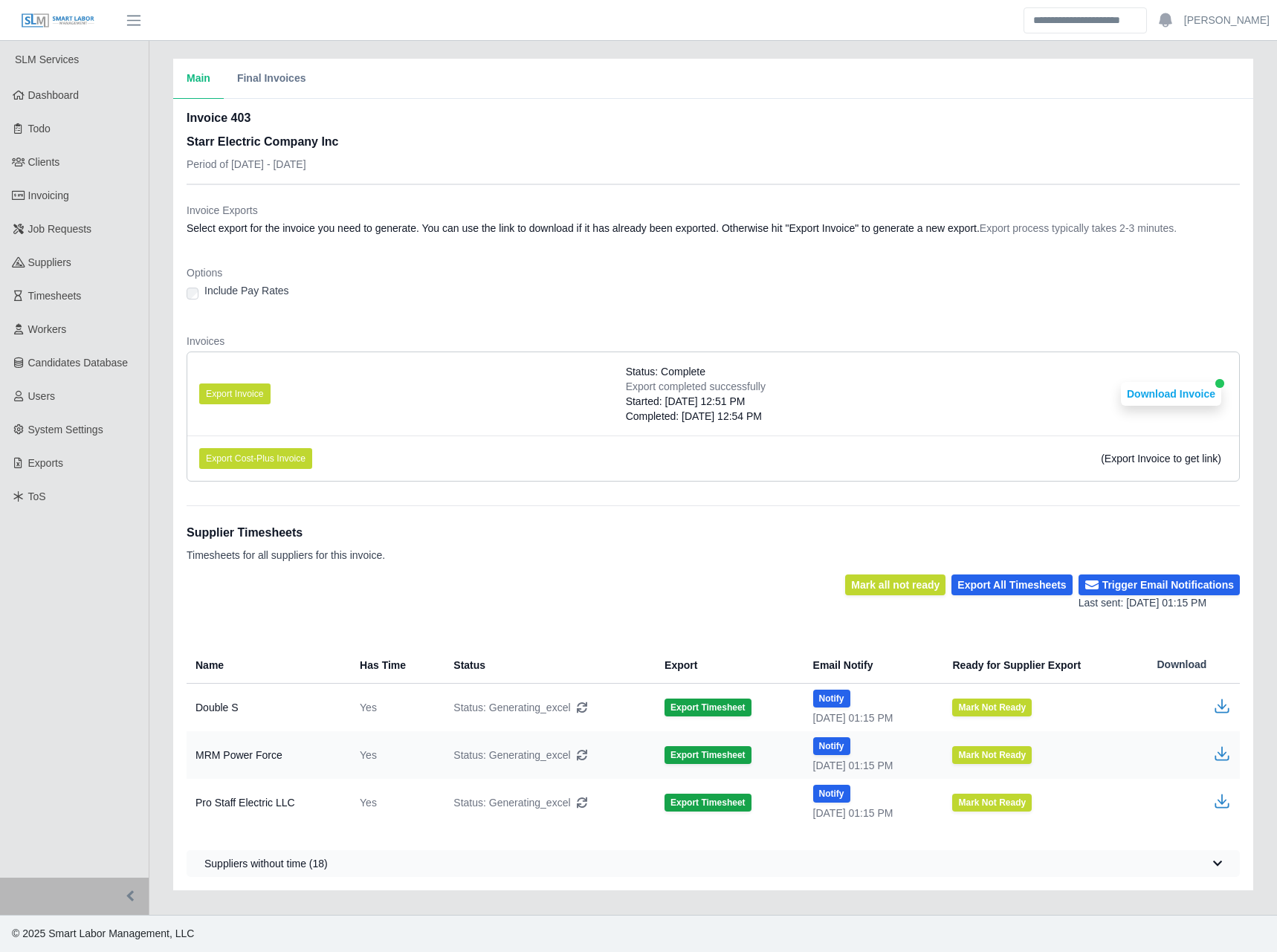
click at [642, 511] on div "Supplier Timesheets Timesheets for all suppliers for this invoice." at bounding box center [713, 539] width 1054 height 69
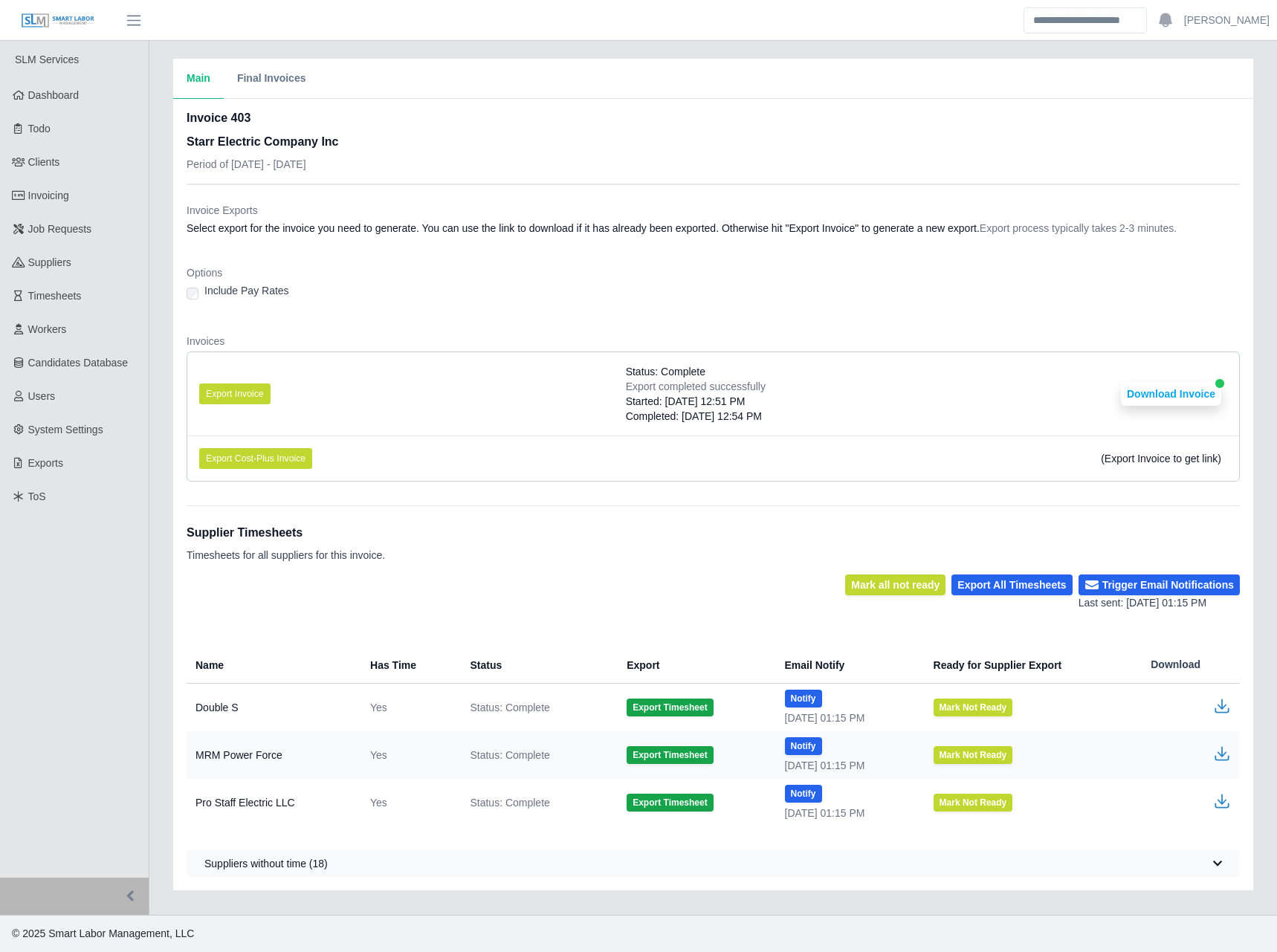
click at [573, 390] on li "Export Invoice Status: Complete Export completed successfully Started: 08/19/20…" at bounding box center [713, 394] width 1052 height 84
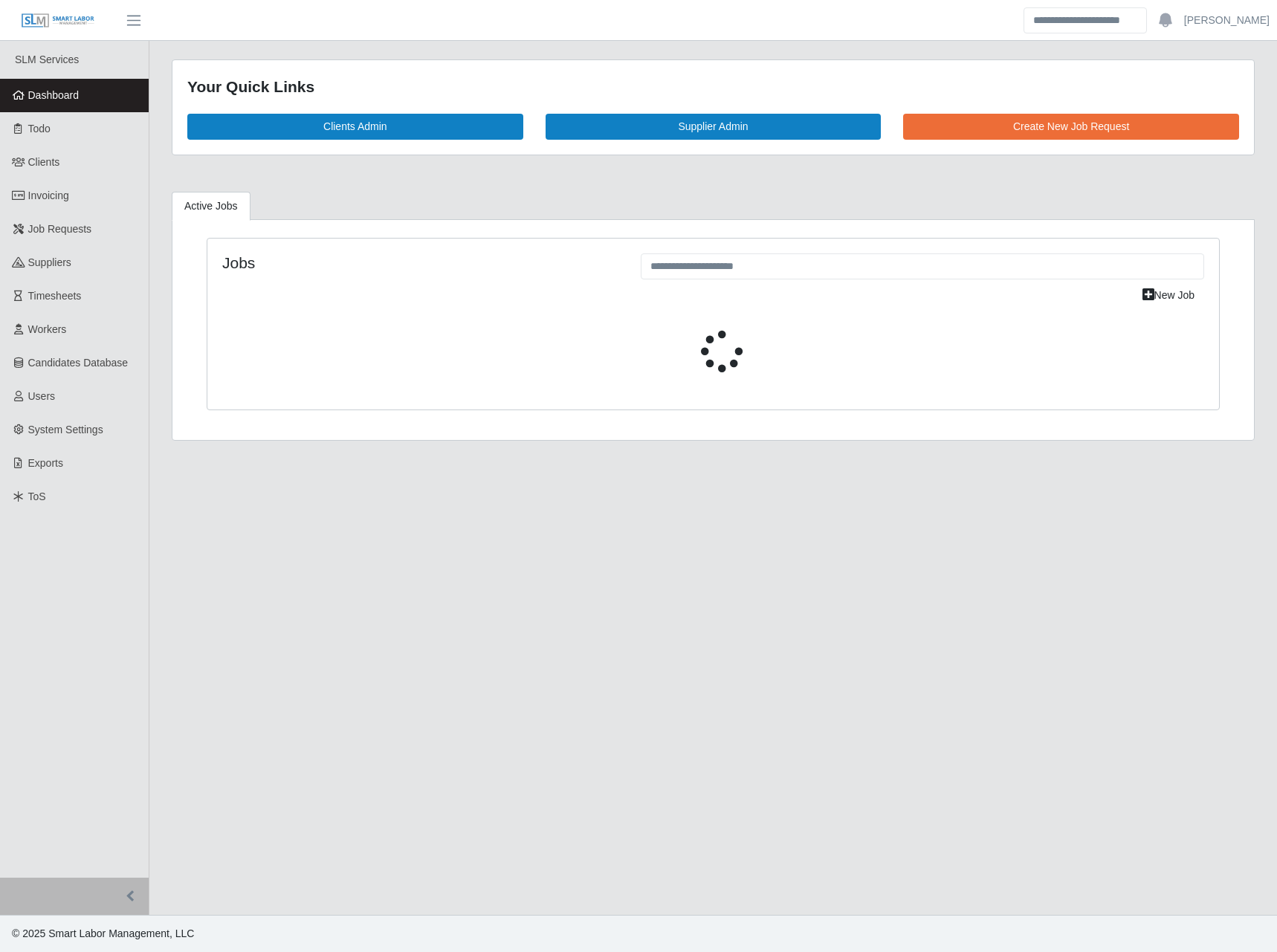
select select "****"
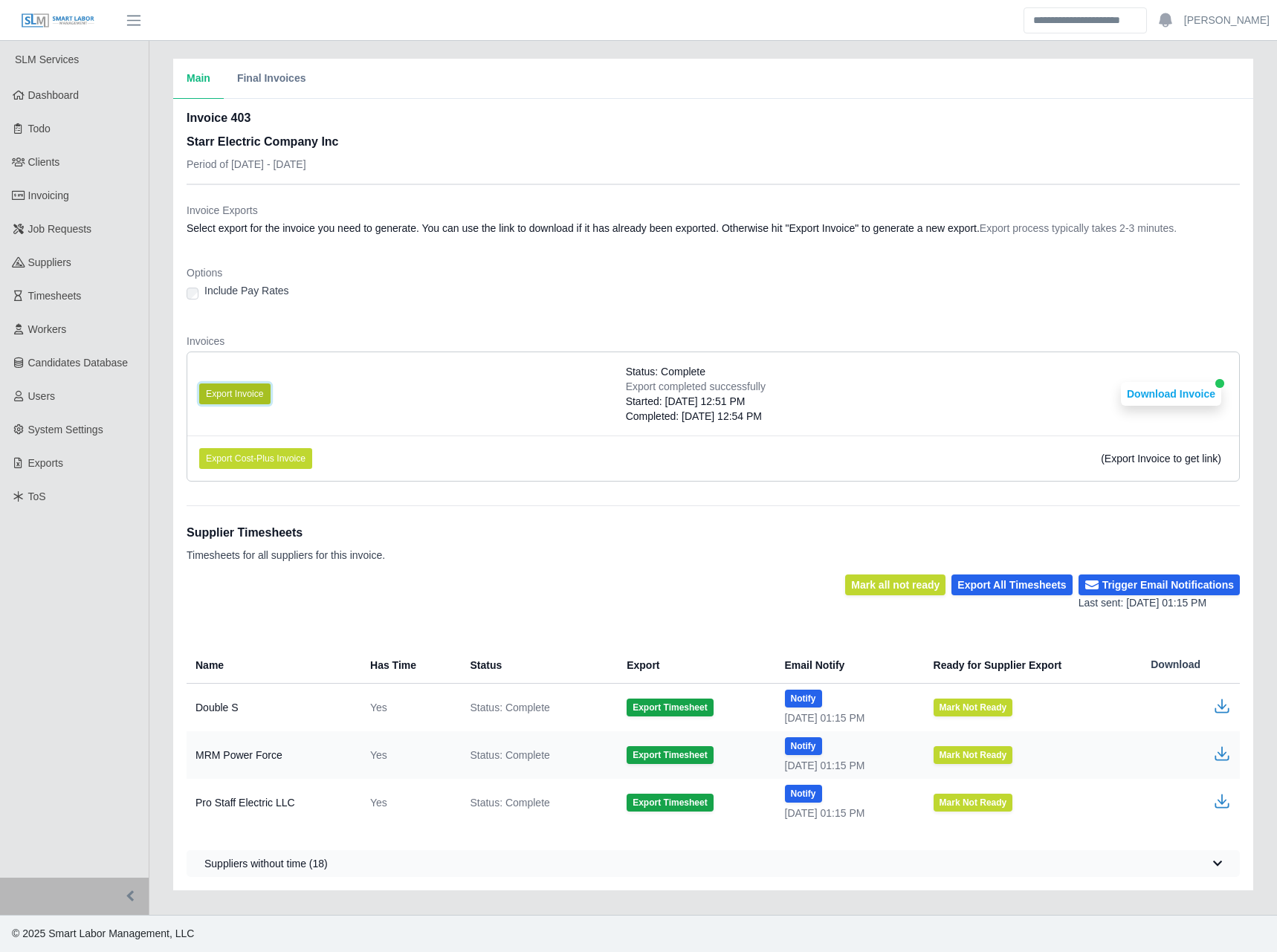
click at [239, 396] on button "Export Invoice" at bounding box center [235, 394] width 71 height 21
click at [722, 300] on div "Include Pay Rates" at bounding box center [713, 293] width 1054 height 21
click at [614, 395] on li "Export Invoice Status: Complete Export completed successfully Started: [DATE] 1…" at bounding box center [713, 394] width 1052 height 84
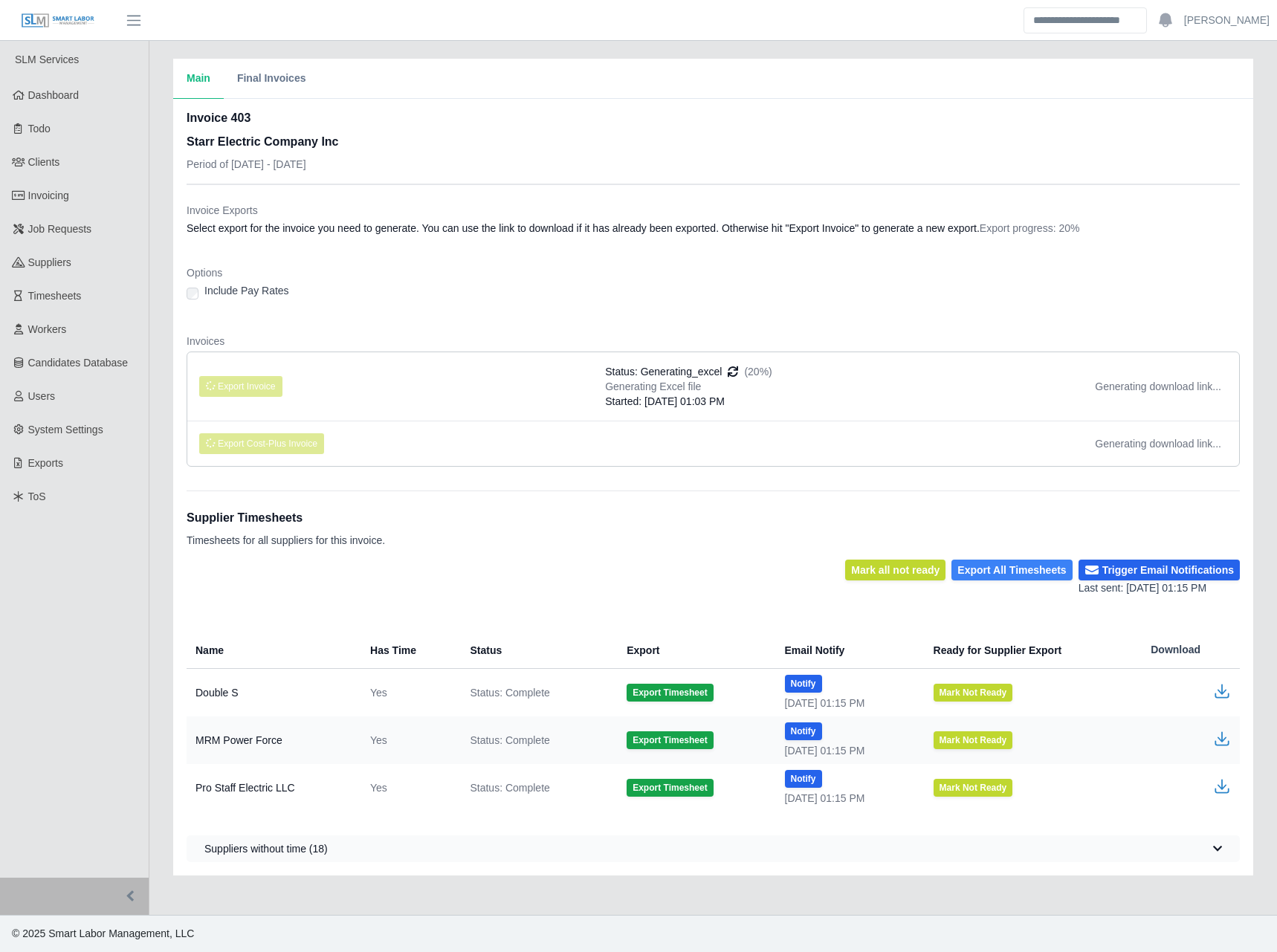
click at [1018, 562] on button "Export All Timesheets" at bounding box center [1012, 569] width 120 height 21
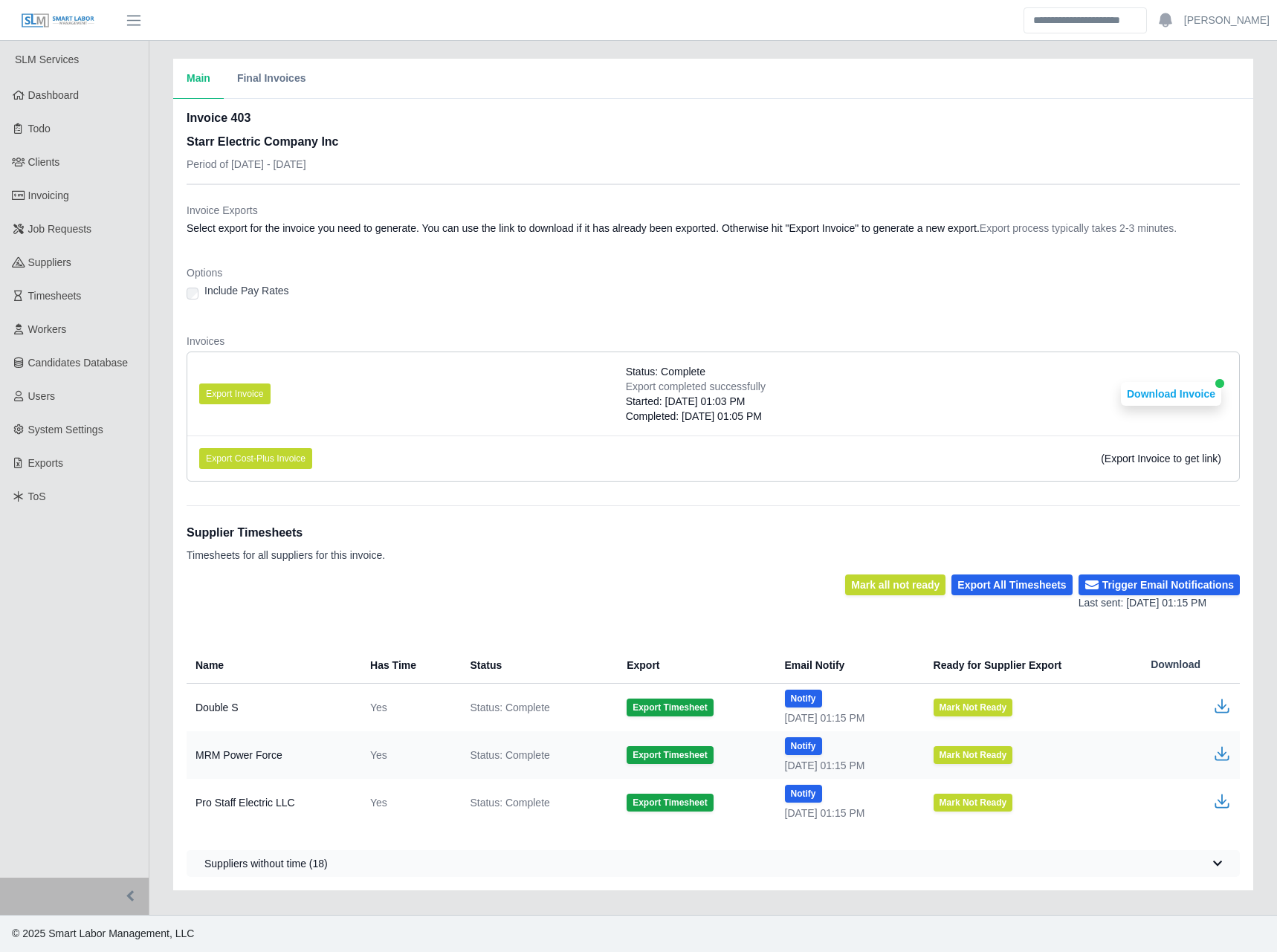
drag, startPoint x: 767, startPoint y: 291, endPoint x: 759, endPoint y: 316, distance: 26.2
click at [764, 302] on div "Include Pay Rates" at bounding box center [713, 293] width 1054 height 21
click at [1152, 407] on li "Export Invoice Status: Complete Export completed successfully Started: [DATE] 0…" at bounding box center [713, 394] width 1052 height 84
click at [1156, 399] on button "Download Invoice" at bounding box center [1171, 394] width 100 height 24
click at [68, 329] on link "Workers" at bounding box center [74, 330] width 149 height 33
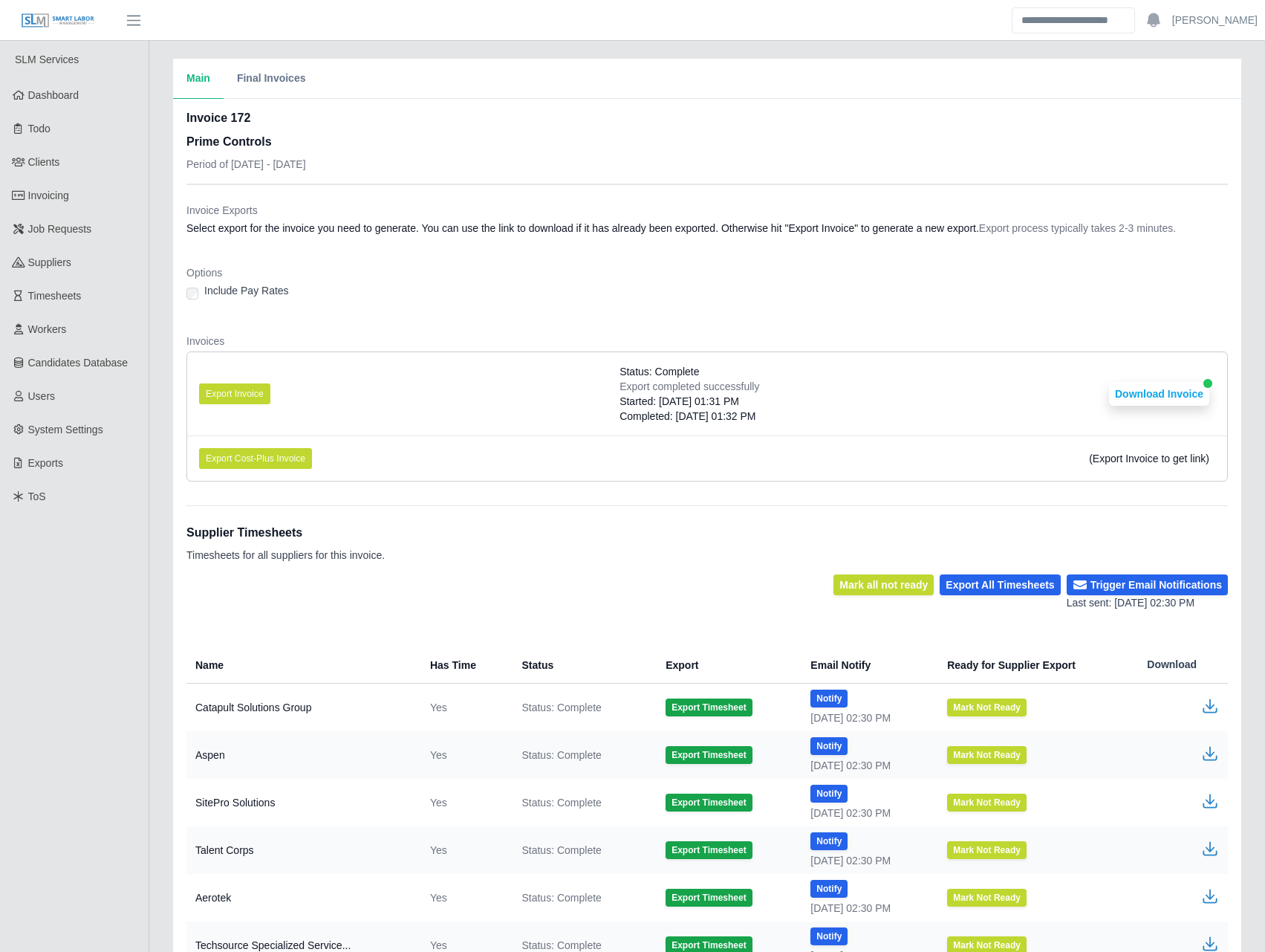
click at [527, 587] on div "Mark all not ready Export All Timesheets Trigger Email Notifications Last sent:…" at bounding box center [707, 593] width 1042 height 36
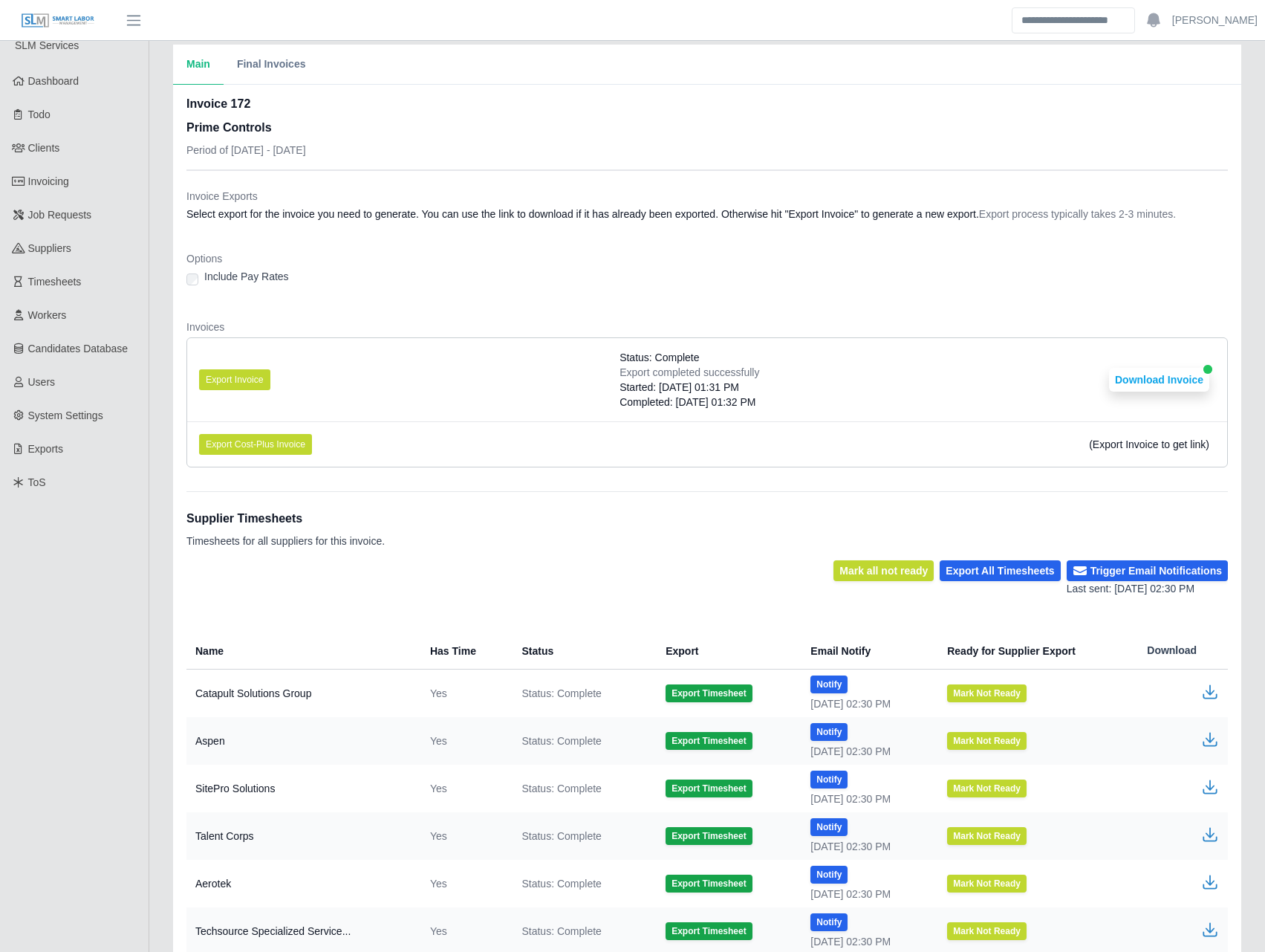
scroll to position [498, 0]
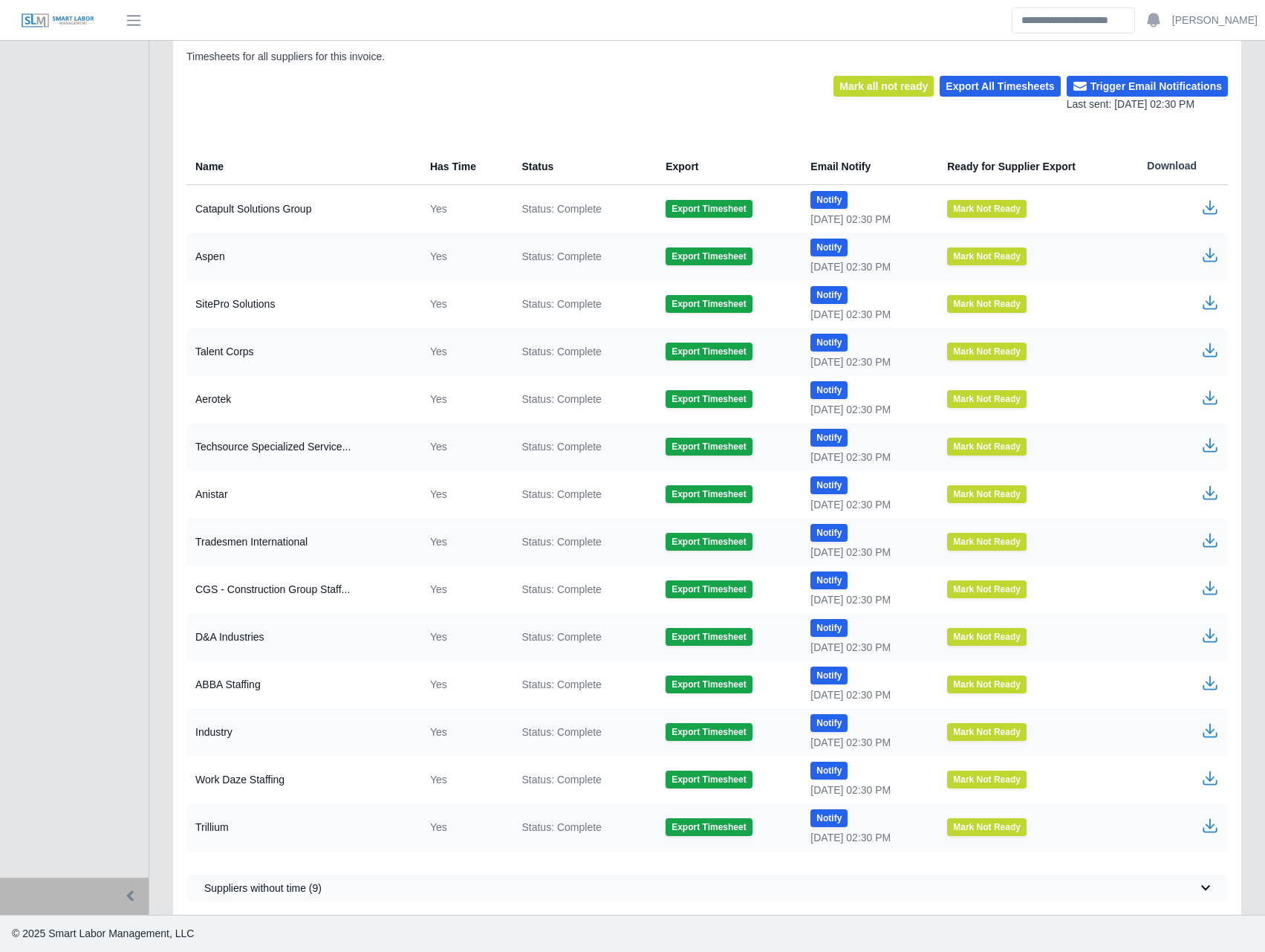
click at [495, 404] on td "Yes" at bounding box center [464, 399] width 92 height 48
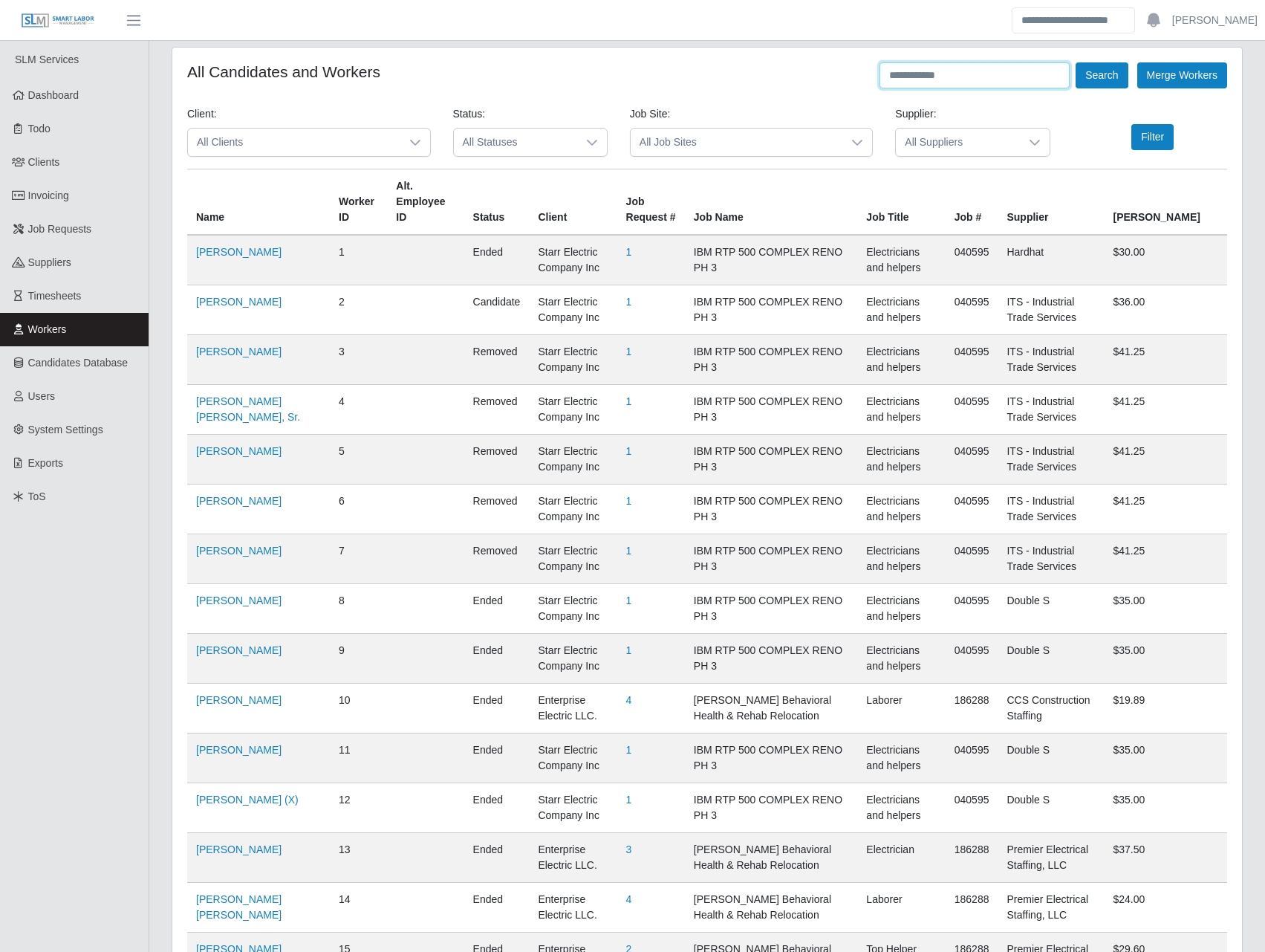
click at [929, 77] on input "text" at bounding box center [975, 75] width 190 height 26
type input "**********"
click at [1076, 62] on button "Search" at bounding box center [1102, 75] width 52 height 26
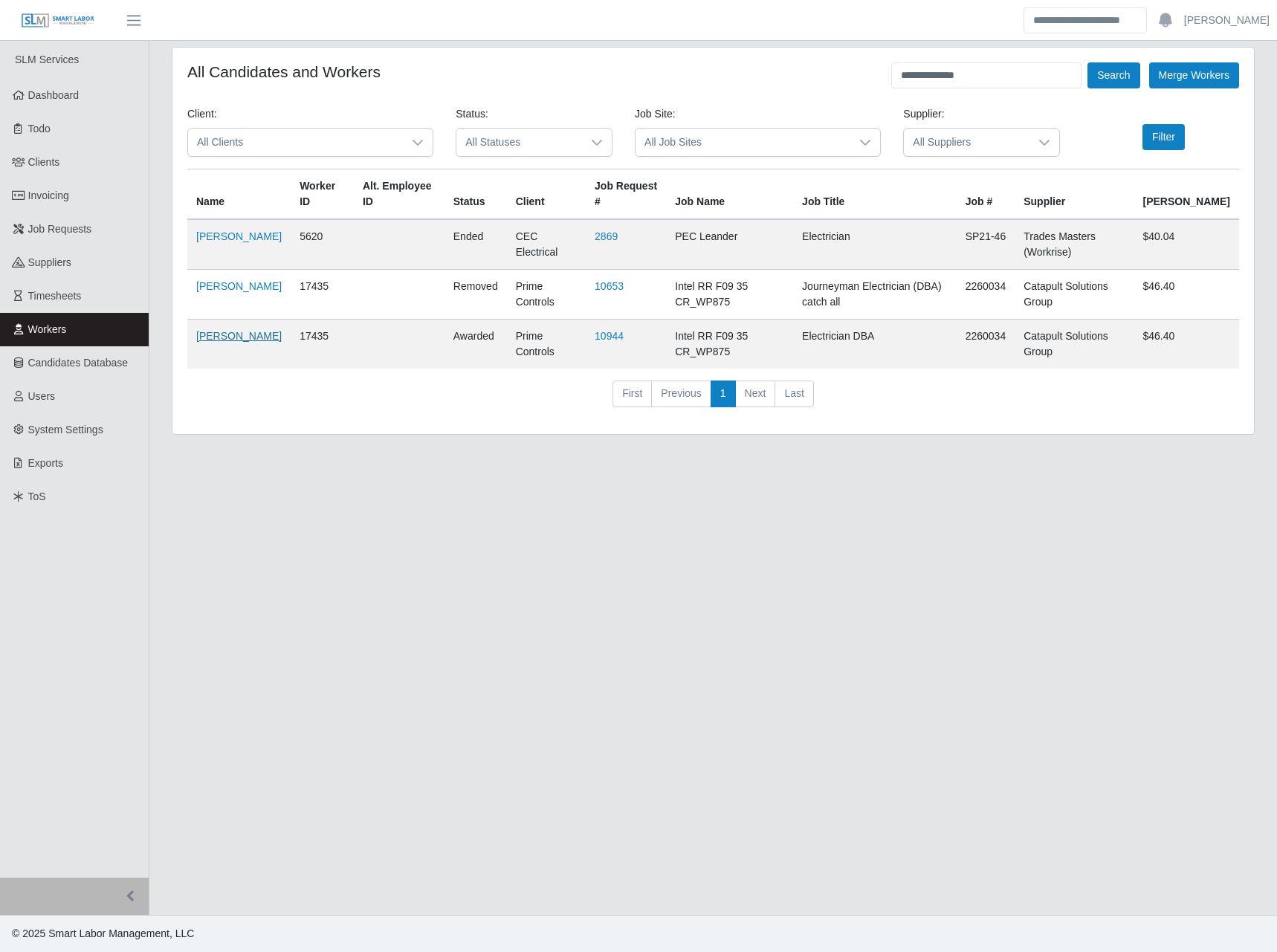
click at [213, 340] on link "[PERSON_NAME]" at bounding box center [239, 336] width 85 height 12
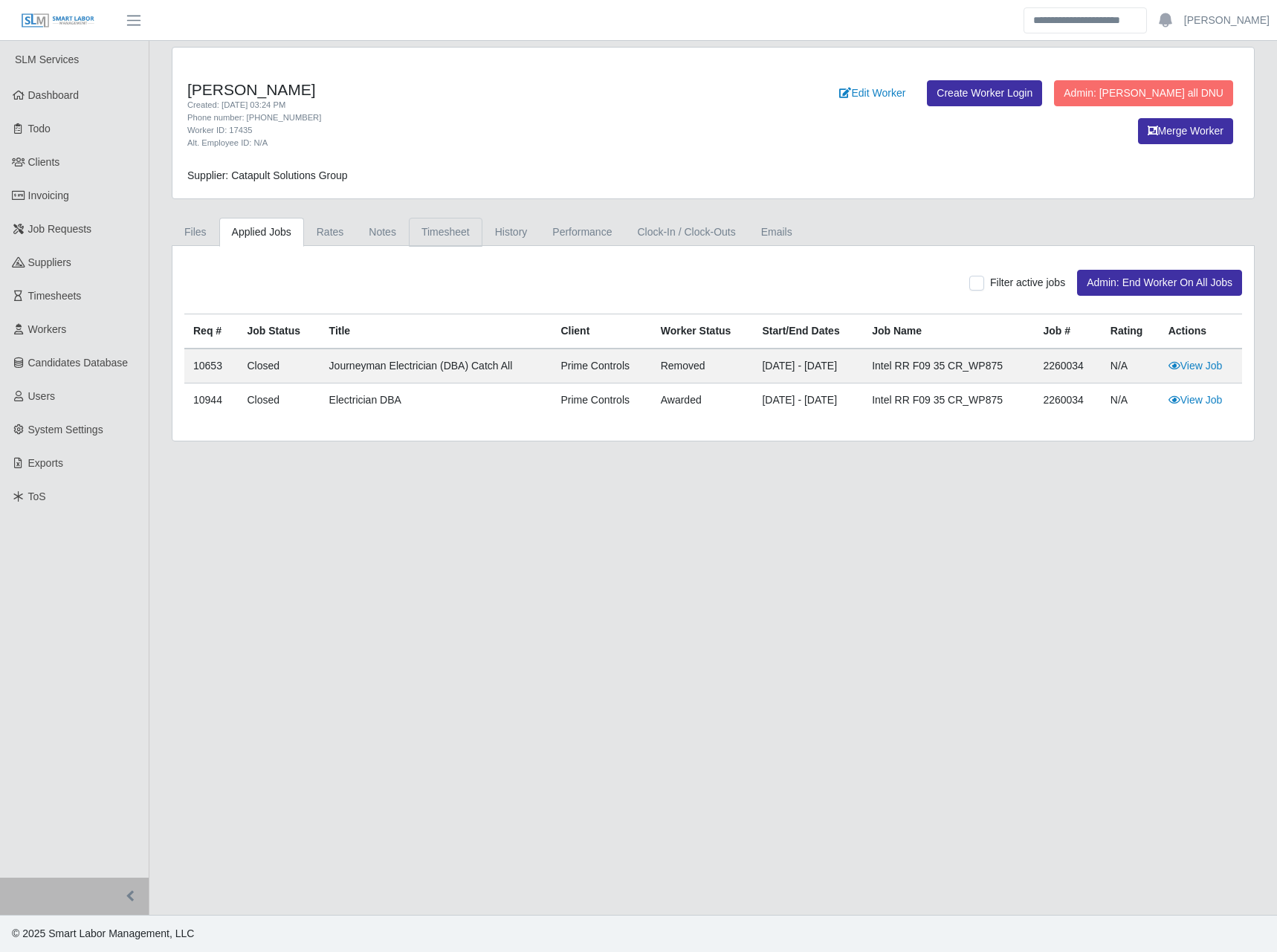
click at [410, 239] on link "Timesheet" at bounding box center [445, 232] width 74 height 29
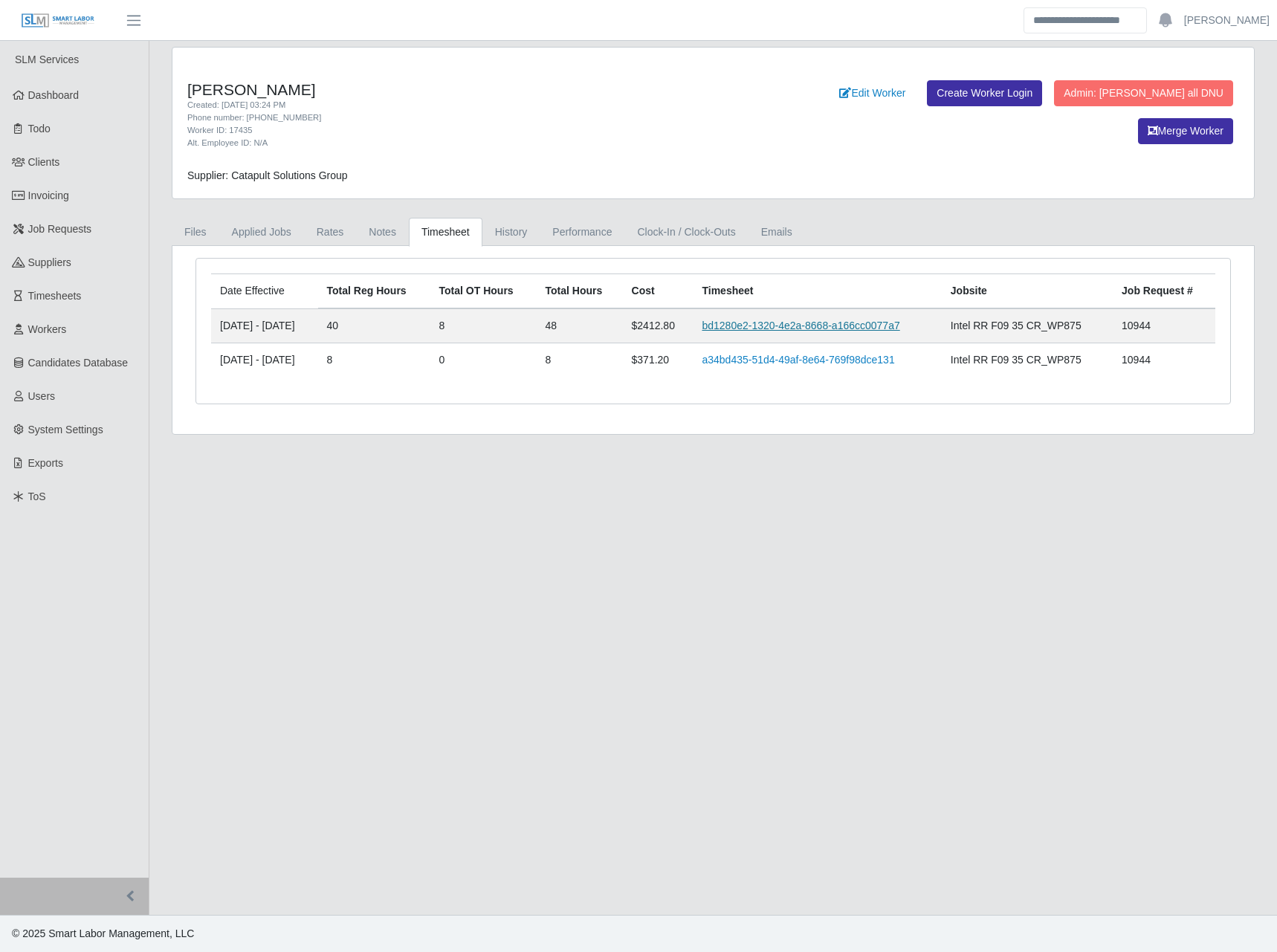
click at [799, 330] on link "bd1280e2-1320-4e2a-8668-a166cc0077a7" at bounding box center [800, 325] width 198 height 12
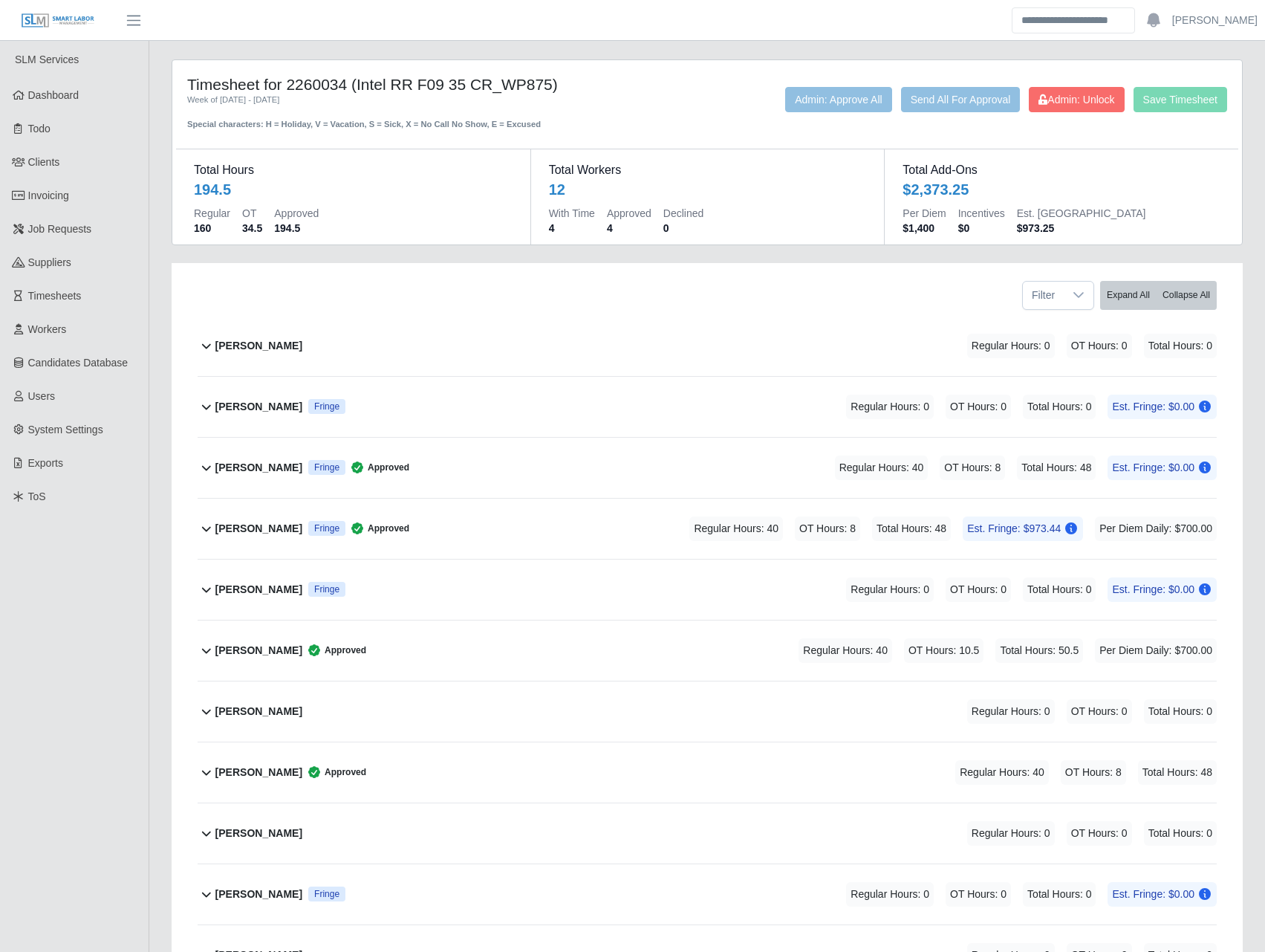
click at [896, 469] on span "Regular Hours: 40" at bounding box center [881, 467] width 93 height 24
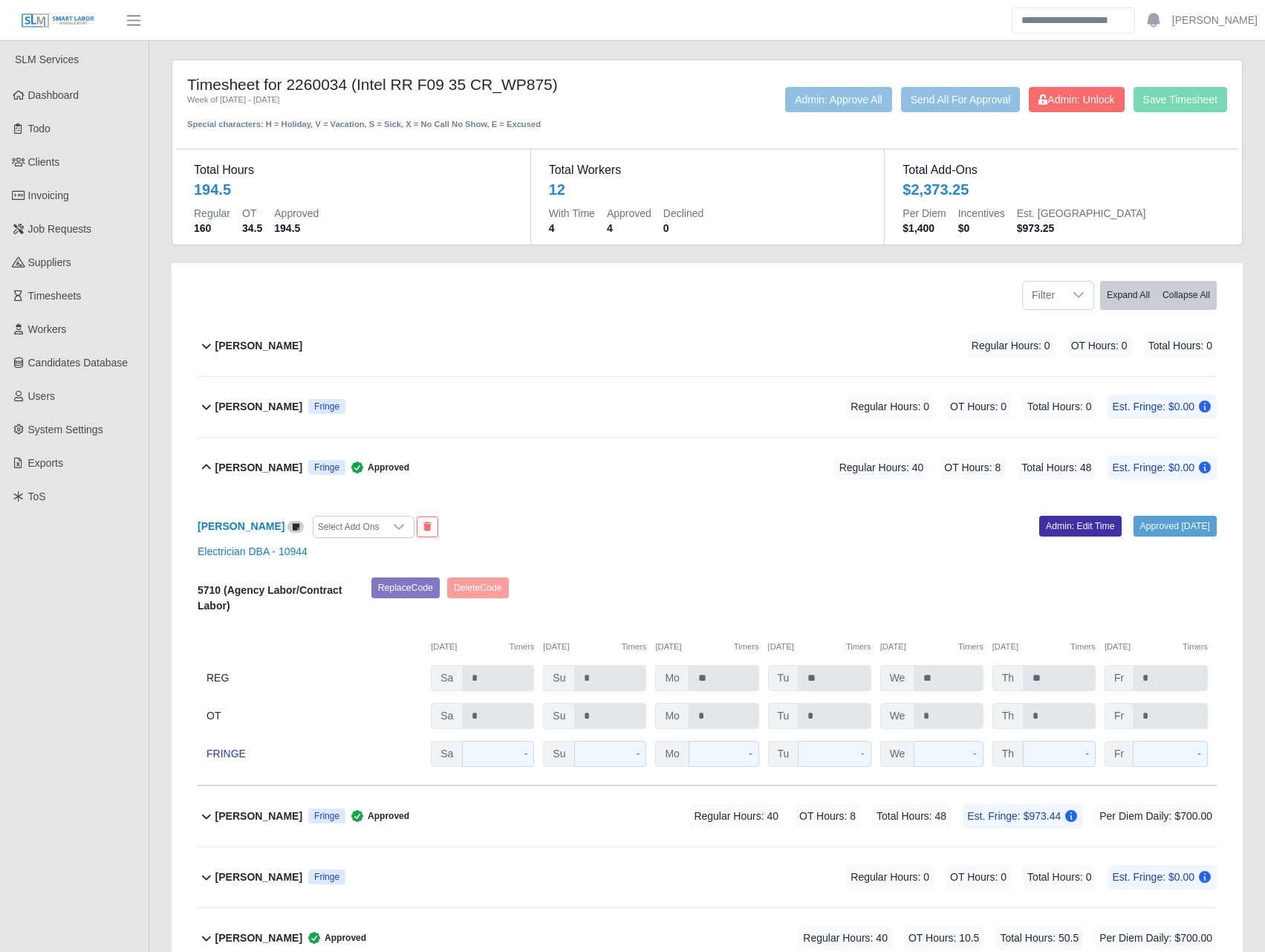
click at [403, 384] on div "Amador Sandoval Martinez Fringe Regular Hours: 0 OT Hours: 0 Total Hours: 0 Est…" at bounding box center [716, 406] width 1001 height 60
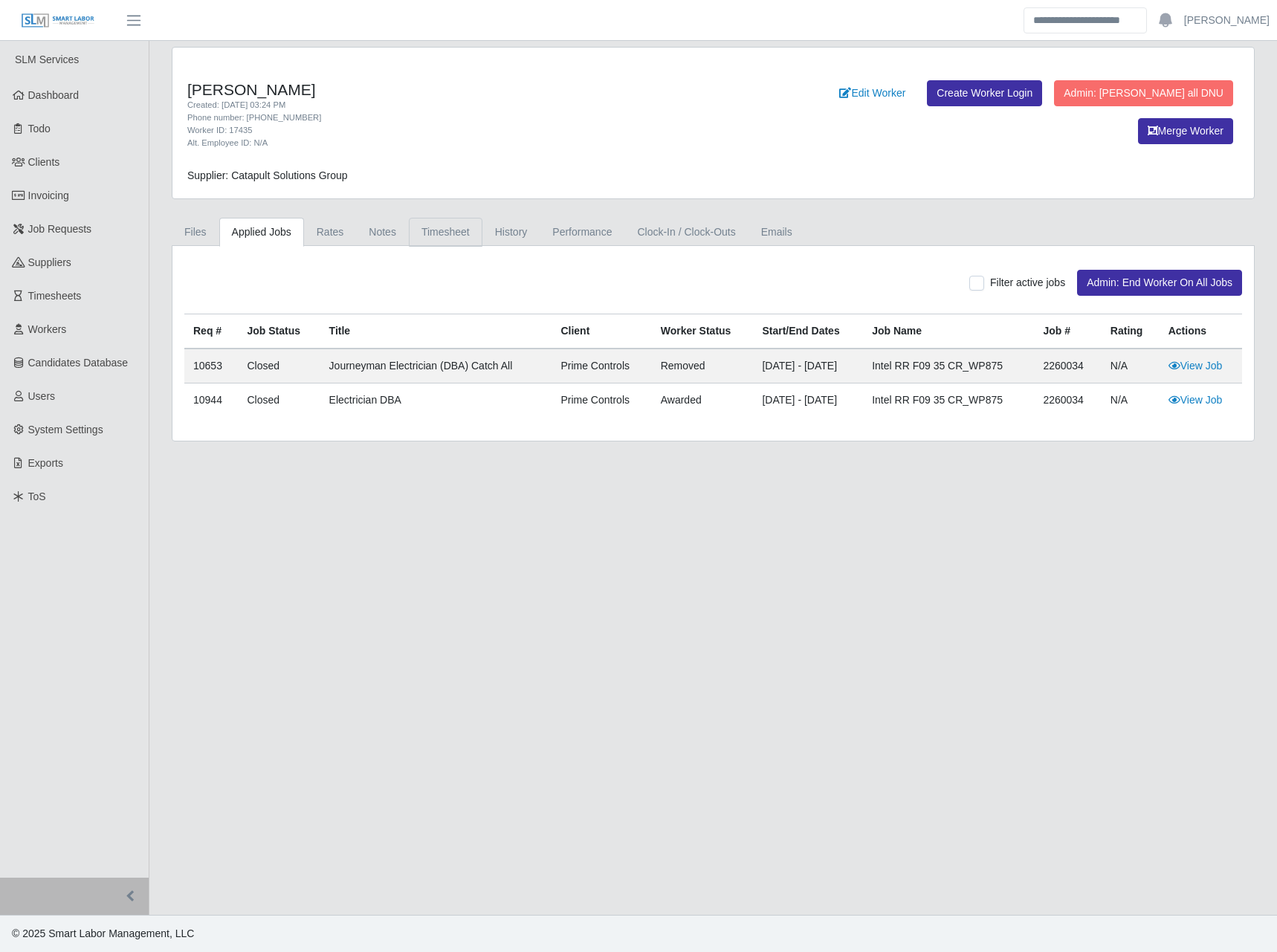
click at [443, 225] on link "Timesheet" at bounding box center [445, 232] width 74 height 29
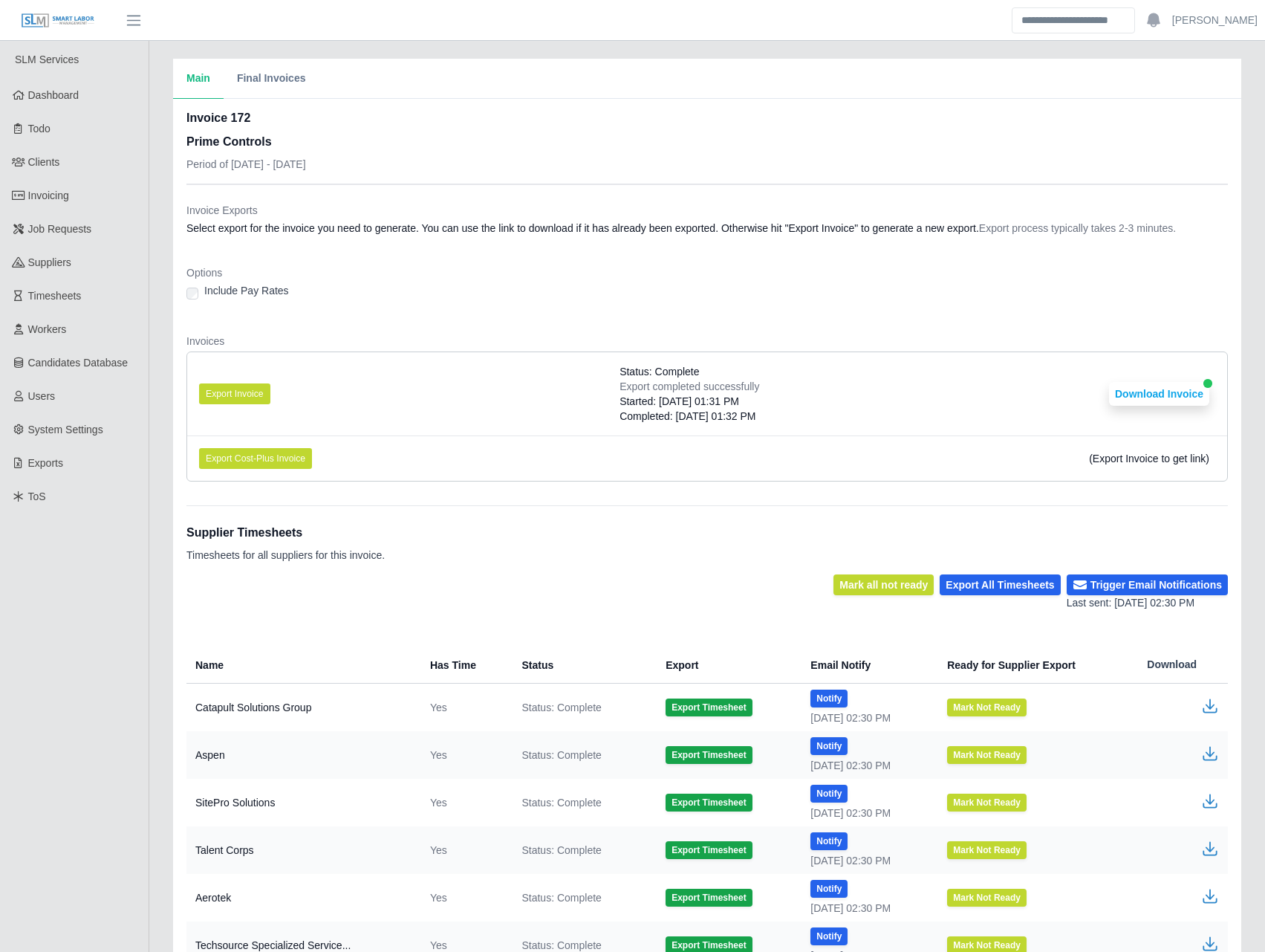
click at [564, 713] on span "Status: Complete" at bounding box center [561, 707] width 80 height 15
click at [697, 712] on button "Export Timesheet" at bounding box center [708, 707] width 86 height 17
click at [393, 251] on dl "Invoice Exports Select export for the invoice you need to generate. You can use…" at bounding box center [707, 348] width 1042 height 290
drag, startPoint x: 474, startPoint y: 197, endPoint x: 479, endPoint y: 209, distance: 13.0
click at [476, 201] on div "Invoice Exports Select export for the invoice you need to generate. You can use…" at bounding box center [707, 339] width 1042 height 308
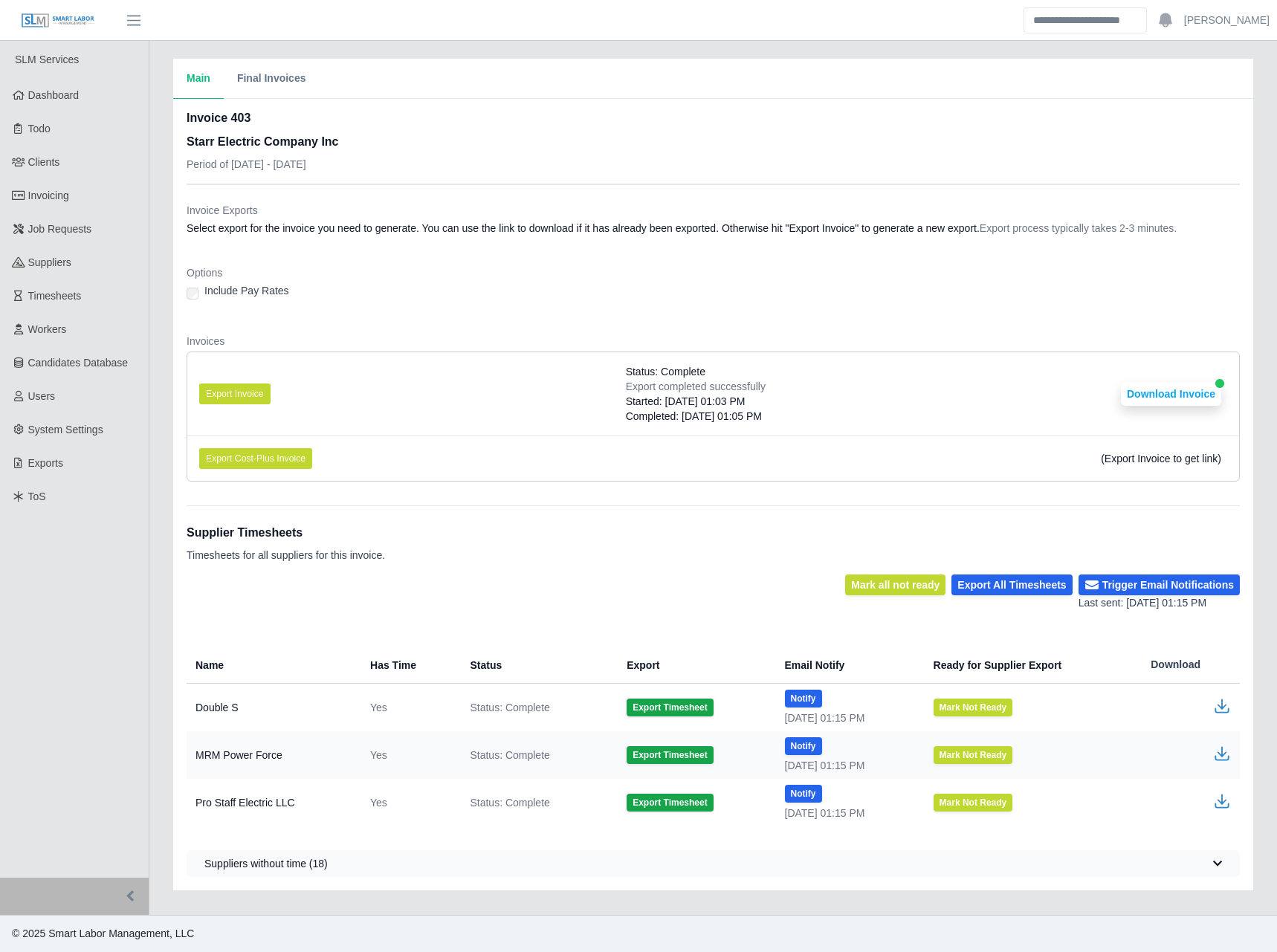
click at [293, 204] on dt "Invoice Exports" at bounding box center [713, 210] width 1054 height 15
click at [60, 201] on span "Invoicing" at bounding box center [49, 195] width 41 height 12
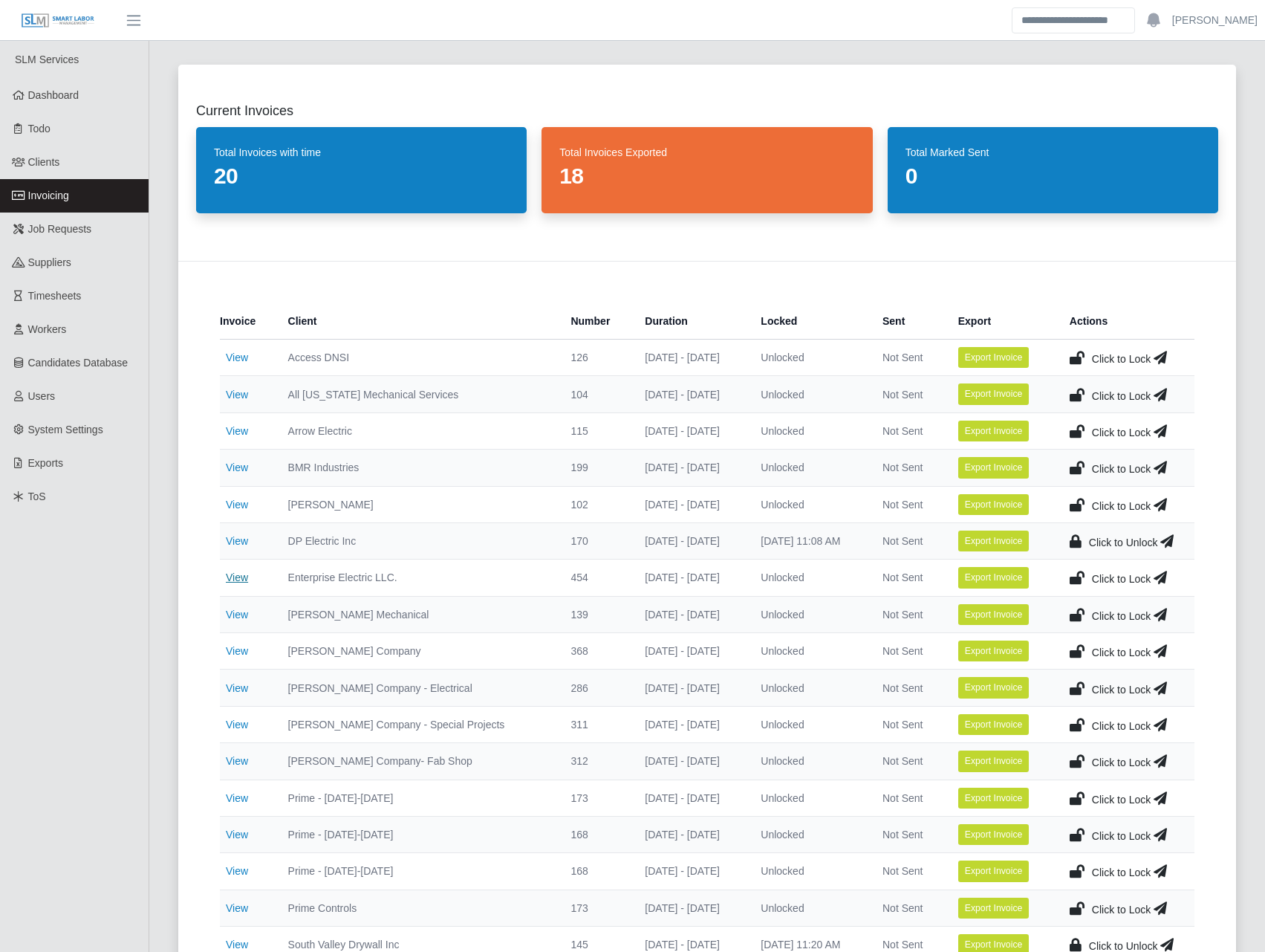
click at [231, 574] on link "View" at bounding box center [236, 577] width 22 height 12
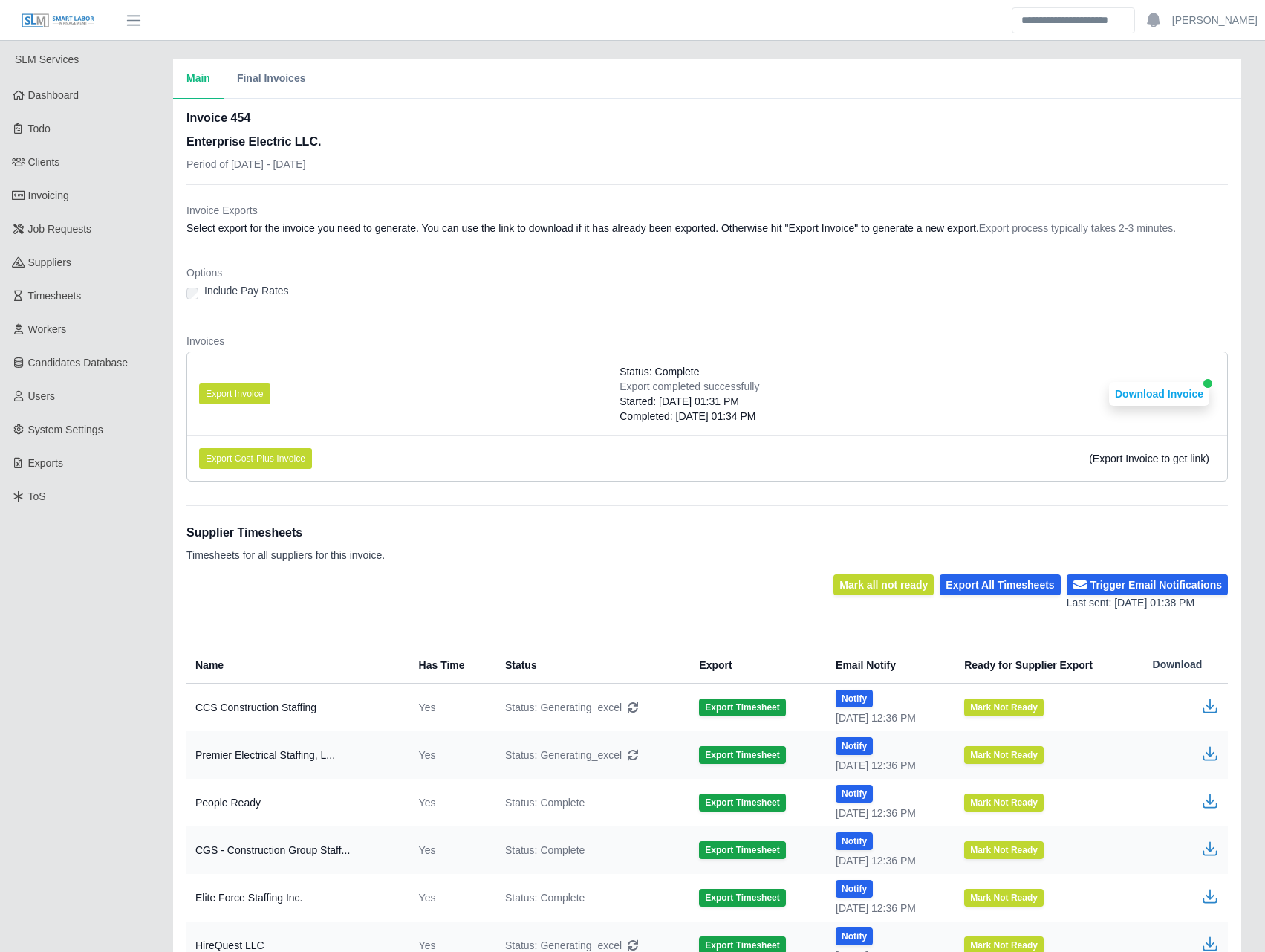
drag, startPoint x: 337, startPoint y: 214, endPoint x: 366, endPoint y: 218, distance: 29.3
click at [338, 214] on dt "Invoice Exports" at bounding box center [707, 210] width 1042 height 15
click at [437, 255] on dl "Invoice Exports Select export for the invoice you need to generate. You can use…" at bounding box center [707, 348] width 1042 height 290
click at [362, 315] on dl "Invoice Exports Select export for the invoice you need to generate. You can use…" at bounding box center [707, 348] width 1042 height 290
drag, startPoint x: 587, startPoint y: 222, endPoint x: 655, endPoint y: 245, distance: 71.8
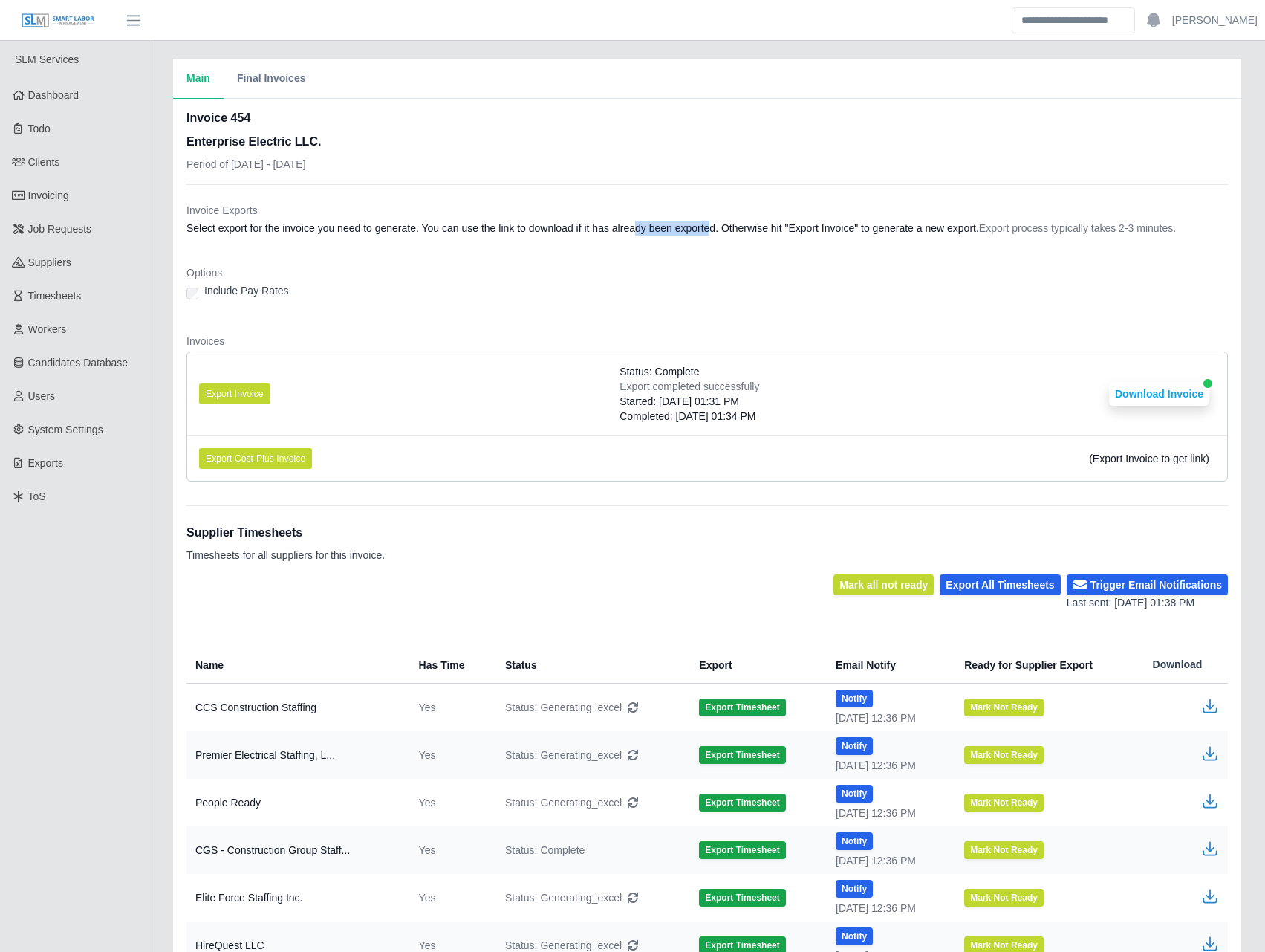
click at [655, 245] on dl "Invoice Exports Select export for the invoice you need to generate. You can use…" at bounding box center [707, 348] width 1042 height 290
drag, startPoint x: 655, startPoint y: 245, endPoint x: 552, endPoint y: 299, distance: 116.3
click at [552, 299] on div "Include Pay Rates" at bounding box center [707, 293] width 1042 height 21
click at [519, 289] on div "Include Pay Rates" at bounding box center [707, 293] width 1042 height 21
click at [45, 193] on span "Invoicing" at bounding box center [49, 195] width 41 height 12
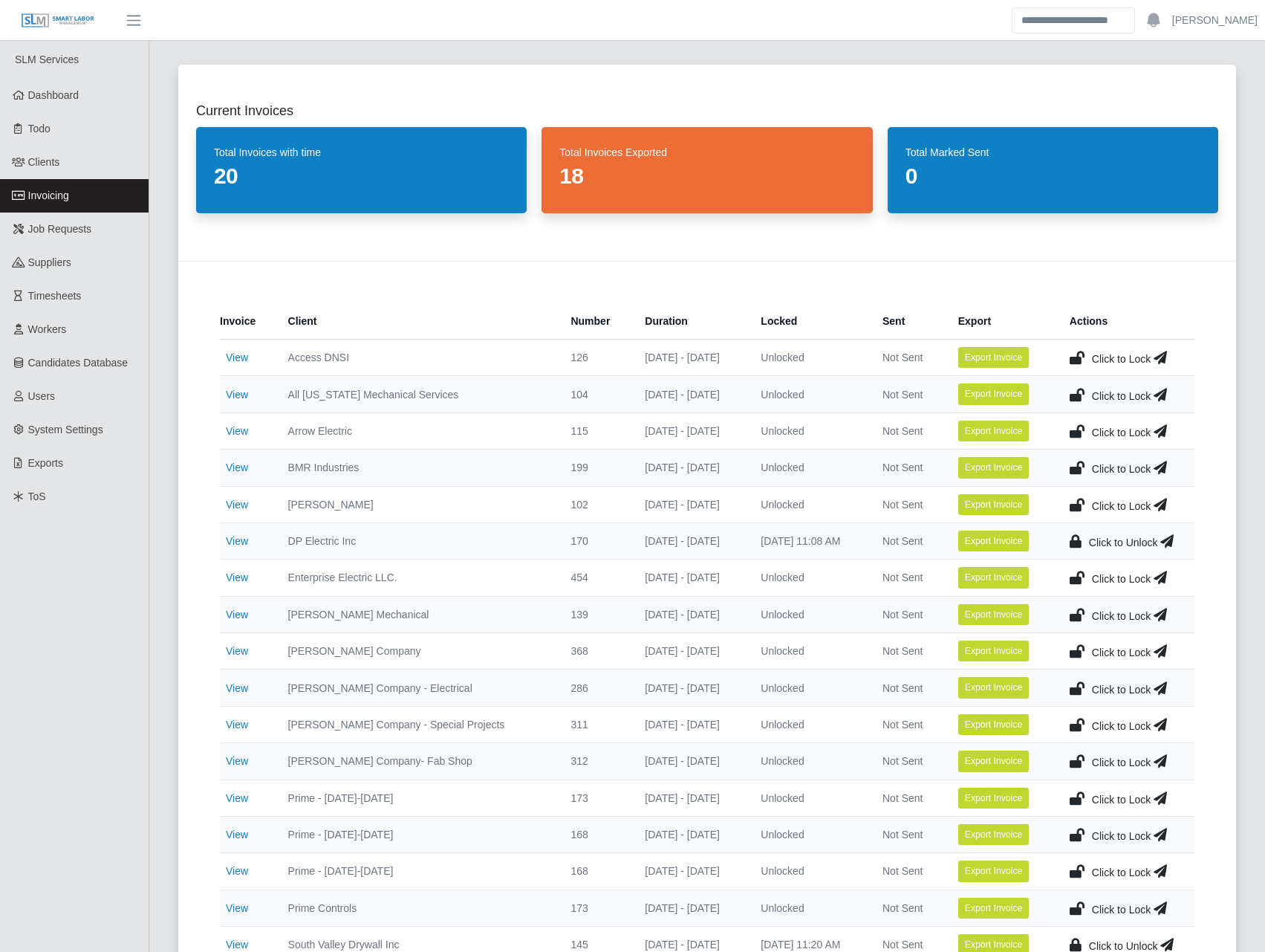
click at [1164, 543] on icon at bounding box center [1167, 540] width 14 height 21
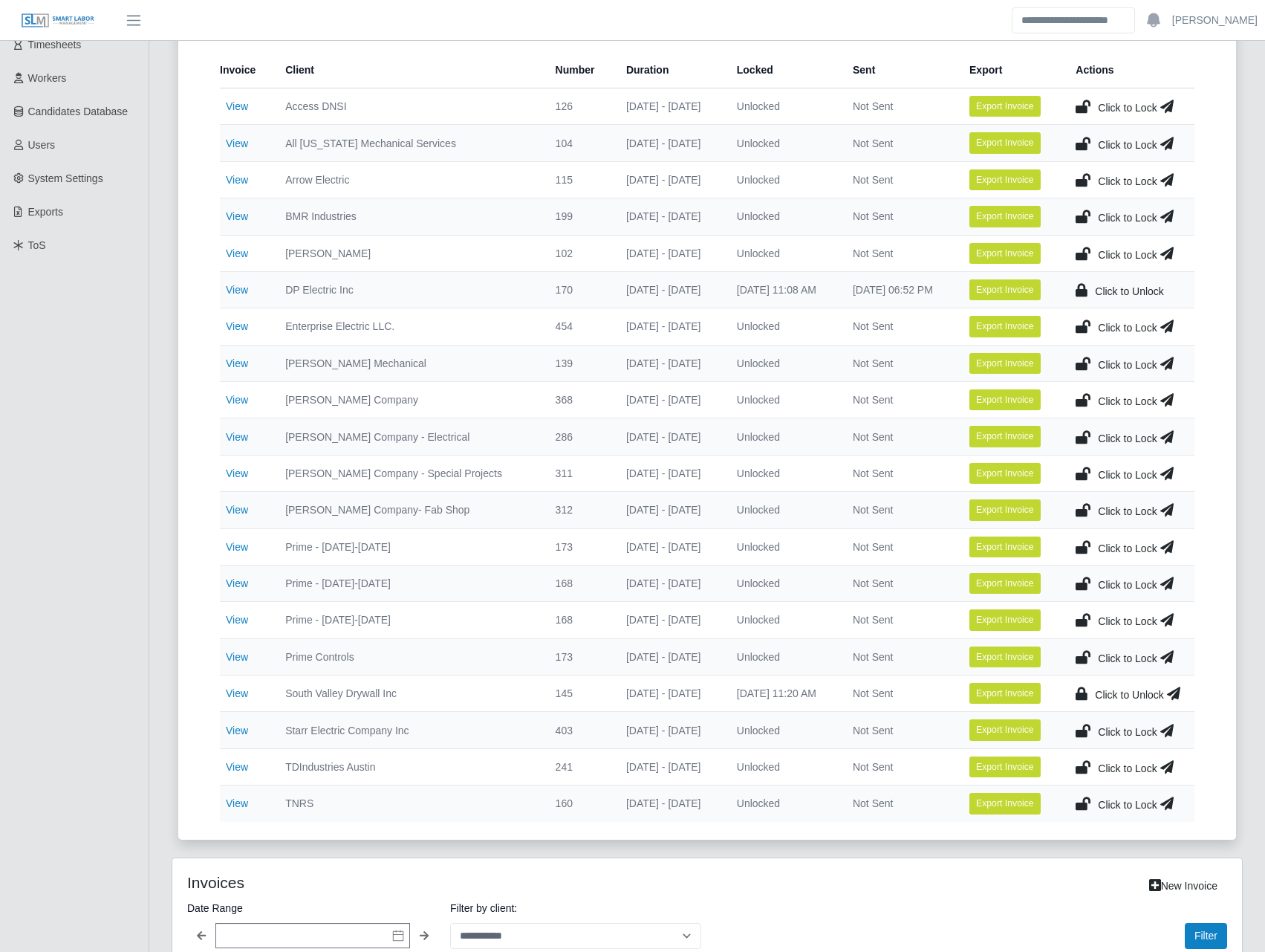
scroll to position [347, 0]
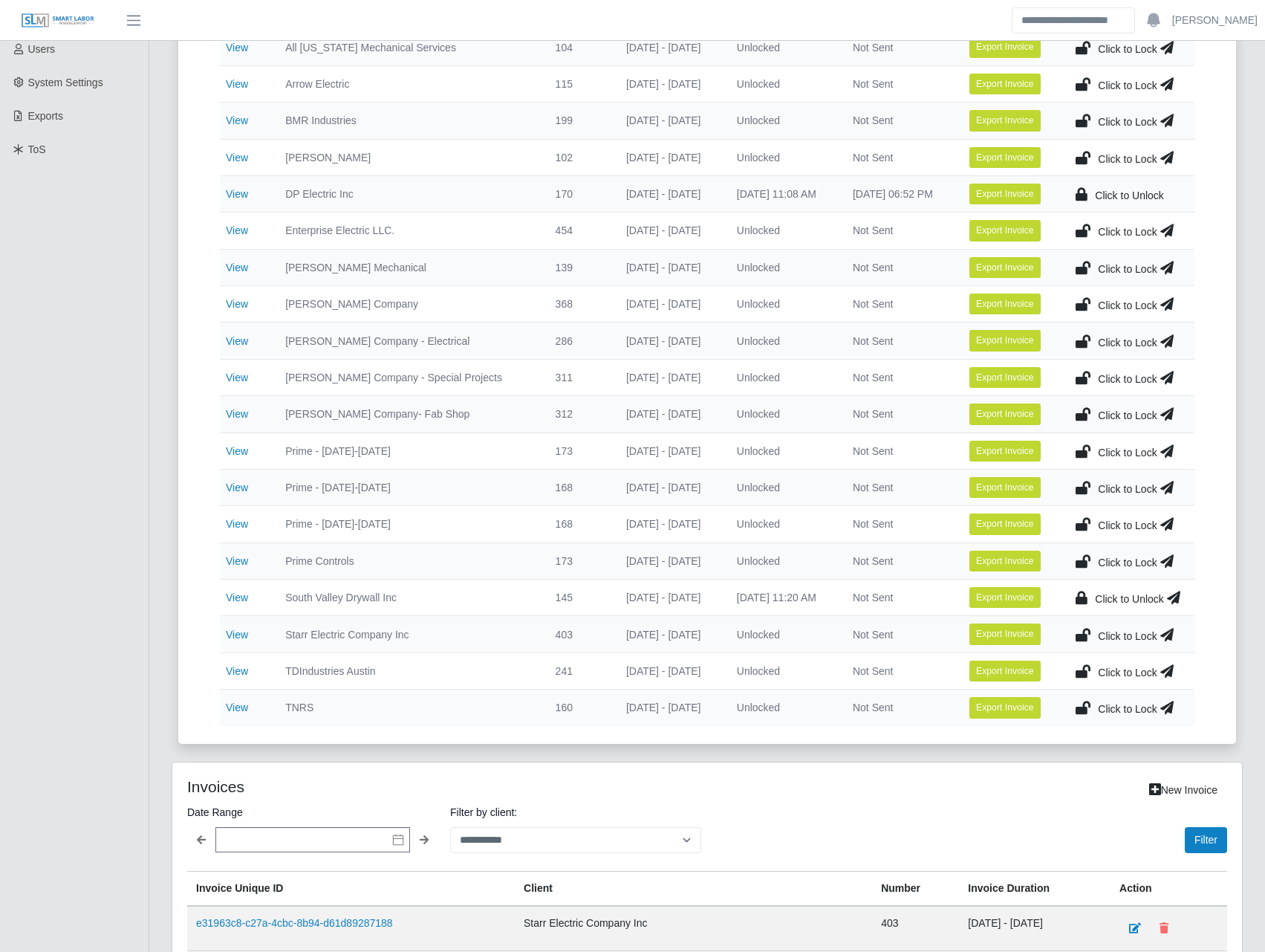
click at [1172, 599] on icon at bounding box center [1174, 596] width 14 height 21
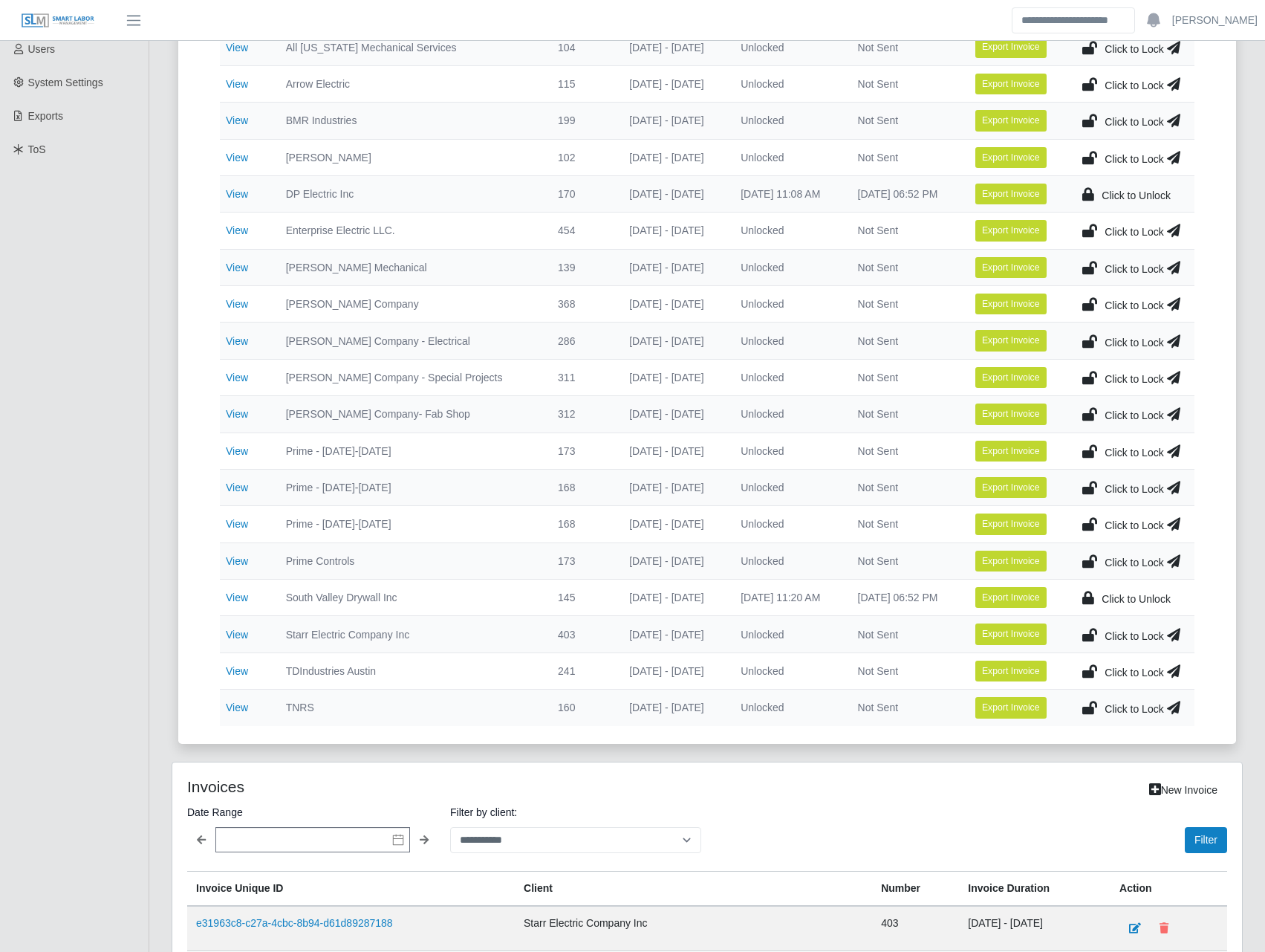
click at [1092, 634] on icon at bounding box center [1090, 634] width 15 height 21
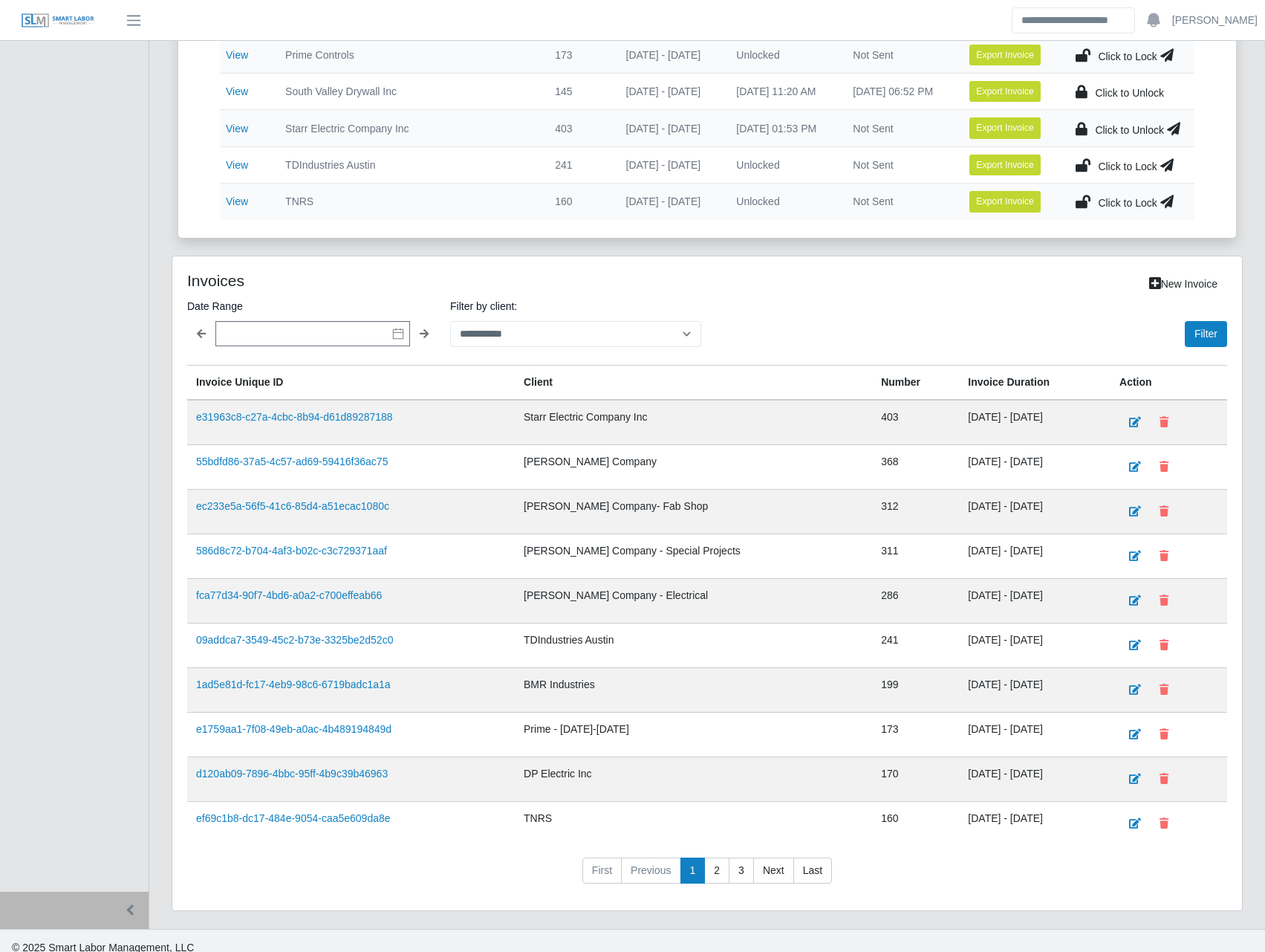
scroll to position [694, 0]
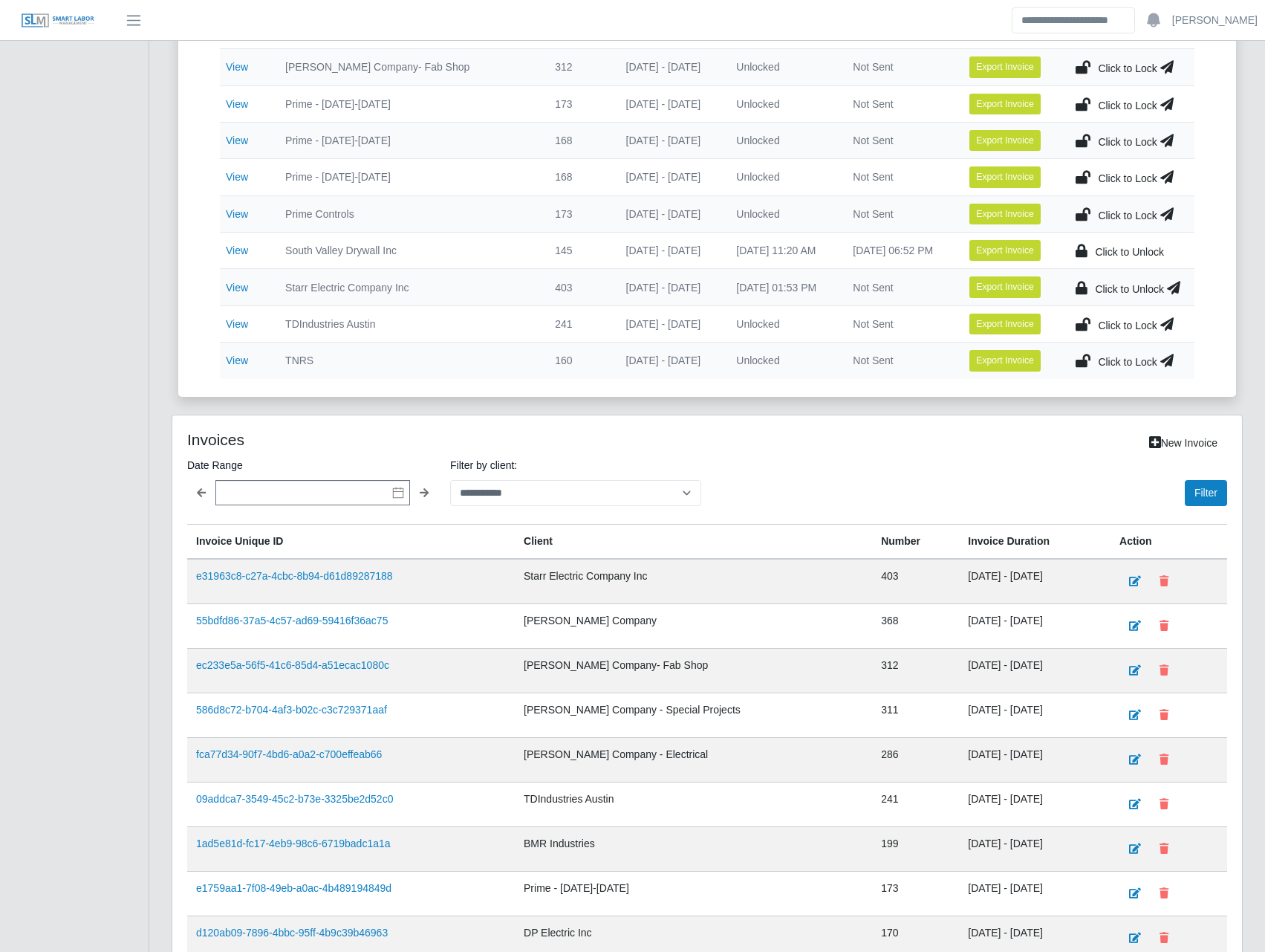
click at [1169, 286] on icon at bounding box center [1174, 287] width 14 height 21
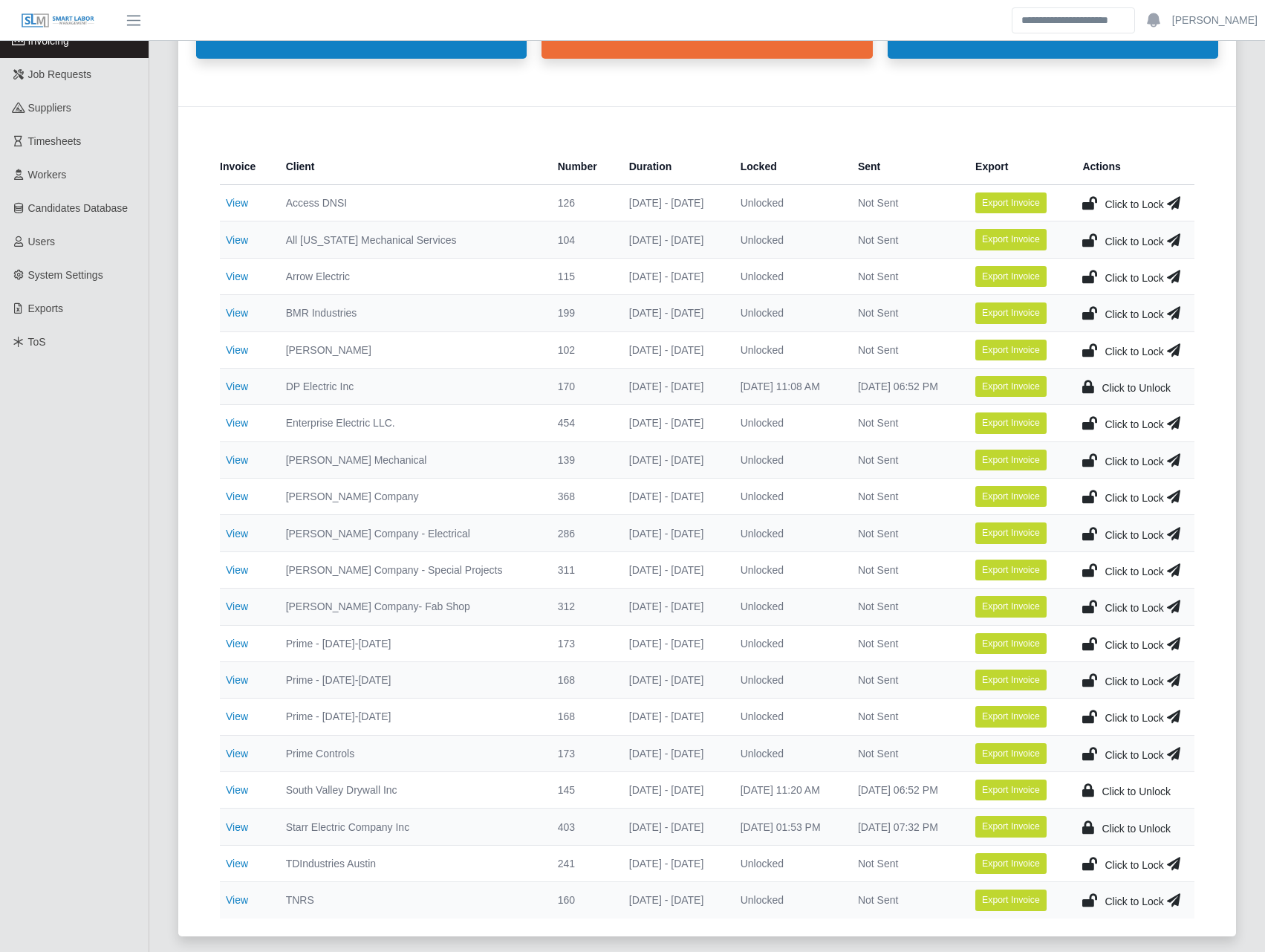
scroll to position [0, 0]
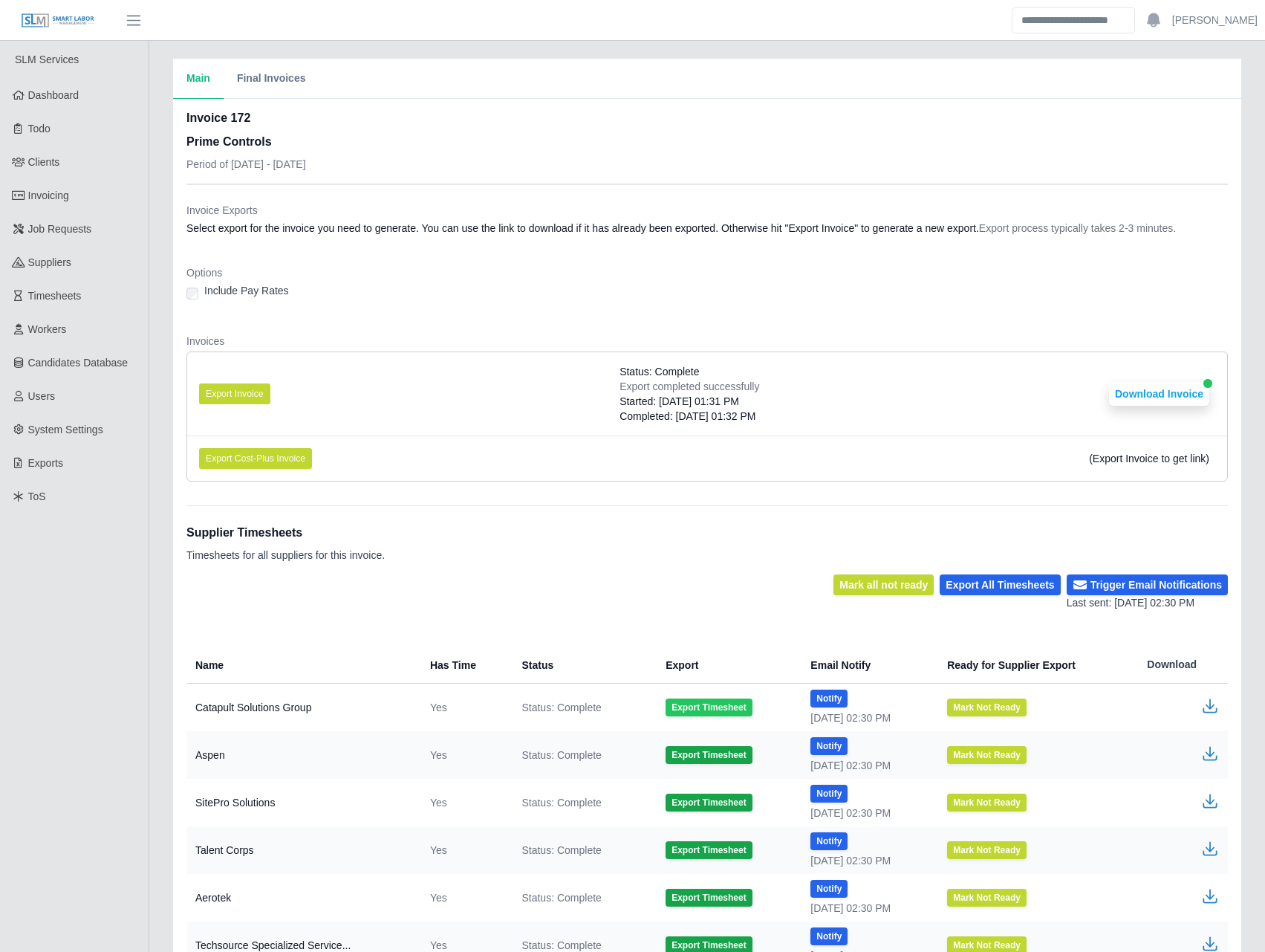
click at [713, 707] on button "Export Timesheet" at bounding box center [708, 707] width 86 height 17
click at [372, 251] on dl "Invoice Exports Select export for the invoice you need to generate. You can use…" at bounding box center [707, 348] width 1042 height 290
click at [699, 707] on button "Export Timesheet" at bounding box center [708, 707] width 86 height 17
click at [470, 485] on div "Invoices Export Invoice Status: Complete Export completed successfully Started:…" at bounding box center [707, 413] width 1042 height 160
click at [728, 711] on button "Export Timesheet" at bounding box center [708, 707] width 86 height 17
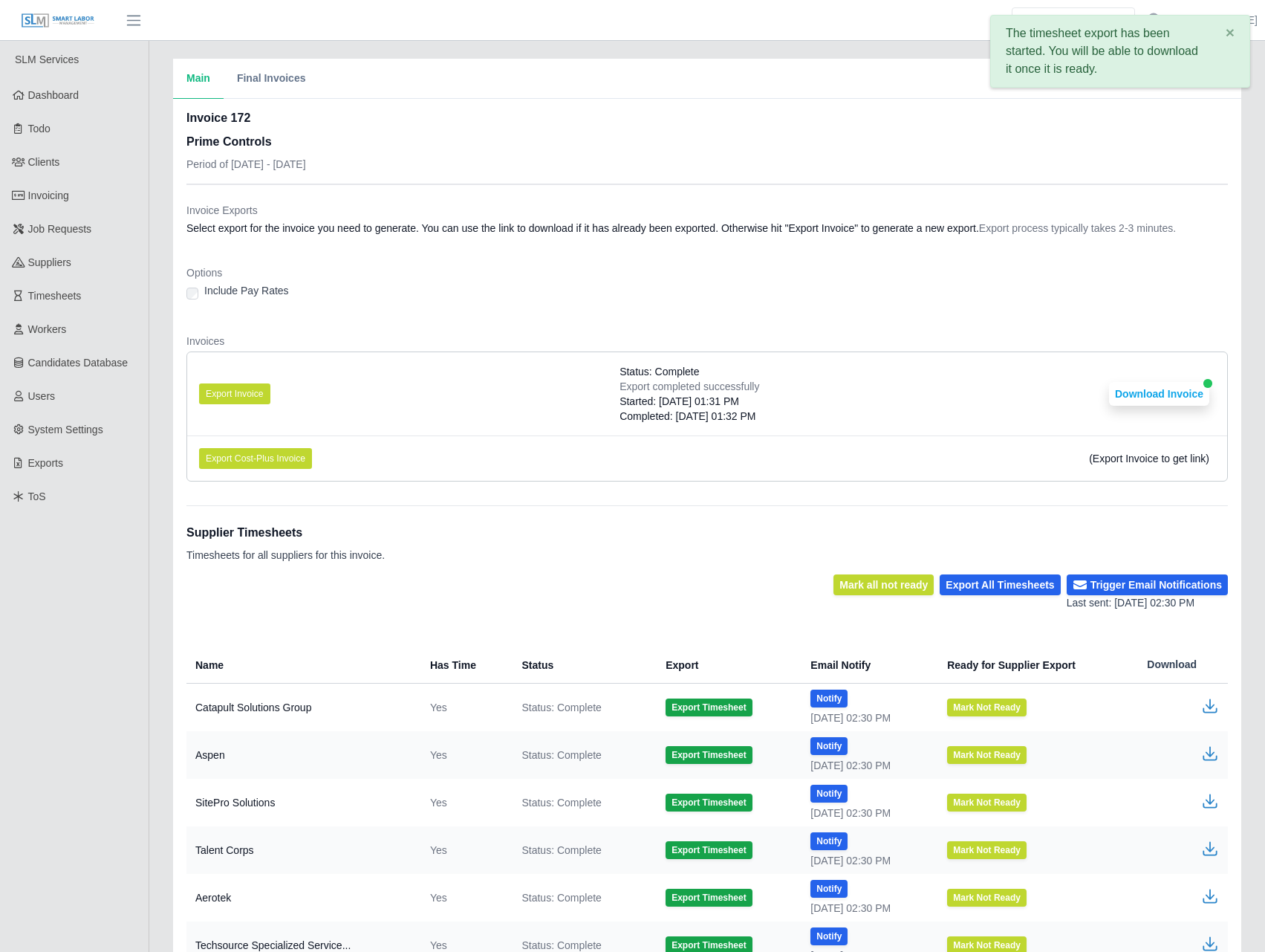
click at [568, 596] on div "Mark all not ready Export All Timesheets Trigger Email Notifications Last sent:…" at bounding box center [707, 593] width 1042 height 36
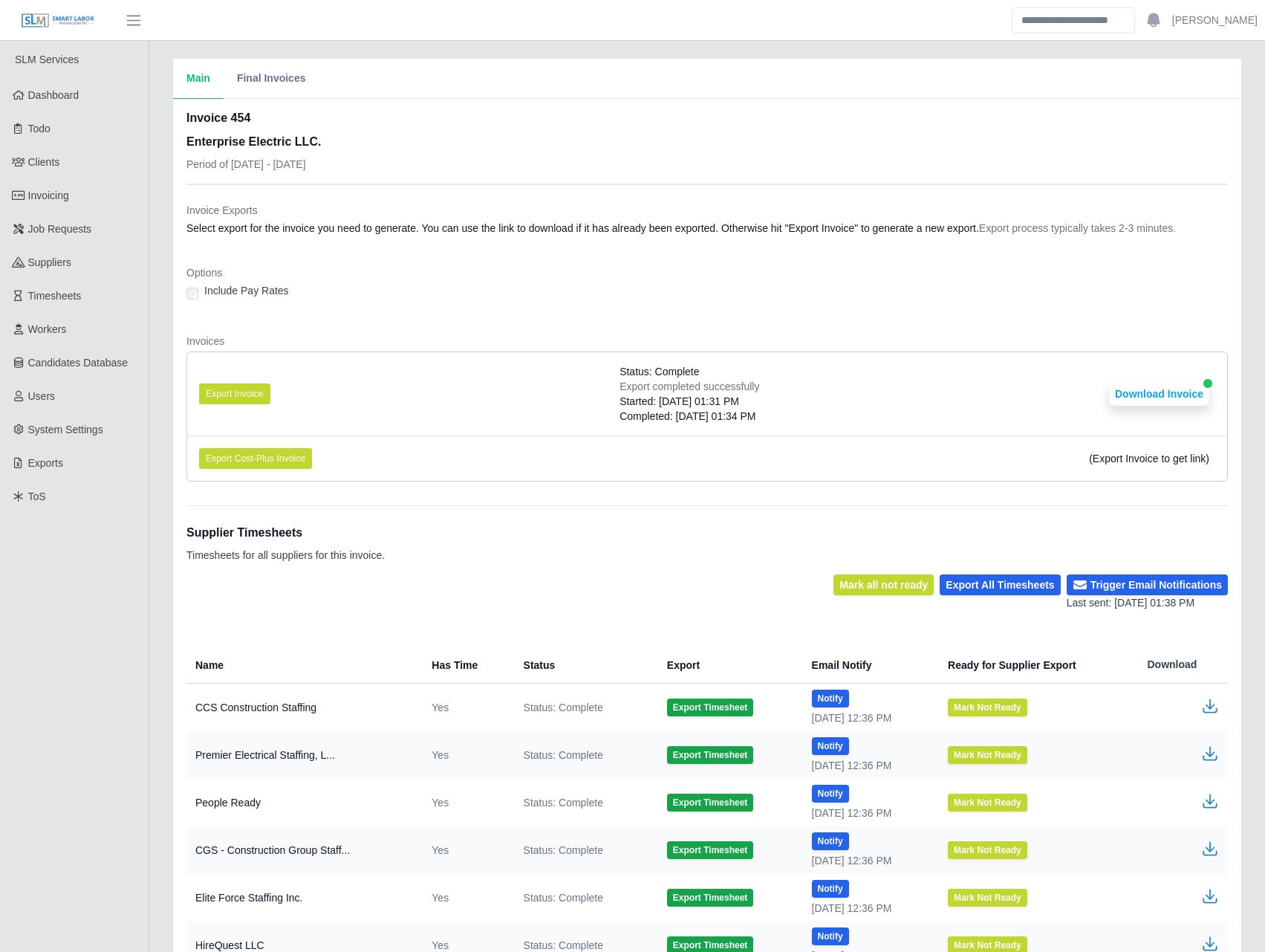
click at [551, 315] on dl "Invoice Exports Select export for the invoice you need to generate. You can use…" at bounding box center [707, 348] width 1042 height 290
click at [252, 390] on button "Export Invoice" at bounding box center [235, 394] width 71 height 21
click at [354, 343] on dt "Invoices" at bounding box center [707, 341] width 1042 height 15
click at [710, 612] on div "Supplier Timesheets Timesheets for all suppliers for this invoice. Mark all not…" at bounding box center [707, 952] width 1042 height 894
click at [593, 468] on div "Invoices Export Invoice Status: Complete Export completed successfully Started:…" at bounding box center [707, 413] width 1042 height 160
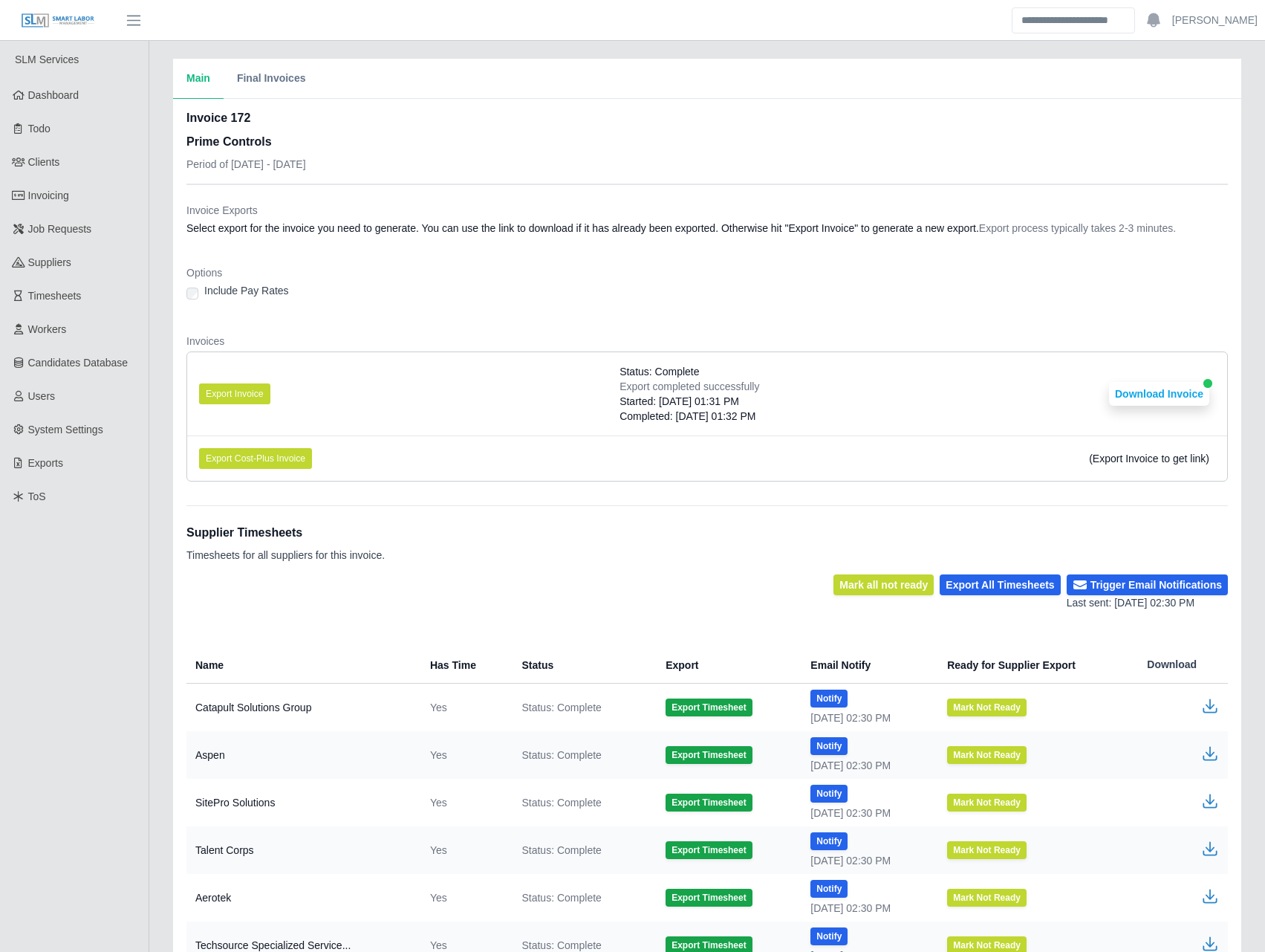
drag, startPoint x: 498, startPoint y: 596, endPoint x: 499, endPoint y: 587, distance: 9.1
click at [498, 593] on div "Mark all not ready Export All Timesheets Trigger Email Notifications Last sent:…" at bounding box center [707, 593] width 1042 height 36
click at [1212, 700] on icon "button" at bounding box center [1210, 705] width 17 height 17
